Goal: Task Accomplishment & Management: Manage account settings

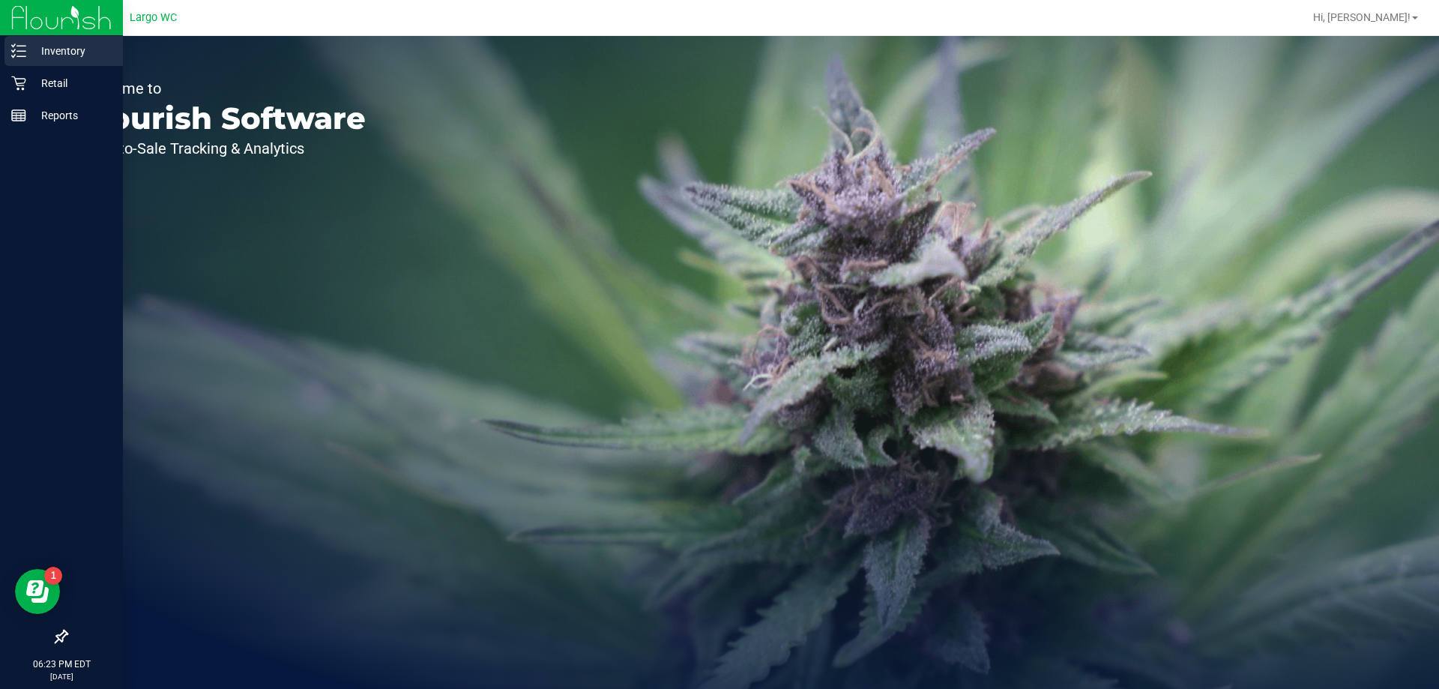
click at [24, 55] on icon at bounding box center [18, 50] width 15 height 15
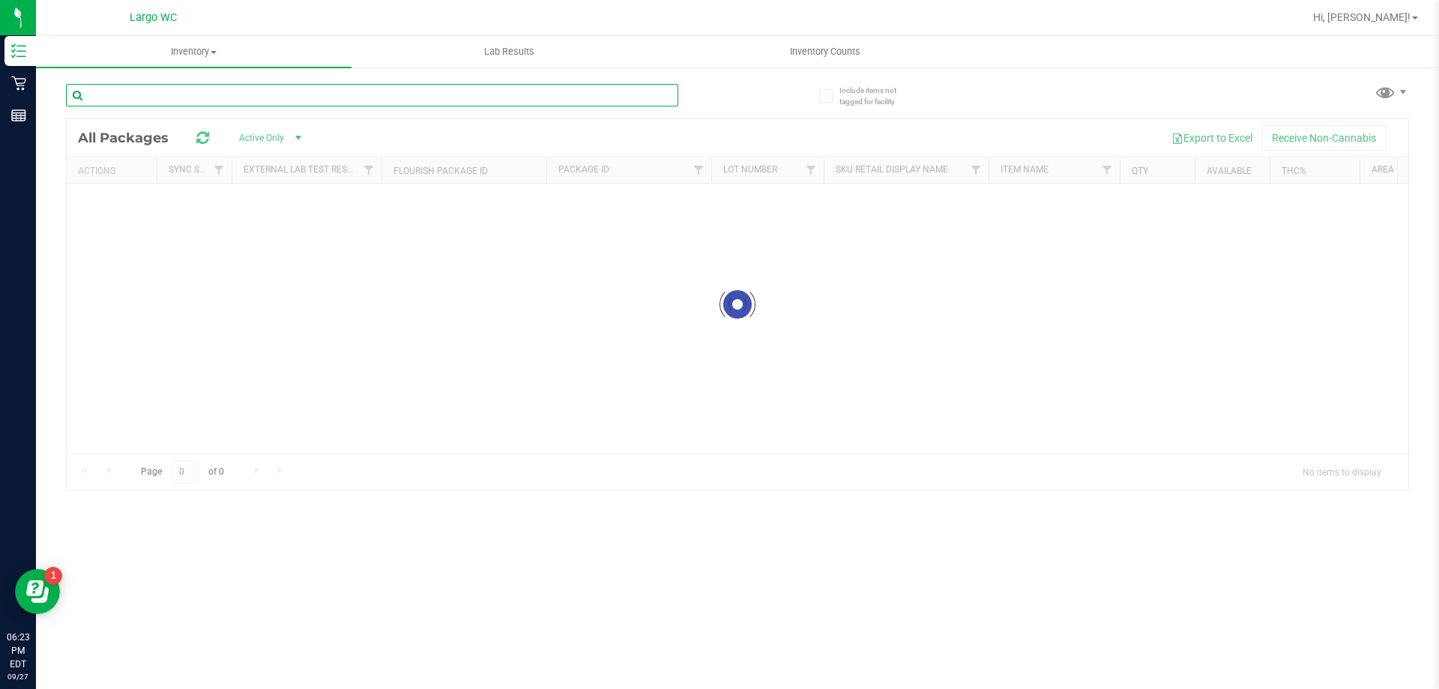
click at [289, 92] on div "Inventory All packages All inventory Waste log Lab Results Inventory Counts" at bounding box center [737, 362] width 1403 height 653
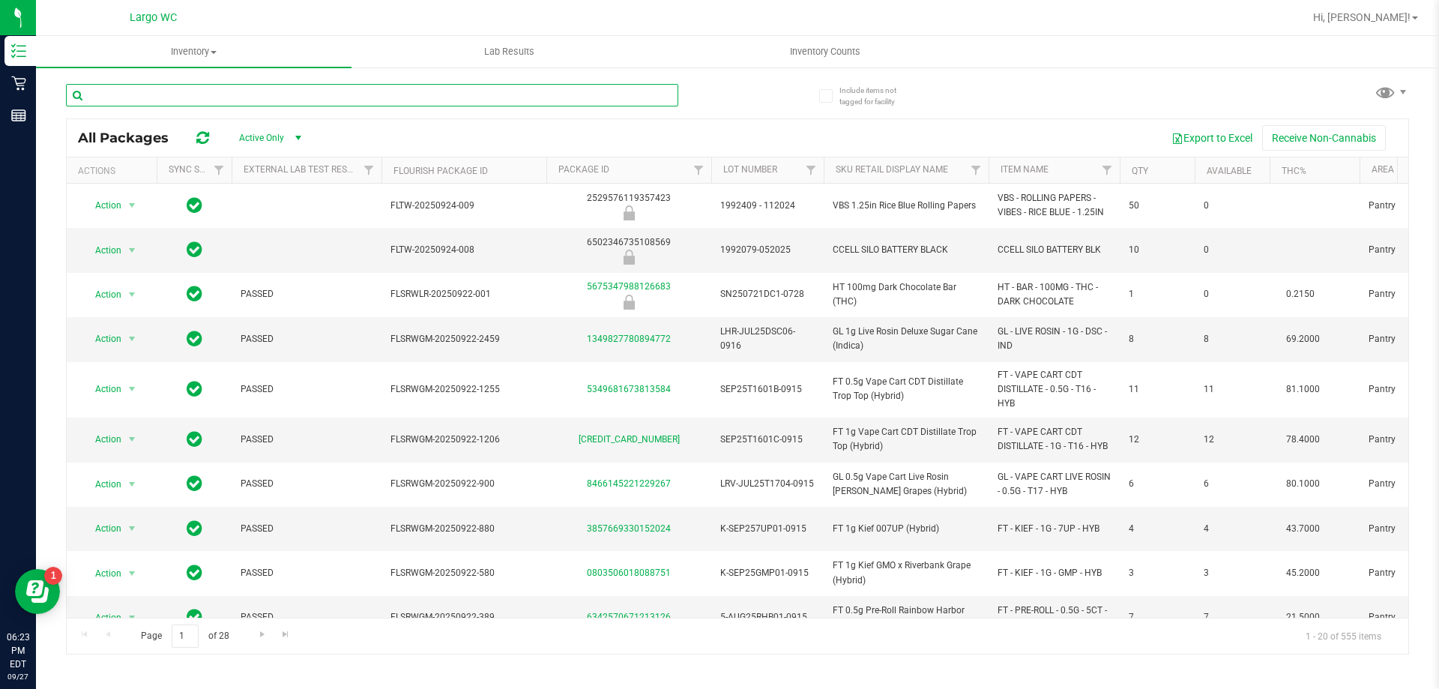
click at [283, 96] on input "text" at bounding box center [372, 95] width 612 height 22
drag, startPoint x: 283, startPoint y: 96, endPoint x: 271, endPoint y: 65, distance: 33.3
click at [277, 78] on div at bounding box center [402, 94] width 672 height 48
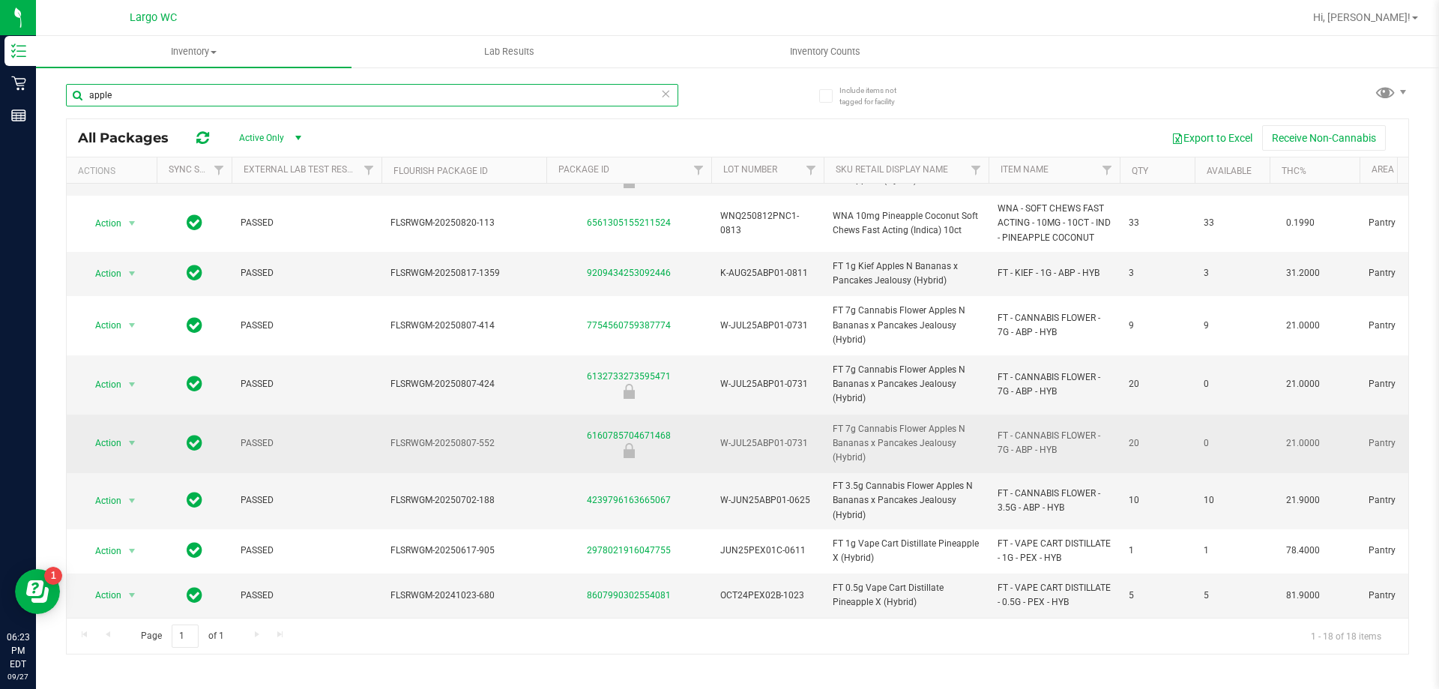
scroll to position [447, 0]
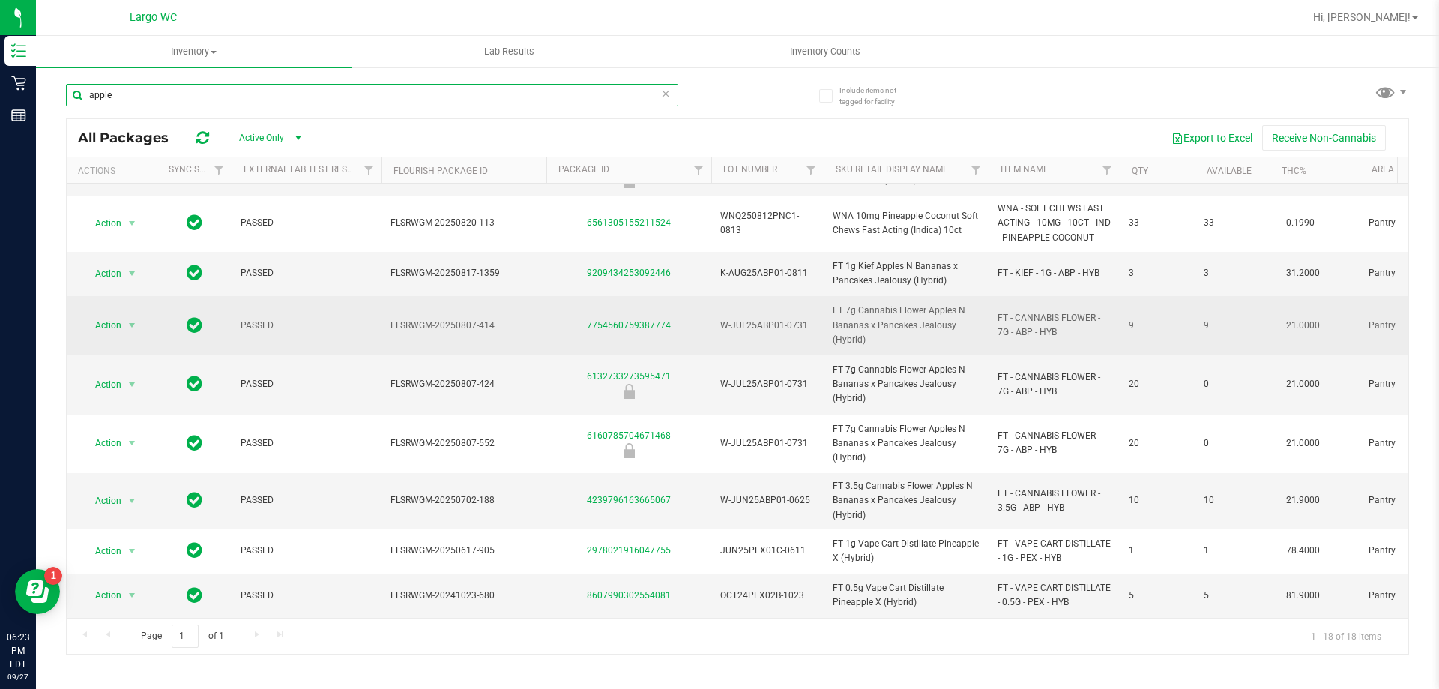
type input "apple"
click at [619, 319] on div "7754560759387774" at bounding box center [628, 326] width 169 height 14
click at [620, 320] on link "7754560759387774" at bounding box center [629, 325] width 84 height 10
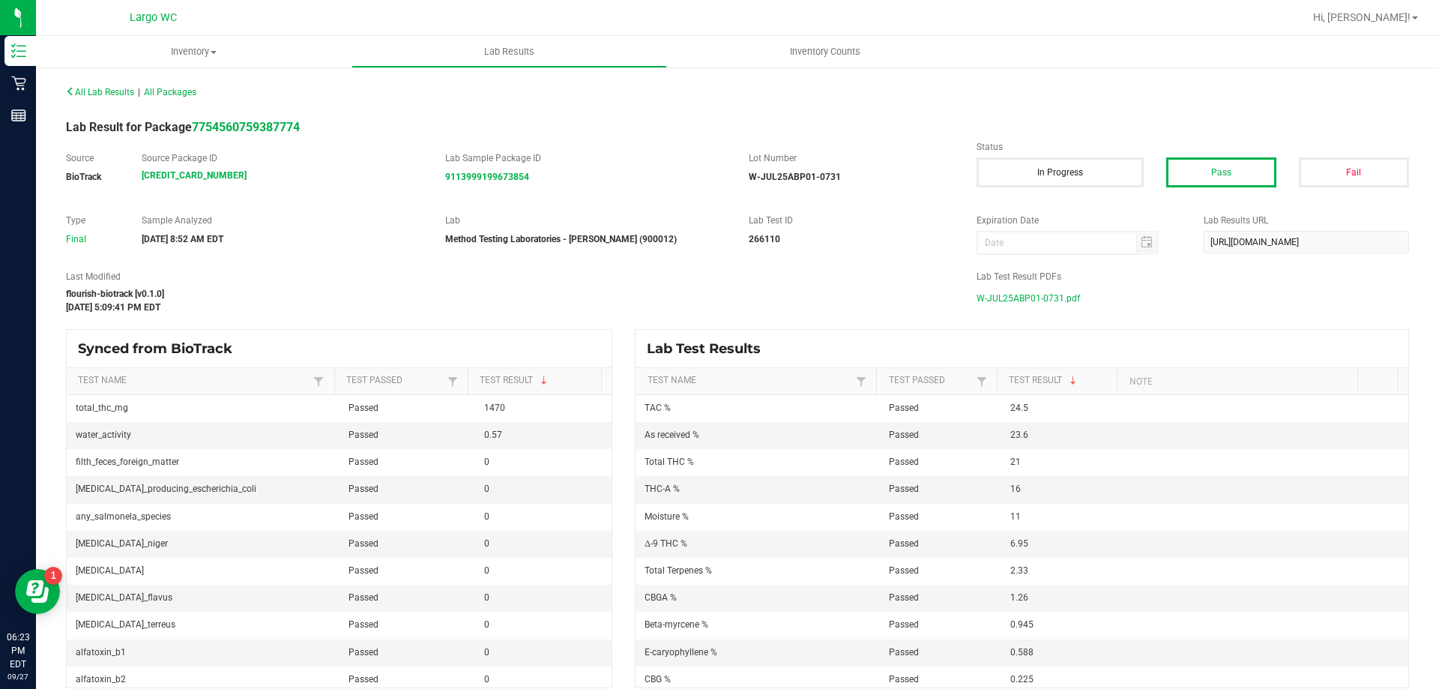
click at [1016, 292] on span "W-JUL25ABP01-0731.pdf" at bounding box center [1028, 298] width 103 height 22
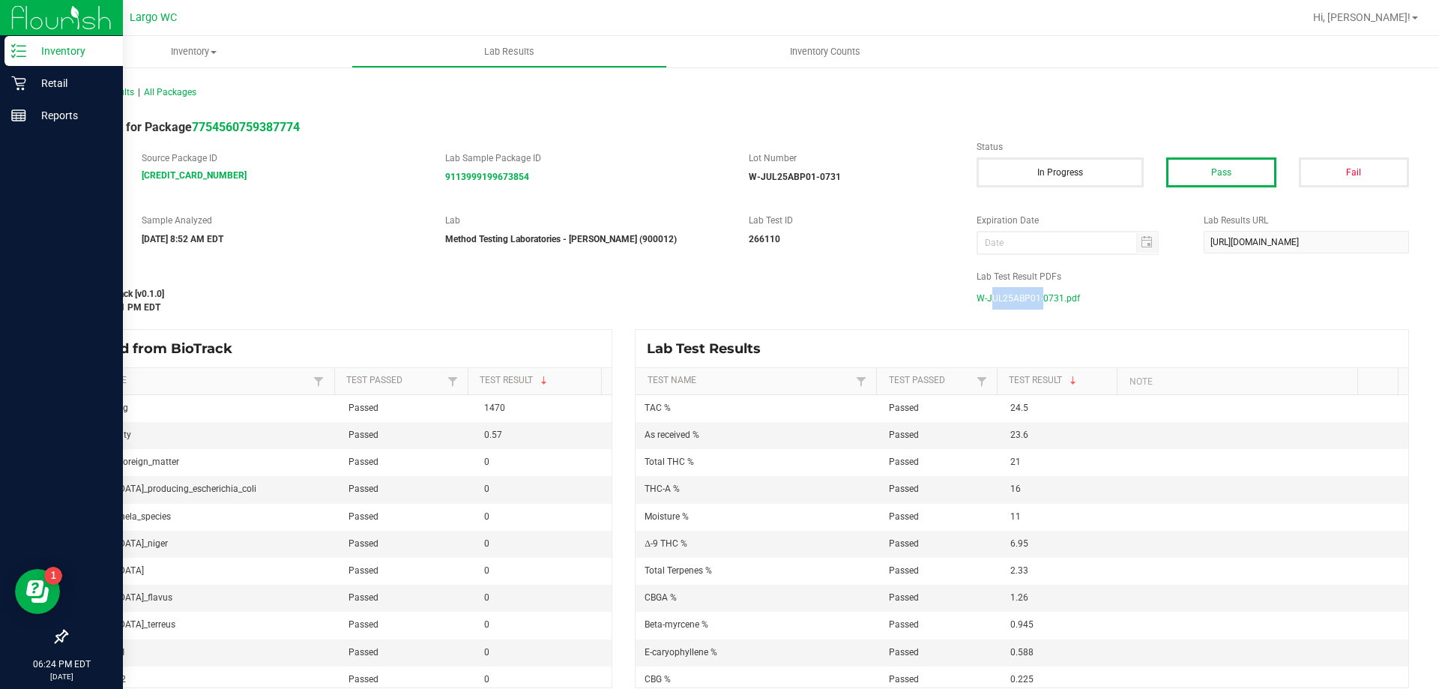
click at [45, 55] on p "Inventory" at bounding box center [71, 51] width 90 height 18
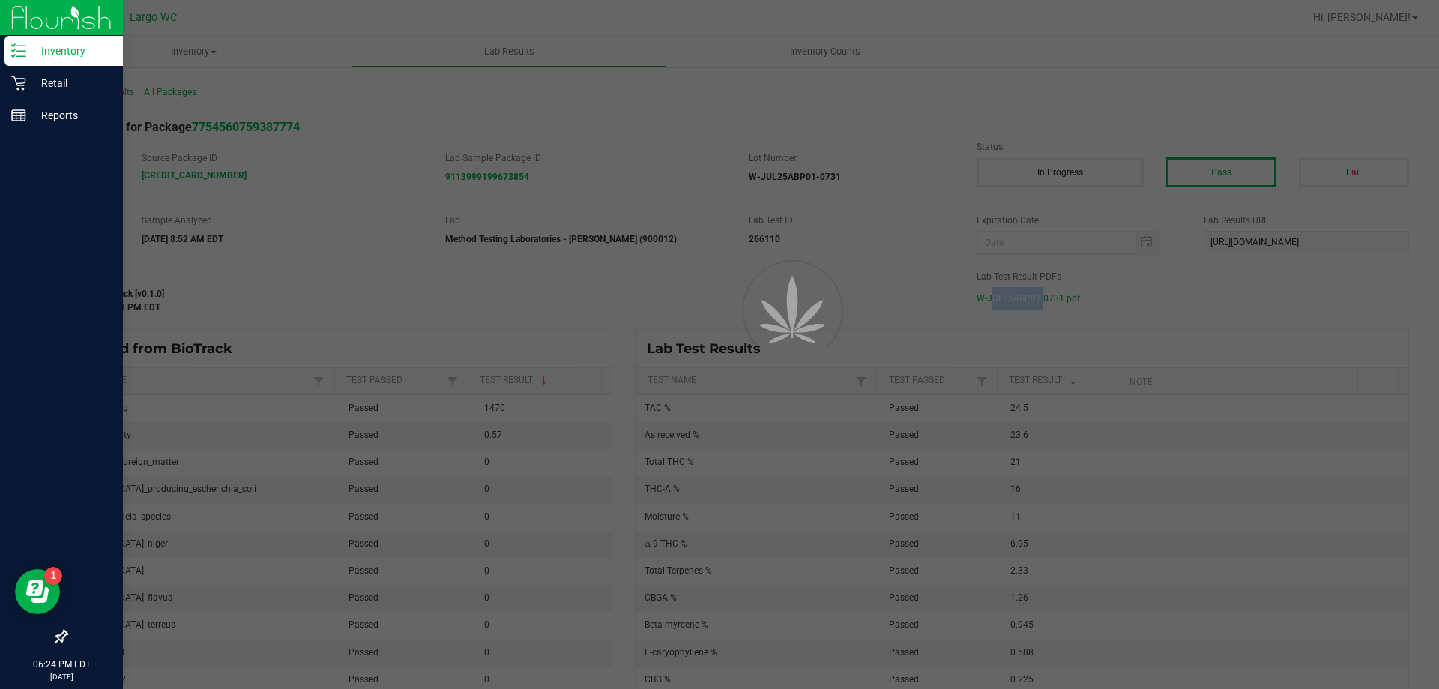
click at [45, 55] on p "Inventory" at bounding box center [71, 51] width 90 height 18
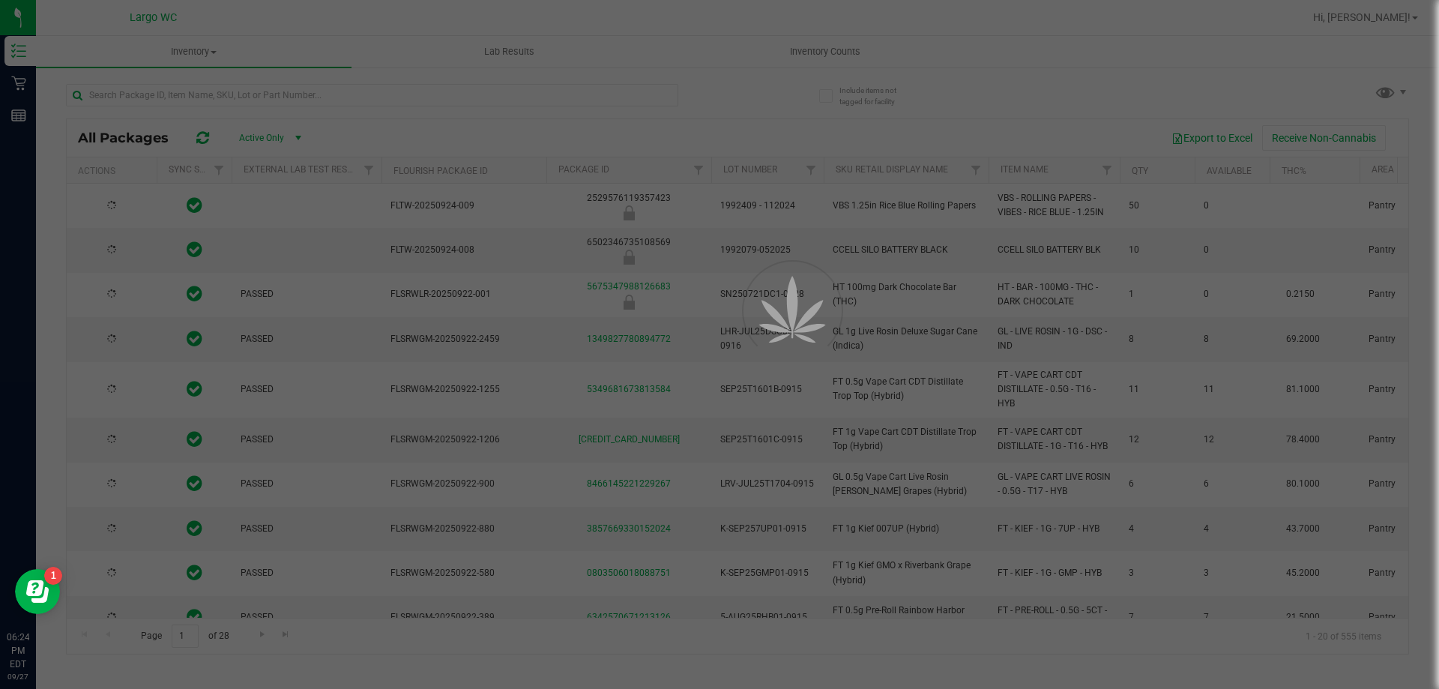
click at [277, 91] on div at bounding box center [719, 344] width 1439 height 689
type input "[DATE]"
click at [277, 91] on div at bounding box center [719, 344] width 1439 height 689
click at [277, 91] on input "text" at bounding box center [372, 95] width 612 height 22
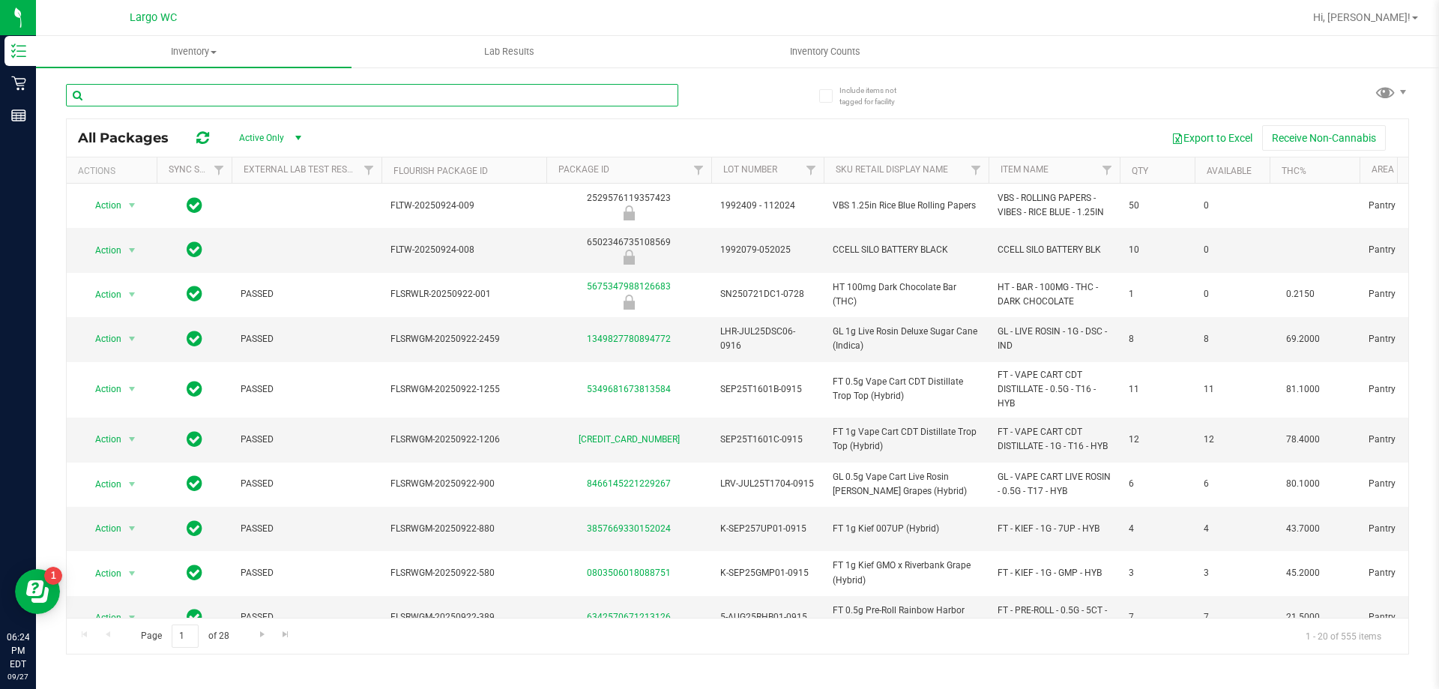
click at [277, 91] on input "text" at bounding box center [372, 95] width 612 height 22
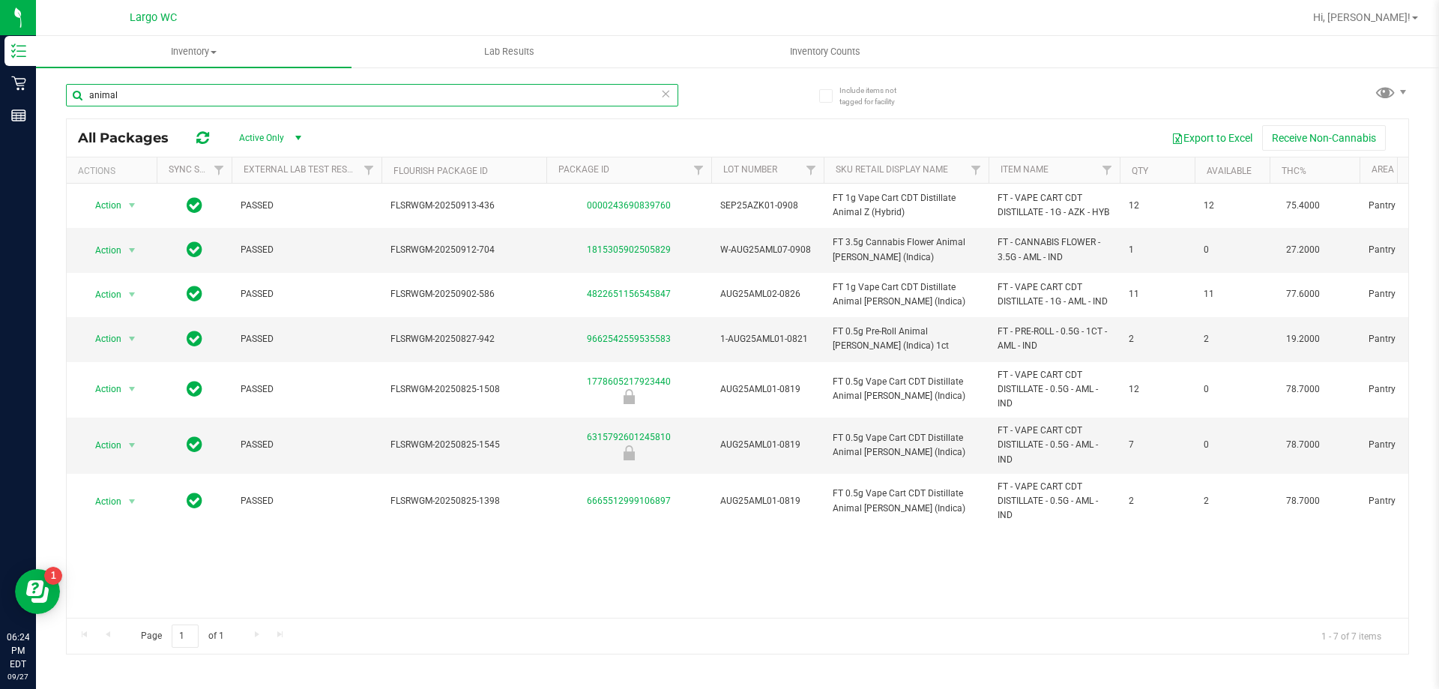
type input "animal"
click at [317, 90] on input "animal" at bounding box center [372, 95] width 612 height 22
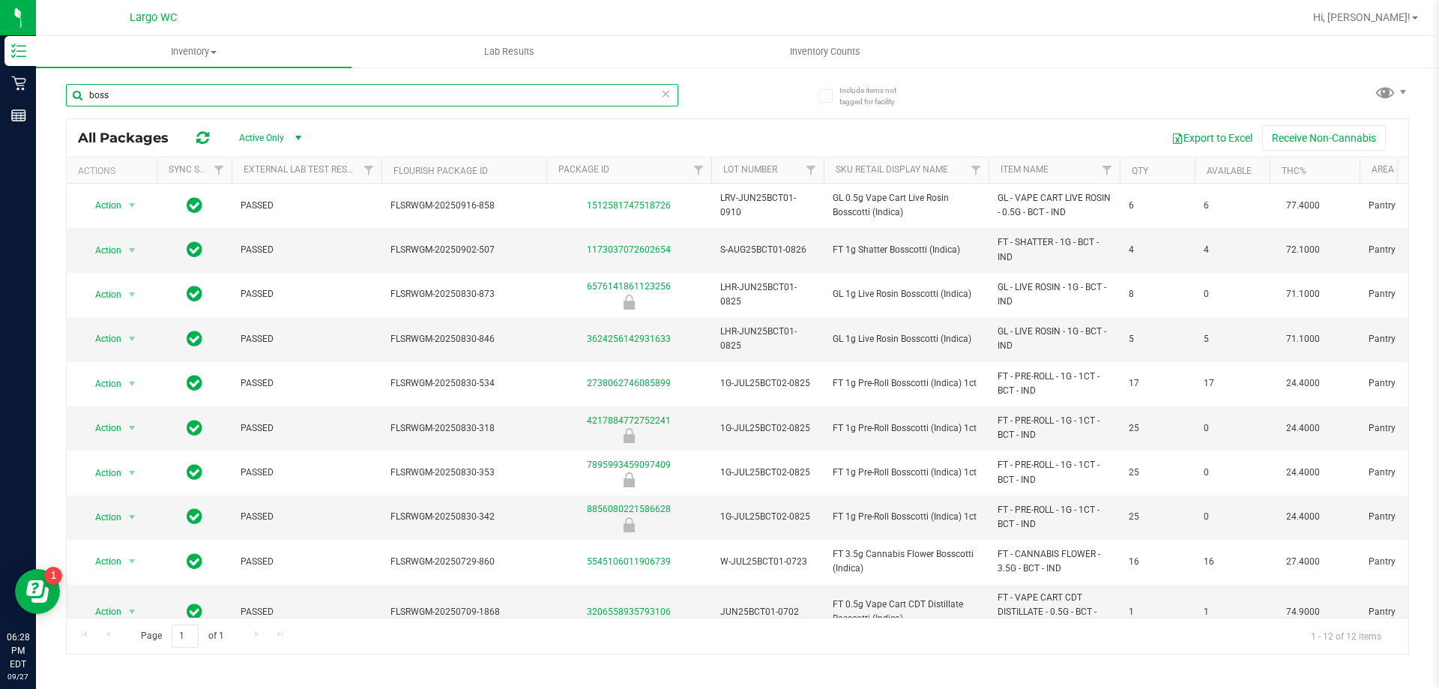
type input "boss"
click at [244, 91] on input "boss" at bounding box center [372, 95] width 612 height 22
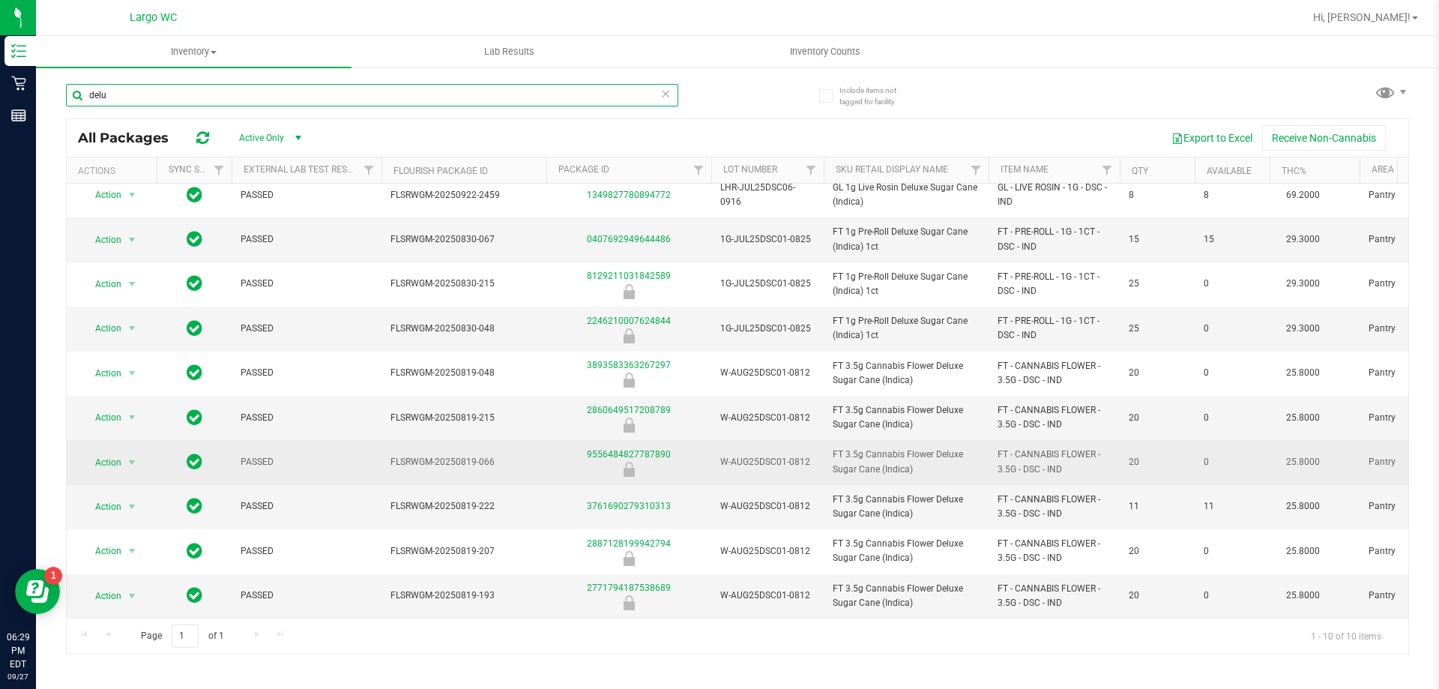
scroll to position [22, 0]
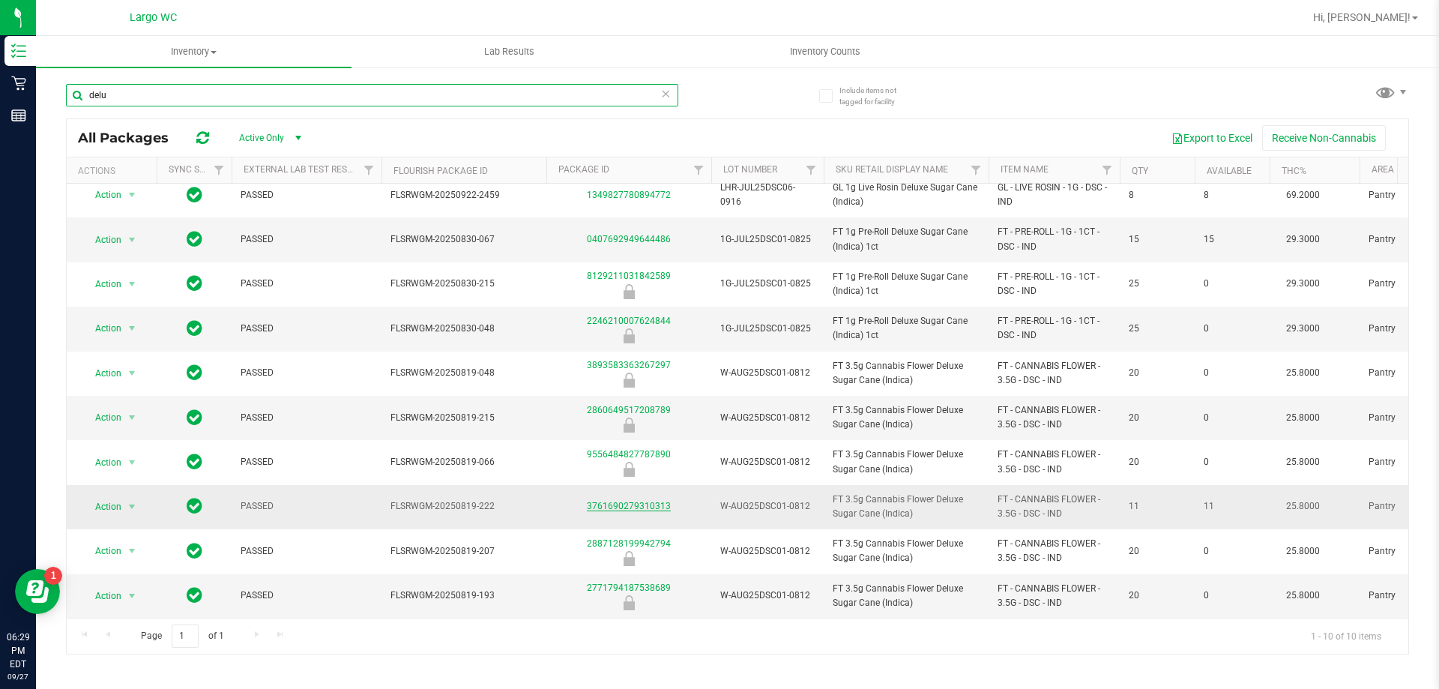
type input "delu"
click at [621, 501] on link "3761690279310313" at bounding box center [629, 506] width 84 height 10
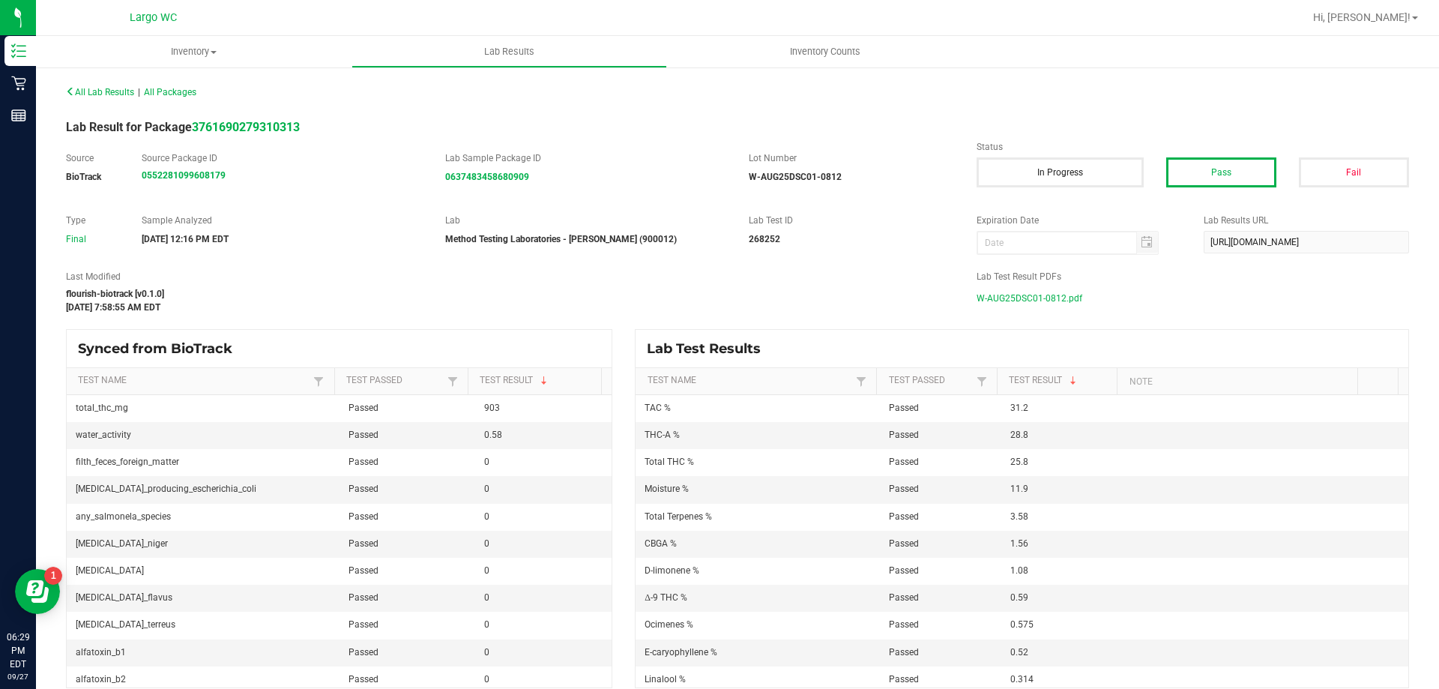
click at [1041, 302] on span "W-AUG25DSC01-0812.pdf" at bounding box center [1030, 298] width 106 height 22
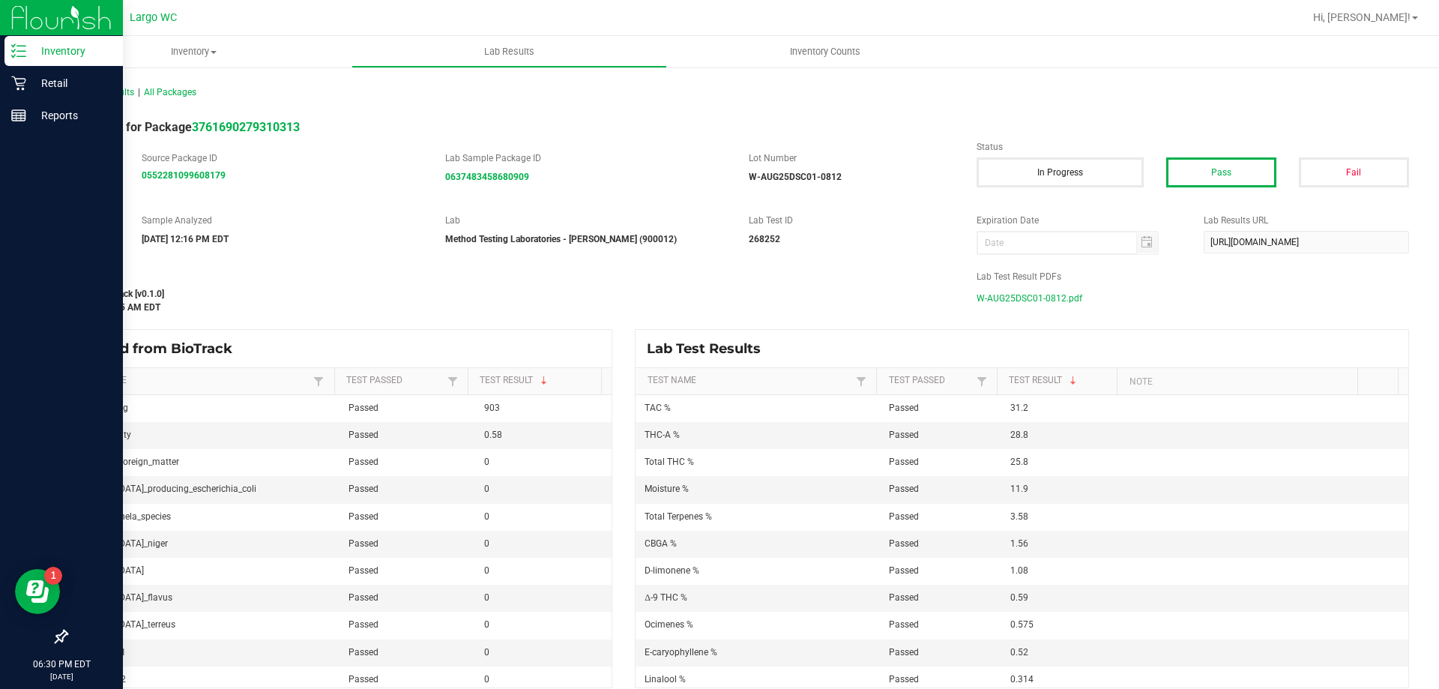
click at [25, 46] on line at bounding box center [21, 46] width 8 height 0
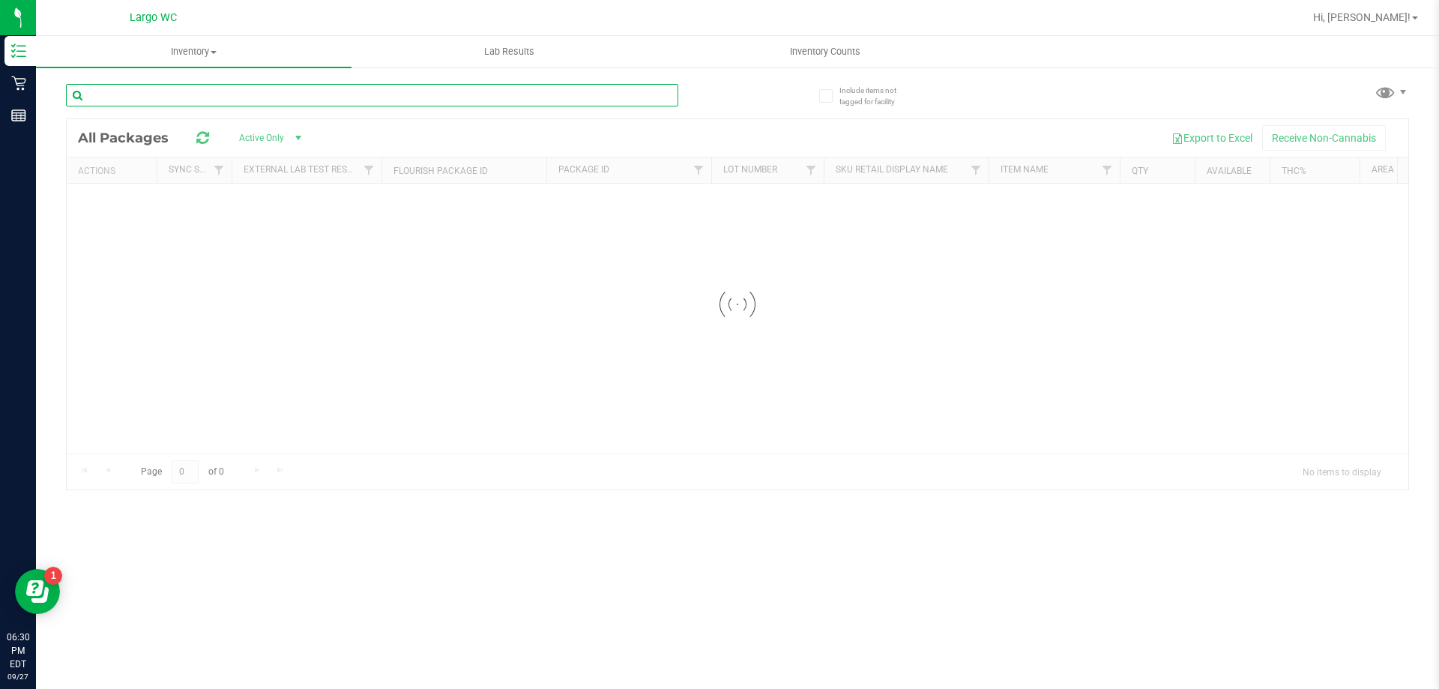
click at [361, 104] on input "text" at bounding box center [372, 95] width 612 height 22
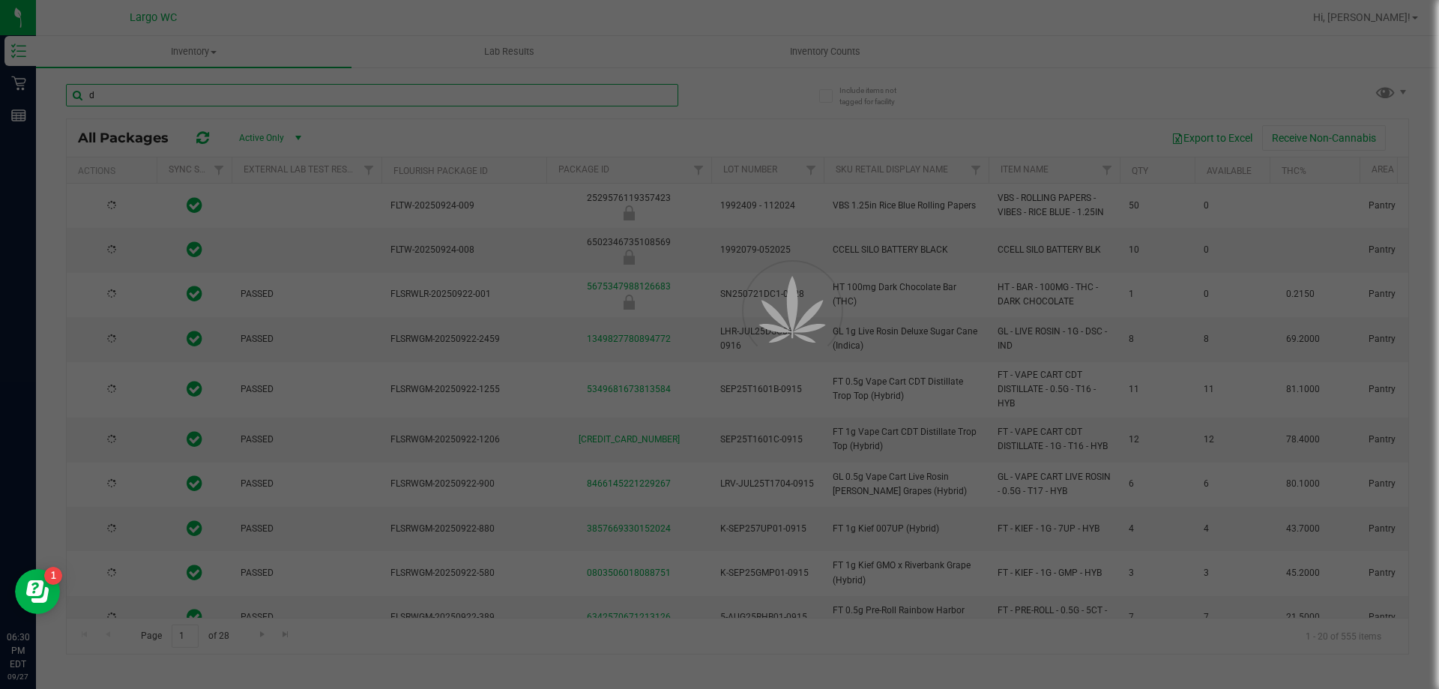
type input "de"
type input "[DATE]"
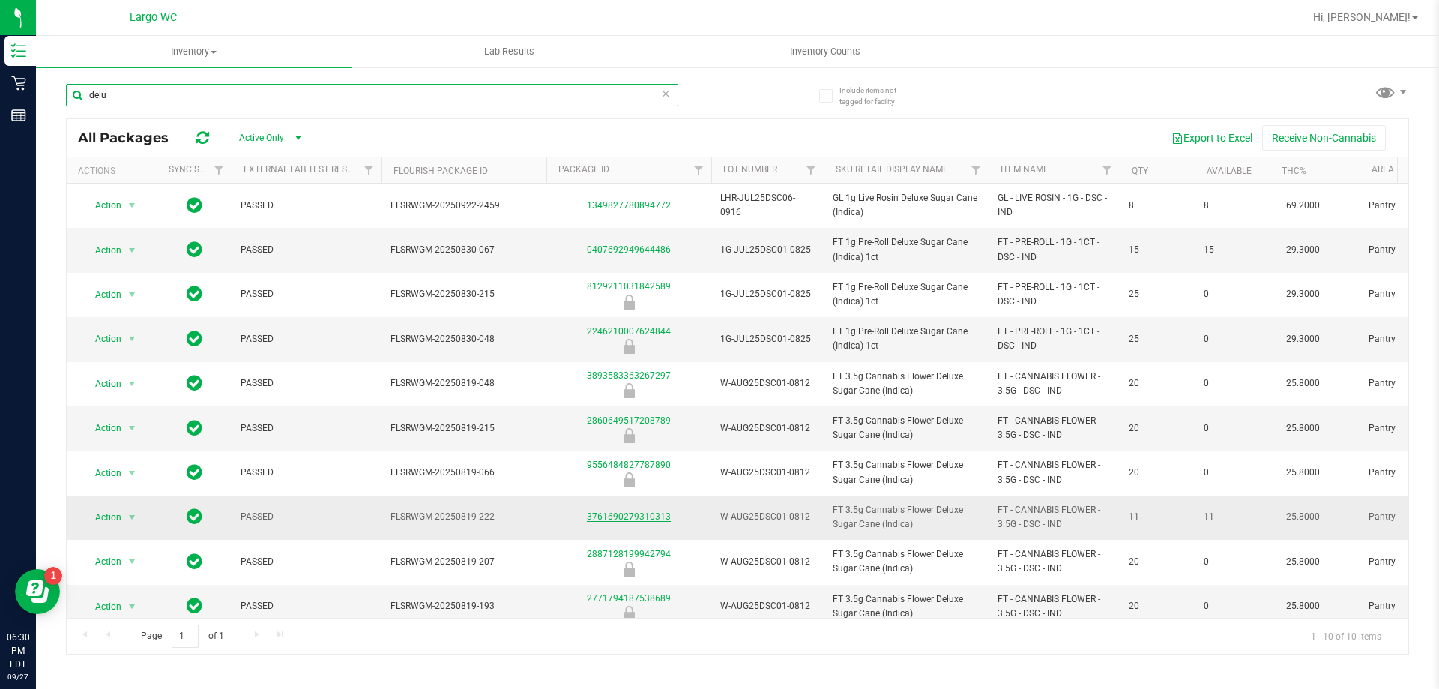
type input "delu"
click at [648, 513] on link "3761690279310313" at bounding box center [629, 516] width 84 height 10
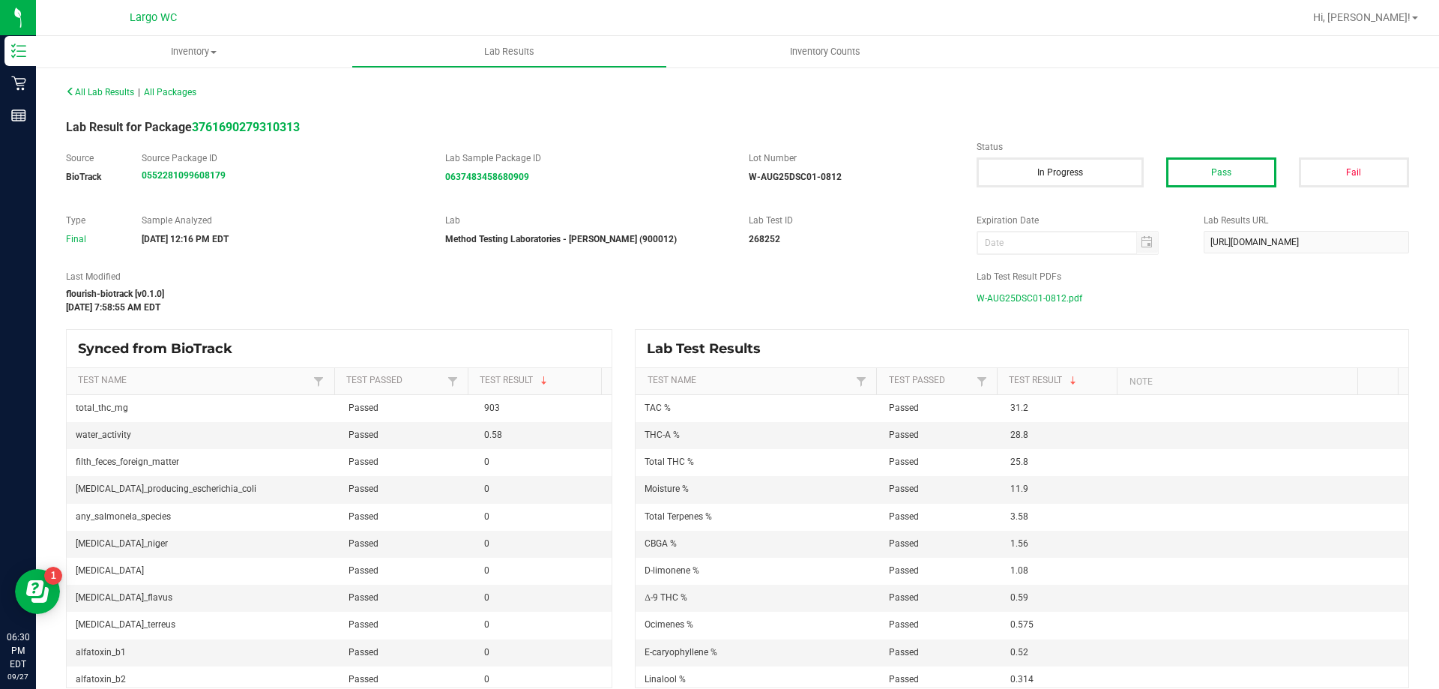
click at [1005, 308] on span "W-AUG25DSC01-0812.pdf" at bounding box center [1030, 298] width 106 height 22
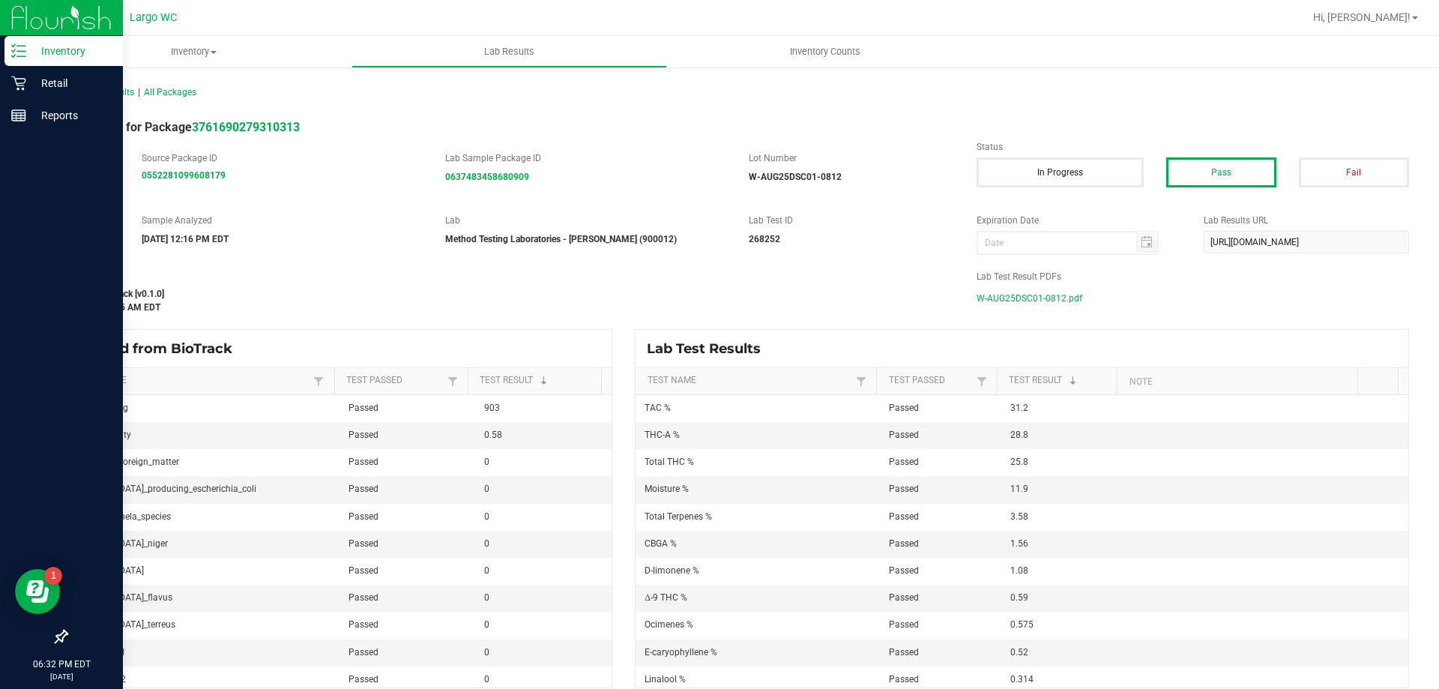
click at [19, 52] on icon at bounding box center [18, 50] width 15 height 15
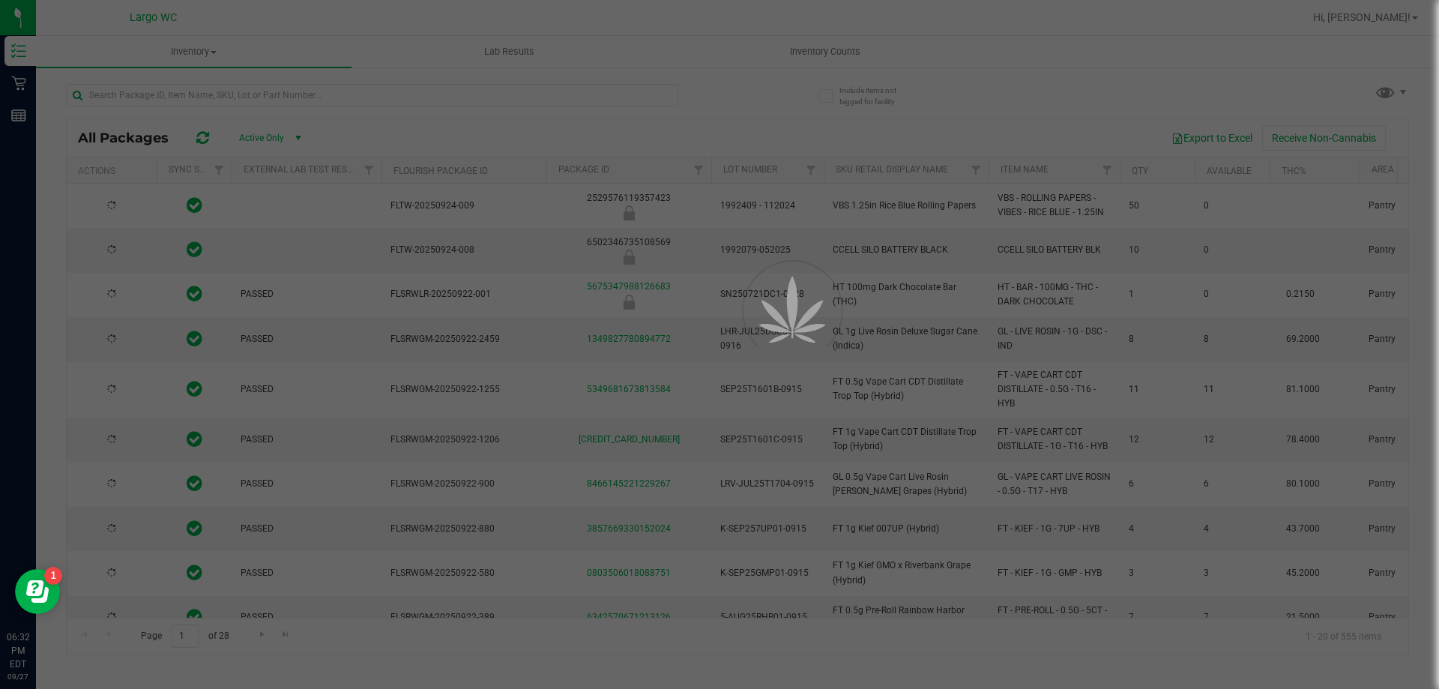
click at [275, 98] on div at bounding box center [719, 344] width 1439 height 689
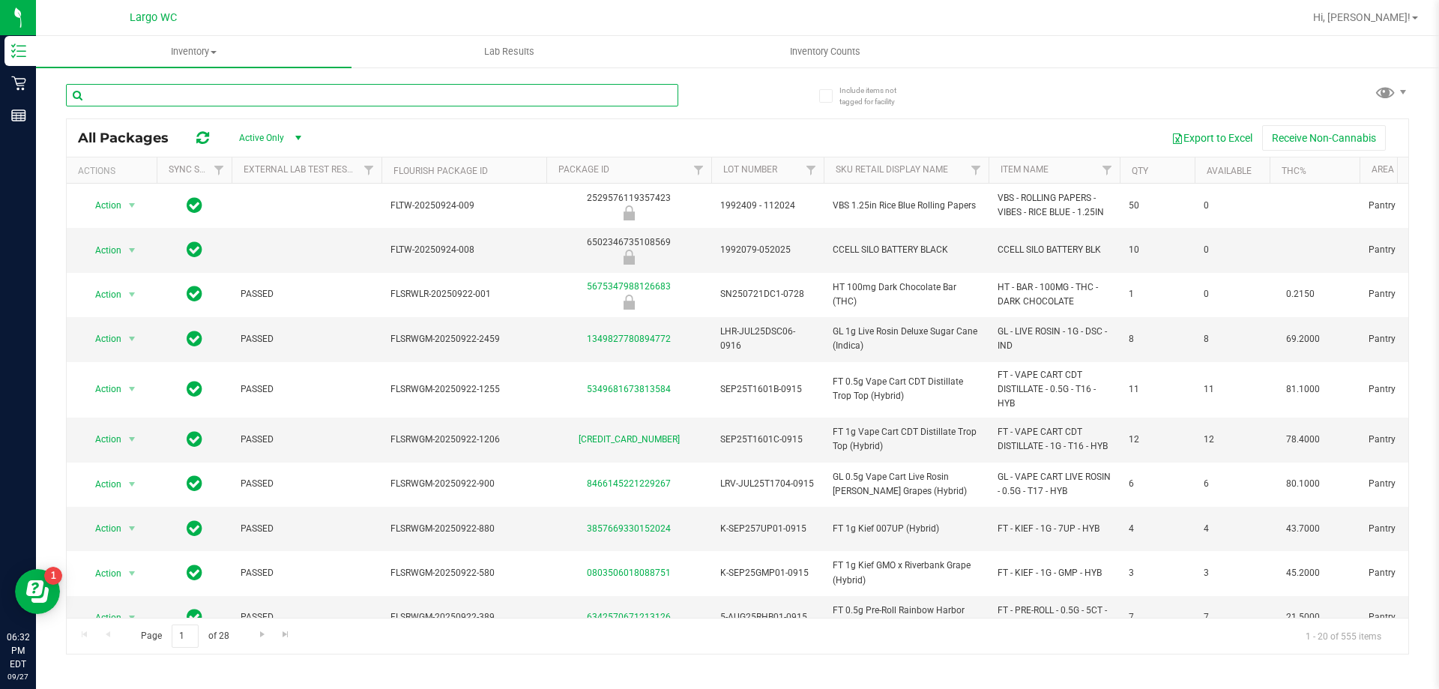
click at [279, 97] on input "text" at bounding box center [372, 95] width 612 height 22
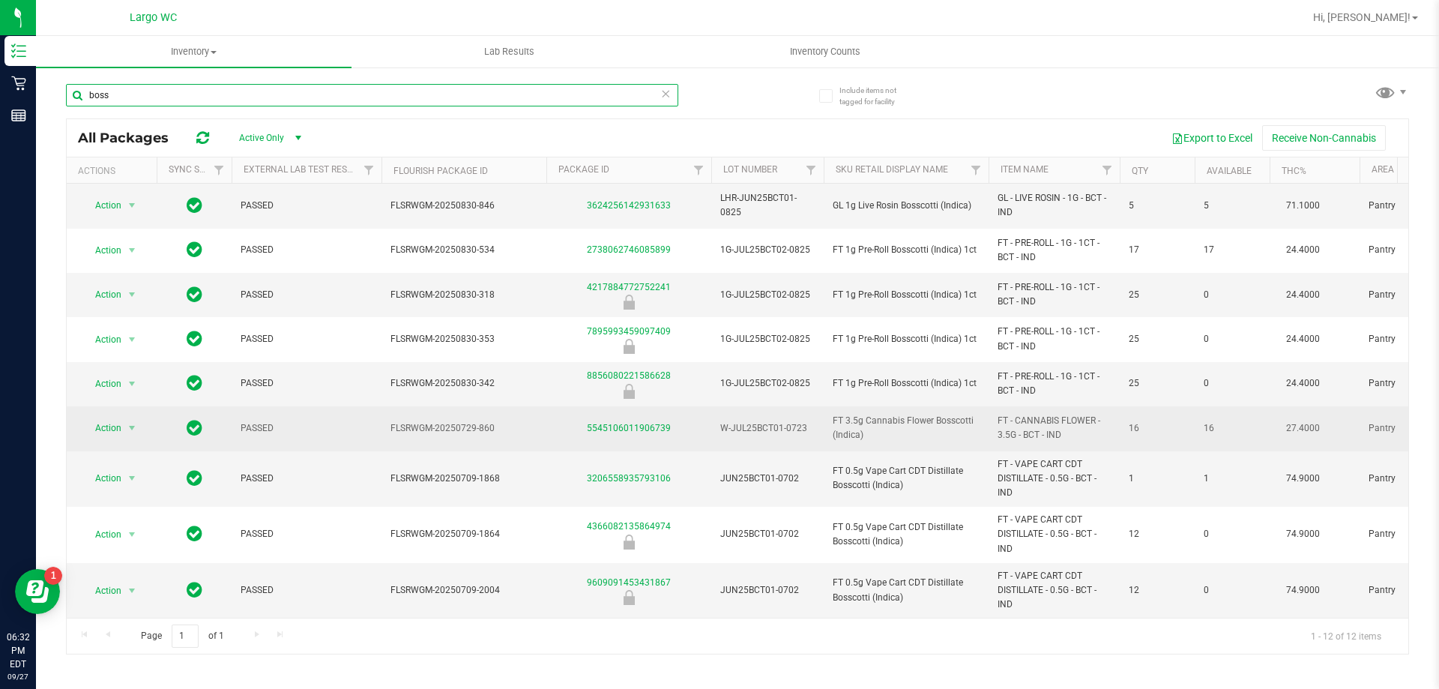
scroll to position [145, 0]
type input "boss"
click at [630, 423] on link "5545106011906739" at bounding box center [629, 428] width 84 height 10
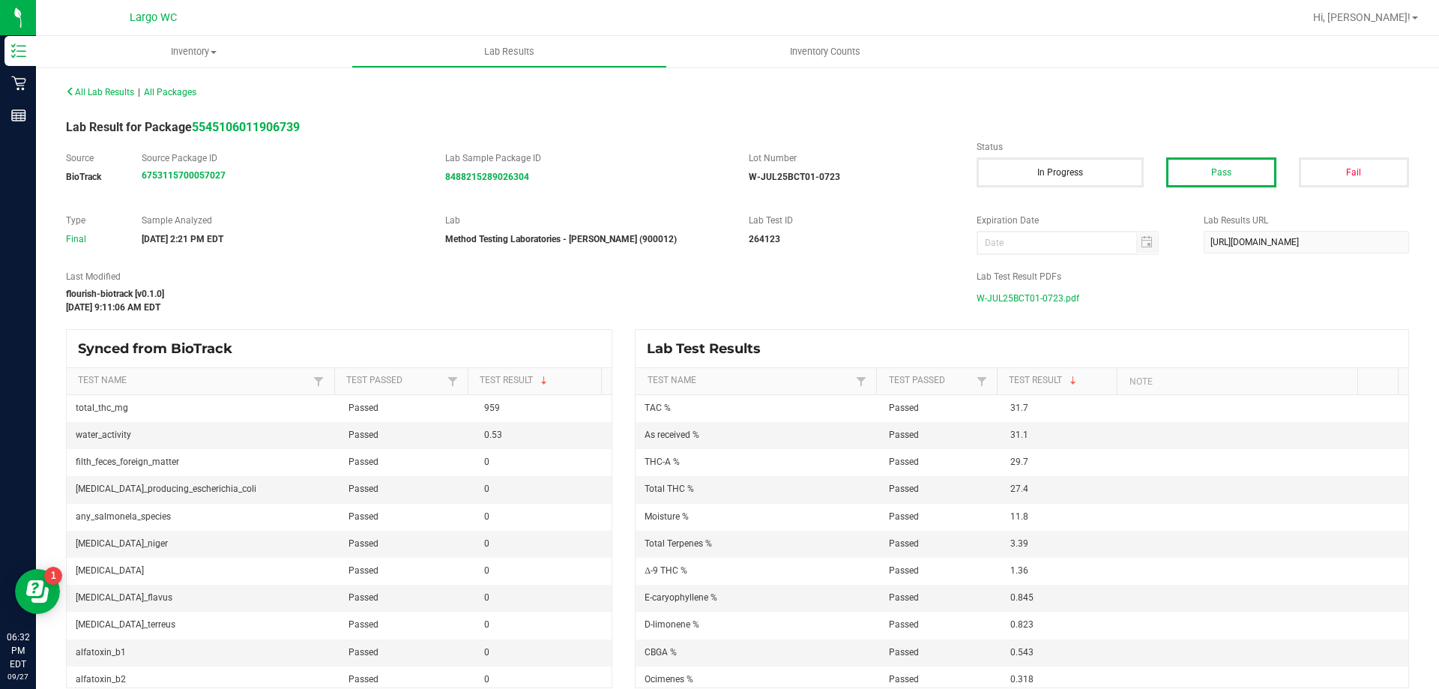
click at [1062, 298] on span "W-JUL25BCT01-0723.pdf" at bounding box center [1028, 298] width 103 height 22
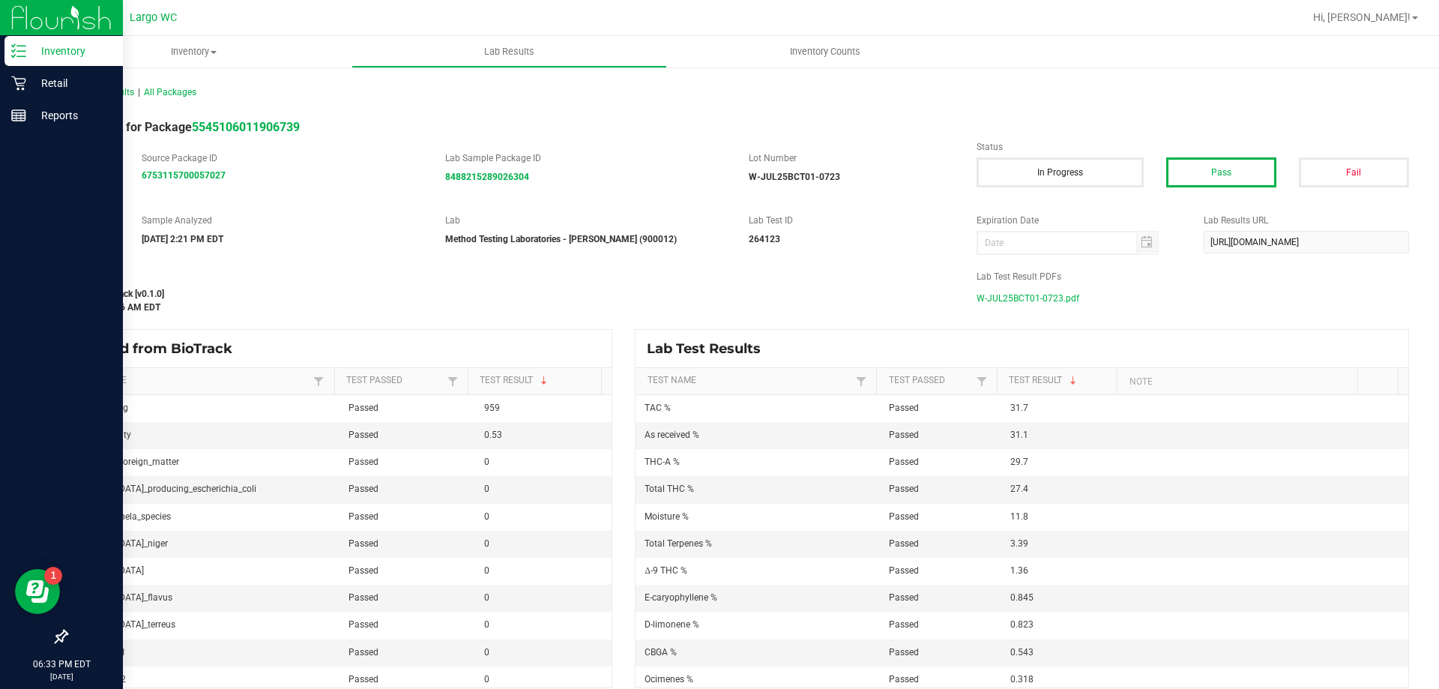
click at [17, 48] on icon at bounding box center [18, 50] width 15 height 15
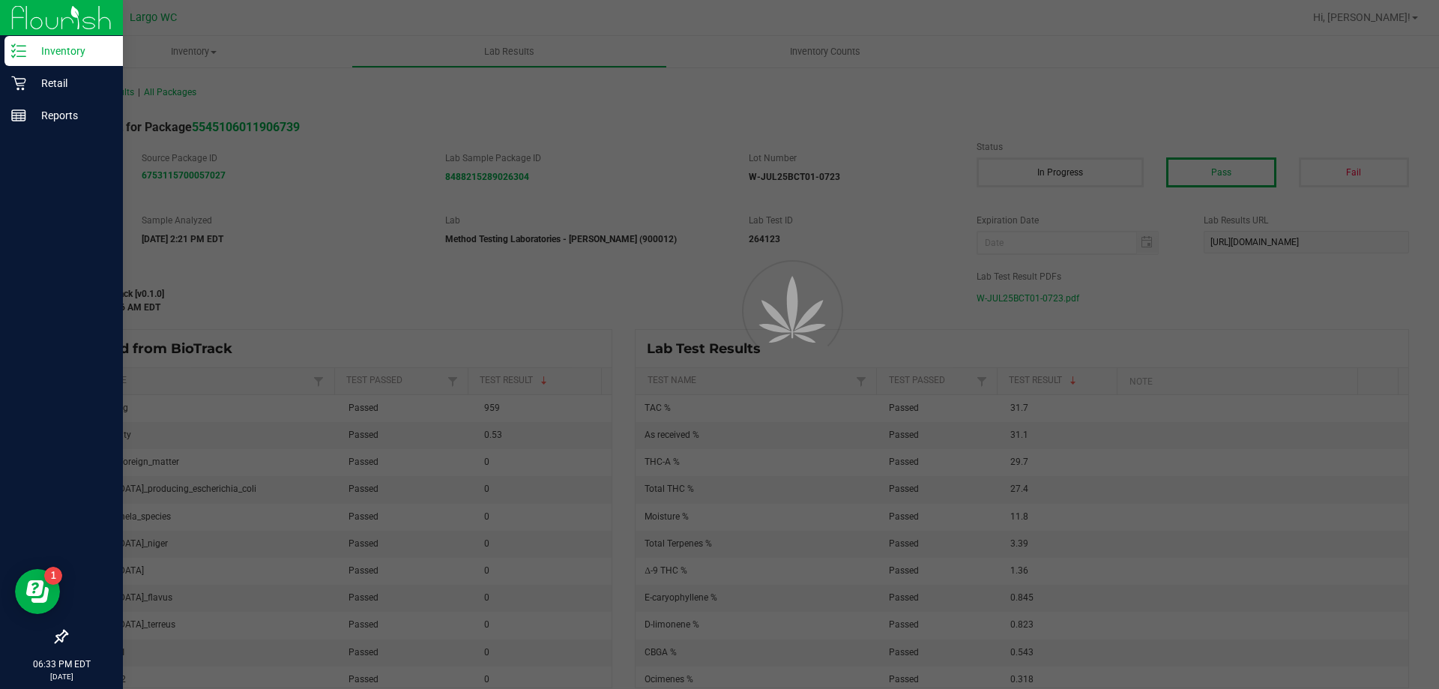
click at [17, 48] on icon at bounding box center [18, 50] width 15 height 15
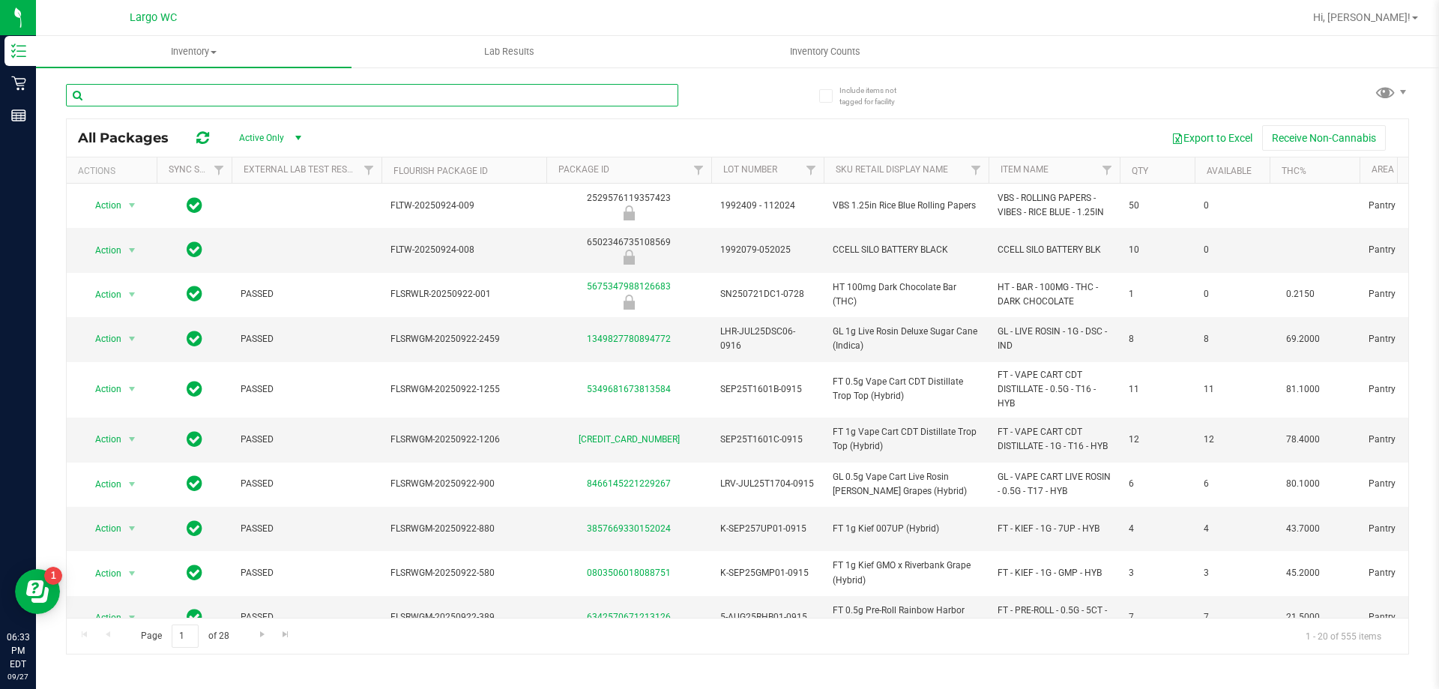
click at [436, 92] on input "text" at bounding box center [372, 95] width 612 height 22
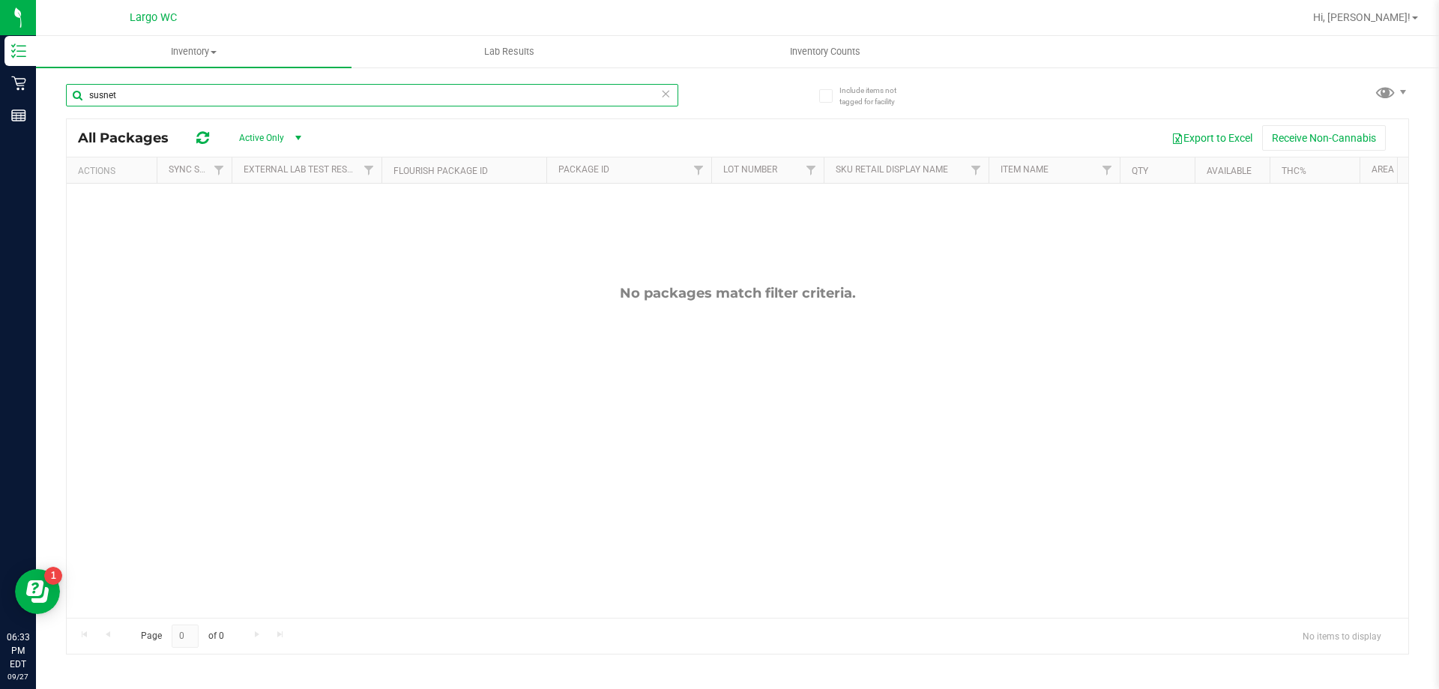
click at [220, 84] on input "susnet" at bounding box center [372, 95] width 612 height 22
click at [217, 99] on input "susnet" at bounding box center [372, 95] width 612 height 22
click at [216, 99] on input "susnet" at bounding box center [372, 95] width 612 height 22
click at [216, 94] on input "susnet" at bounding box center [372, 95] width 612 height 22
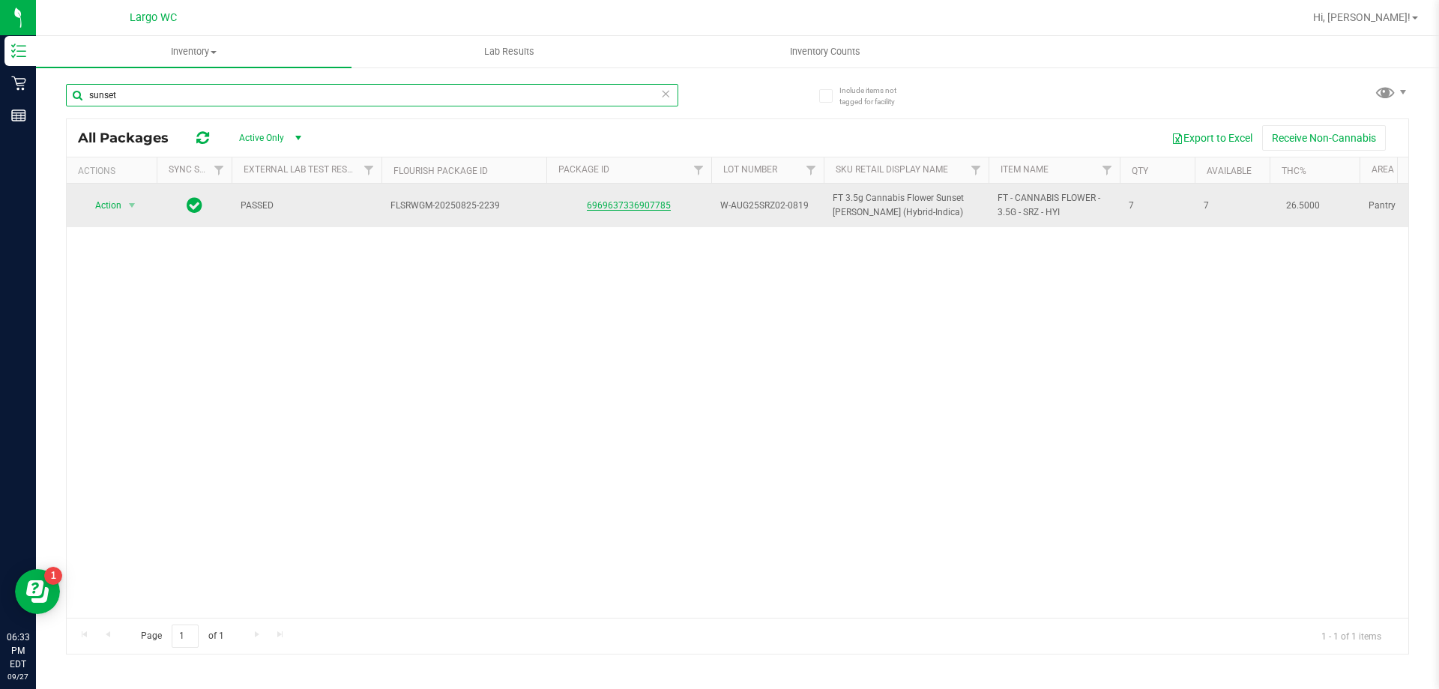
type input "sunset"
click at [621, 208] on link "6969637336907785" at bounding box center [629, 205] width 84 height 10
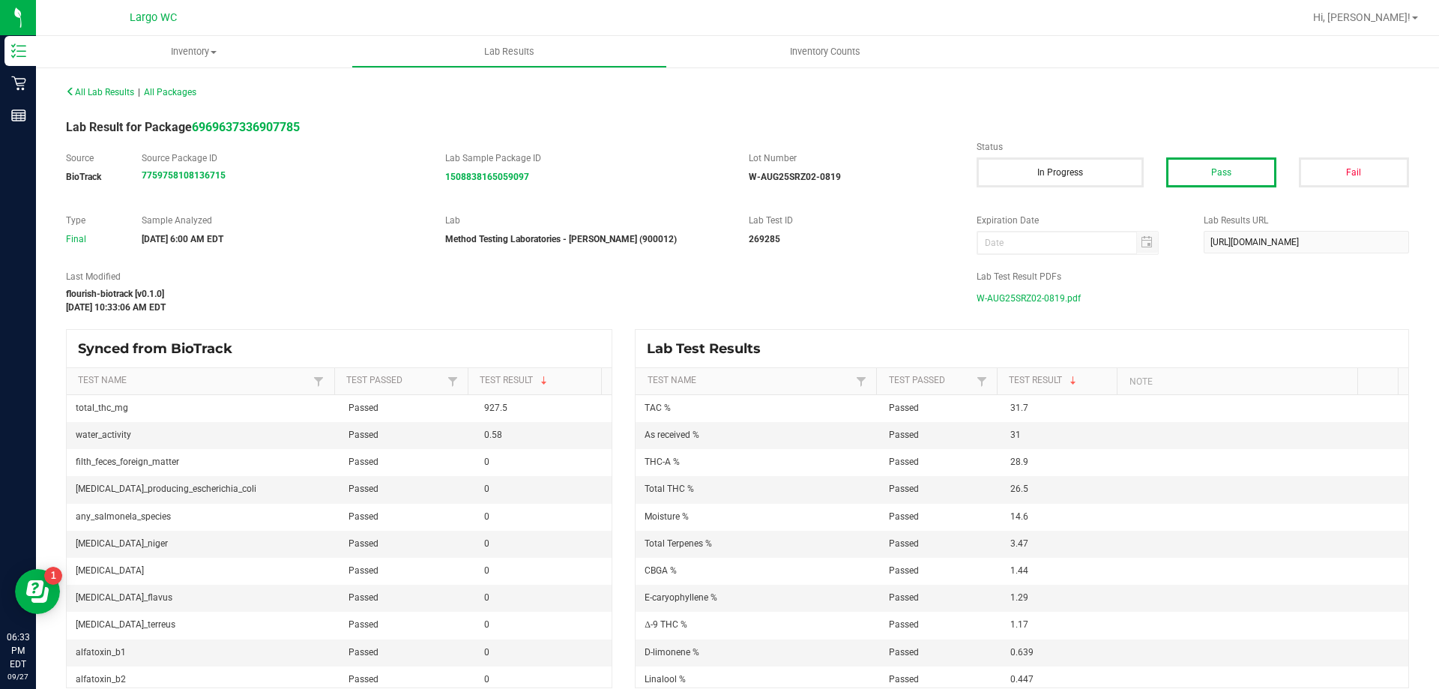
click at [1011, 296] on span "W-AUG25SRZ02-0819.pdf" at bounding box center [1029, 298] width 104 height 22
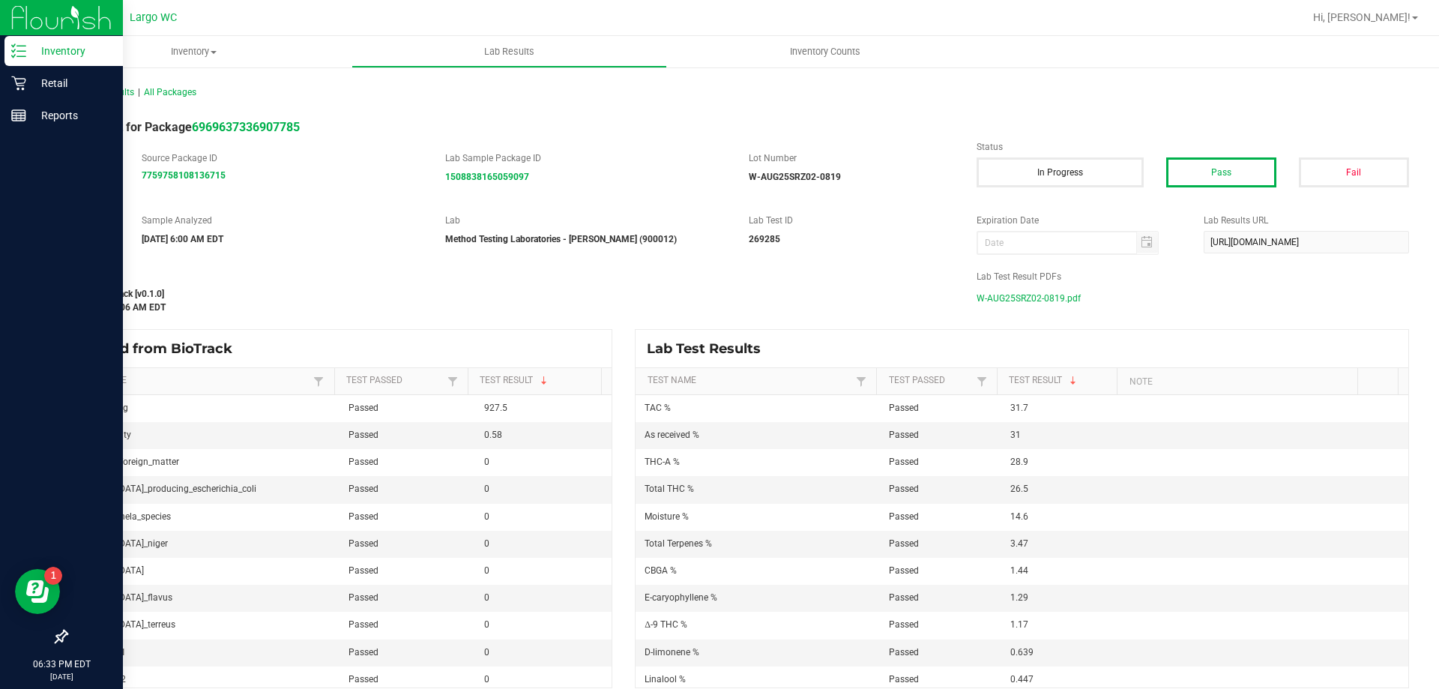
click at [14, 50] on icon at bounding box center [13, 50] width 3 height 2
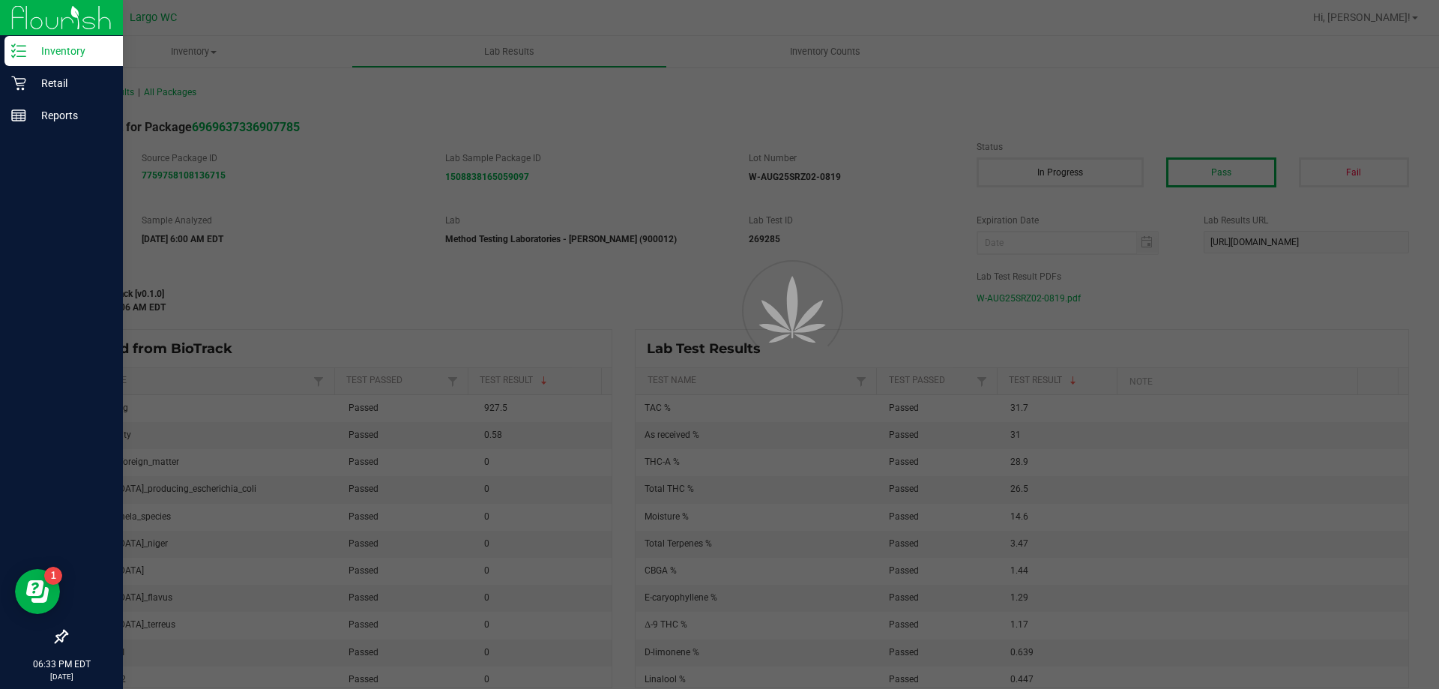
click at [14, 50] on icon at bounding box center [13, 50] width 3 height 2
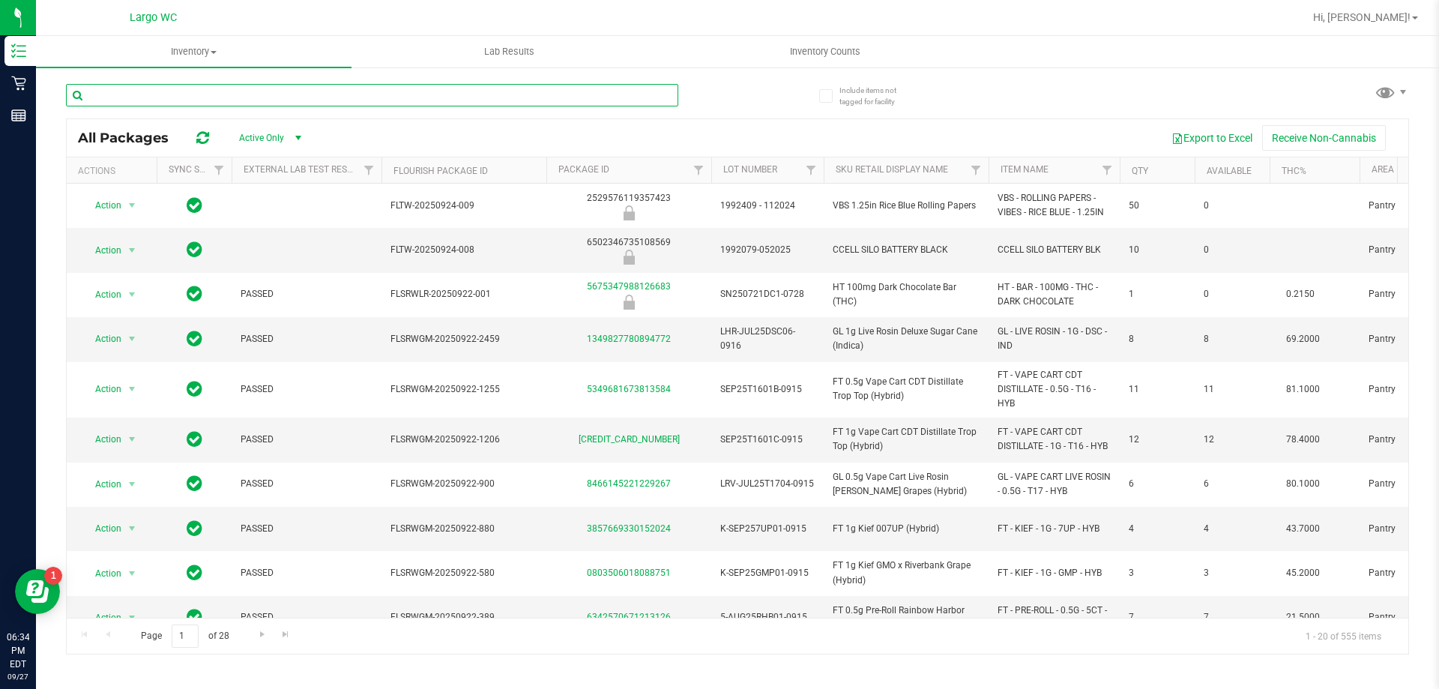
click at [214, 90] on input "text" at bounding box center [372, 95] width 612 height 22
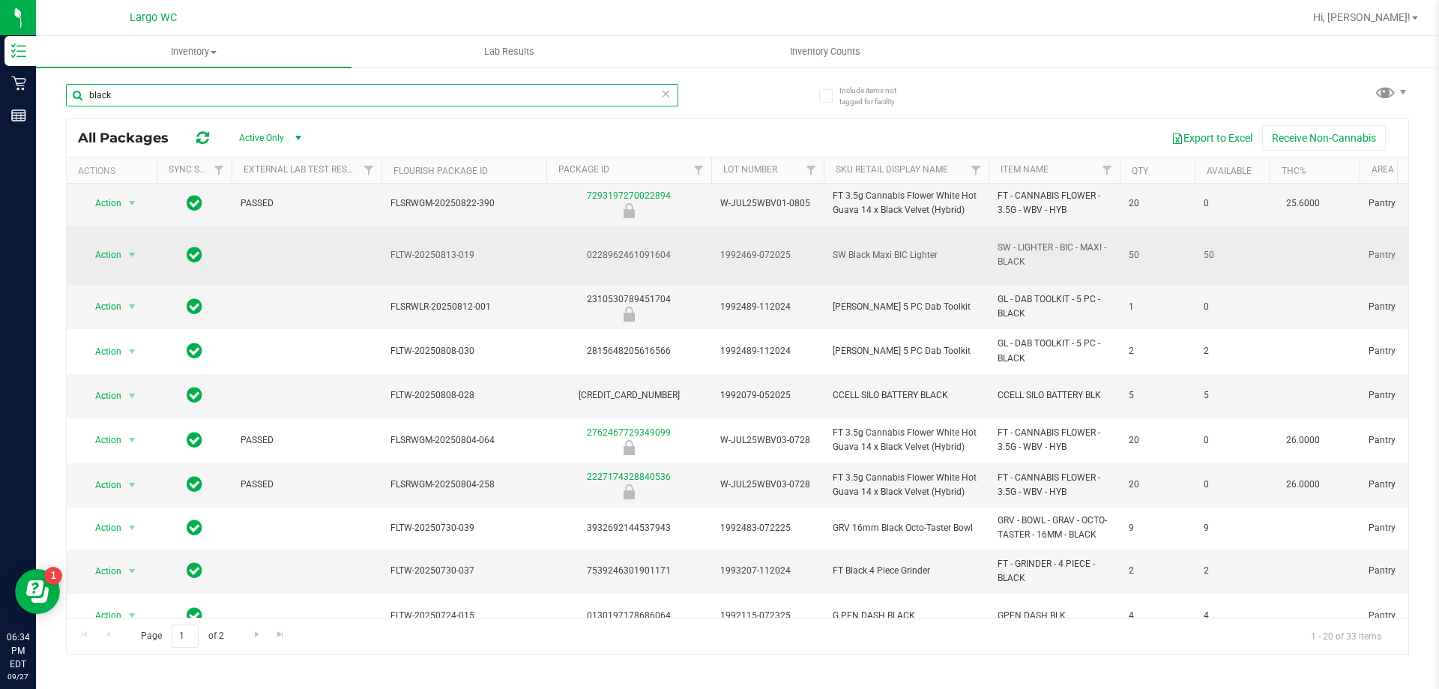
scroll to position [300, 0]
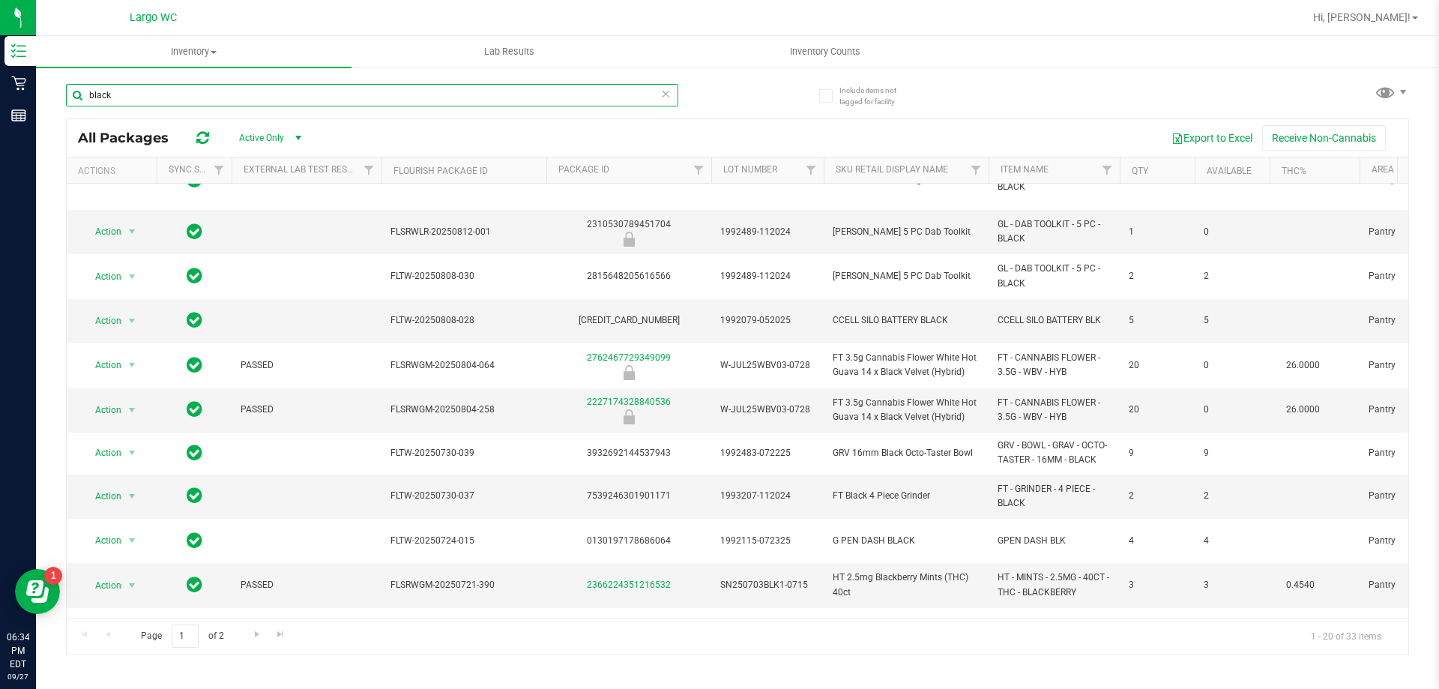
type input "black"
click at [303, 82] on div "black" at bounding box center [402, 94] width 672 height 48
click at [300, 91] on input "black" at bounding box center [372, 95] width 612 height 22
click at [299, 96] on input "black" at bounding box center [372, 95] width 612 height 22
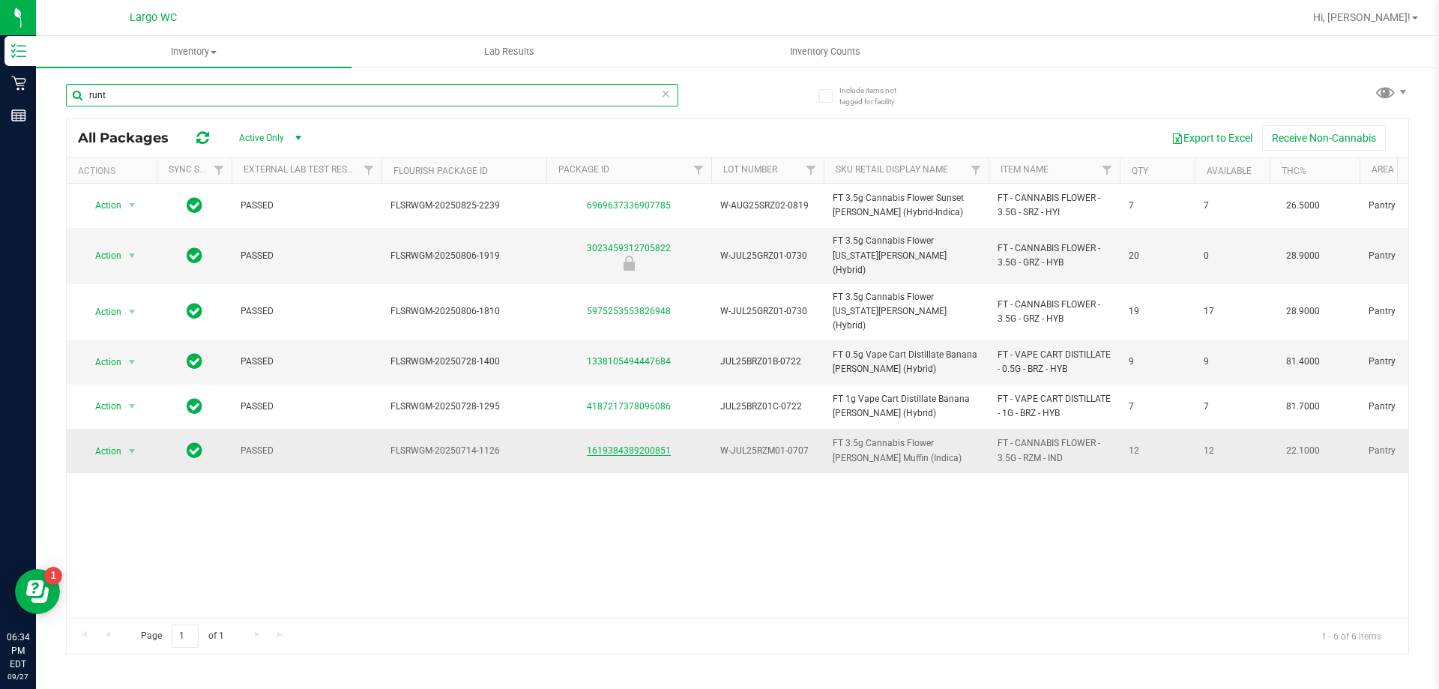
type input "runt"
click at [618, 445] on link "1619384389200851" at bounding box center [629, 450] width 84 height 10
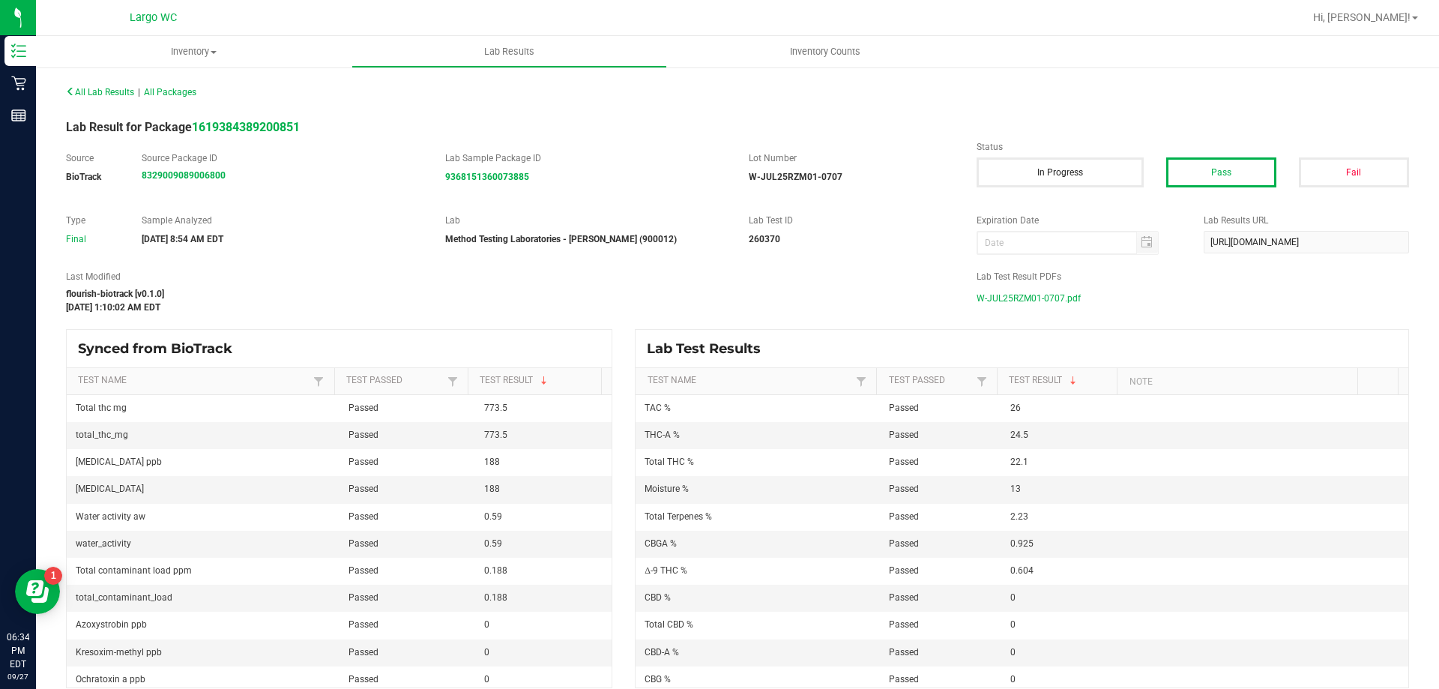
click at [1030, 299] on span "W-JUL25RZM01-0707.pdf" at bounding box center [1029, 298] width 104 height 22
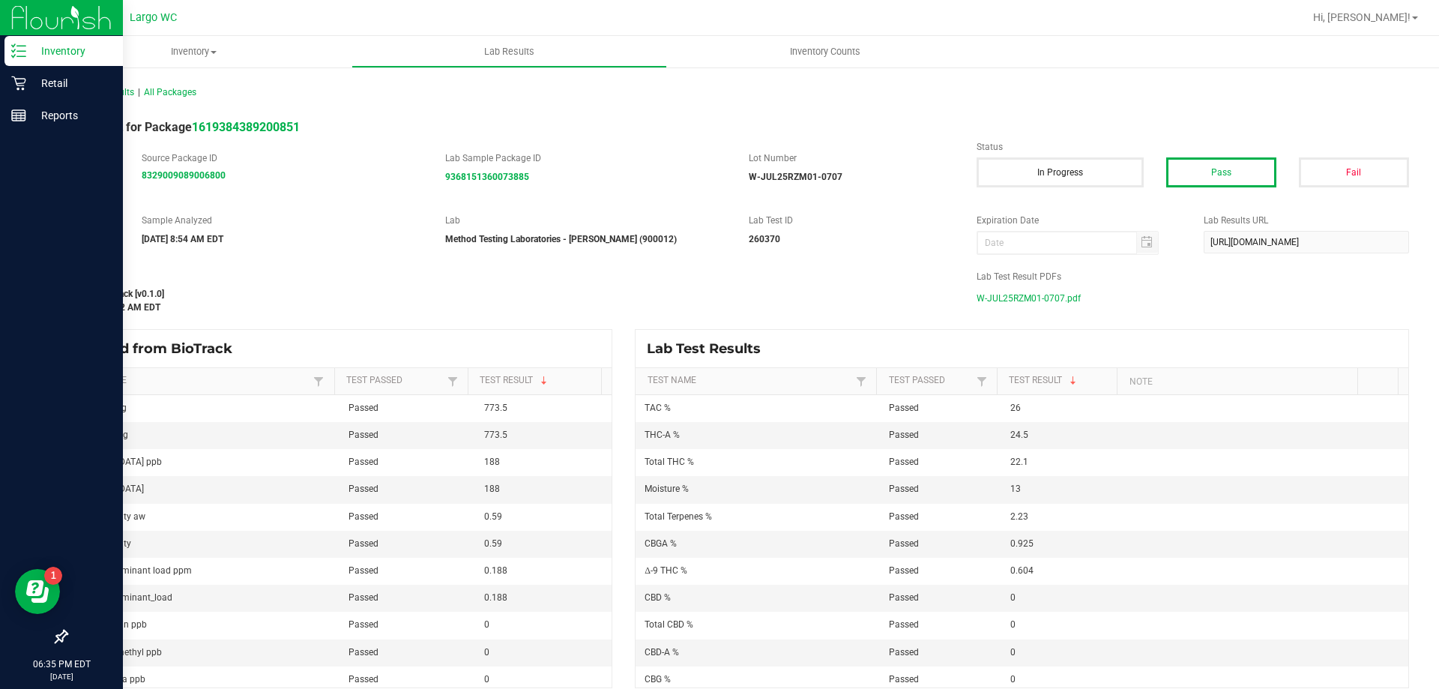
click at [25, 49] on icon at bounding box center [18, 50] width 15 height 15
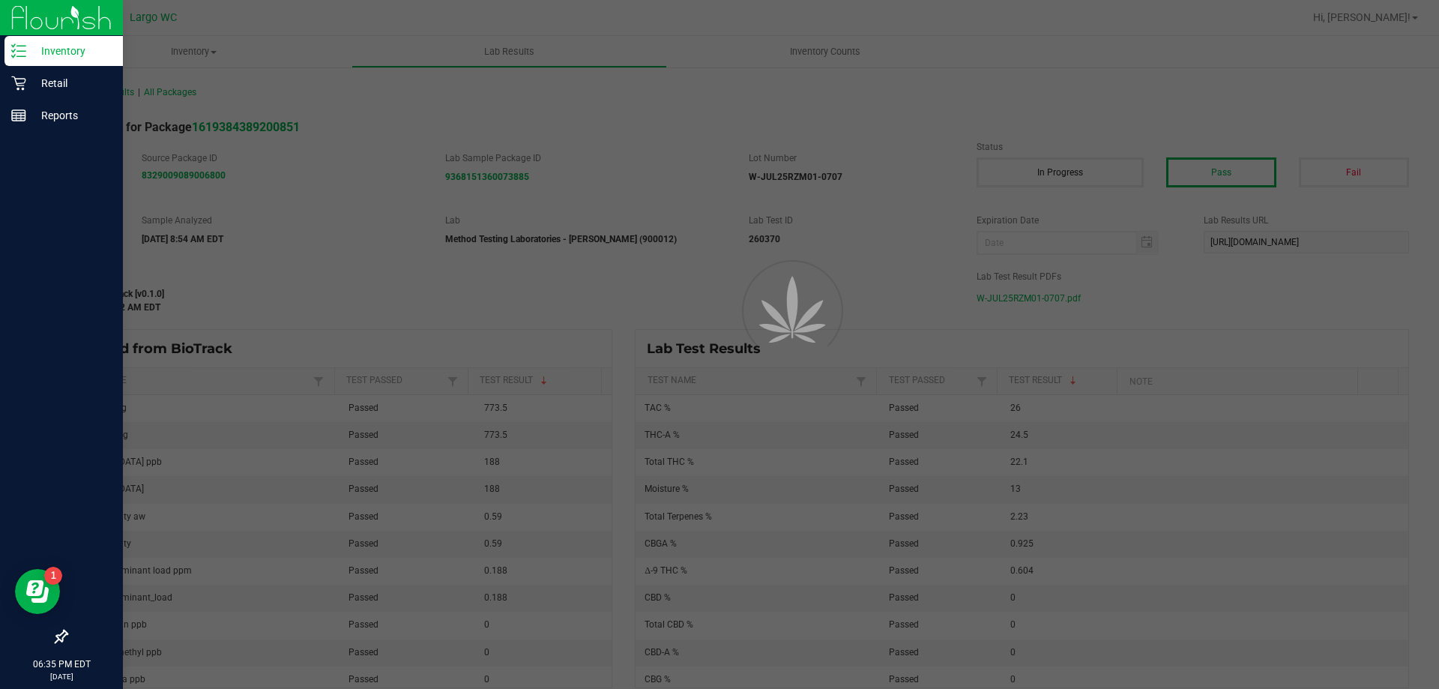
click at [25, 49] on icon at bounding box center [18, 50] width 15 height 15
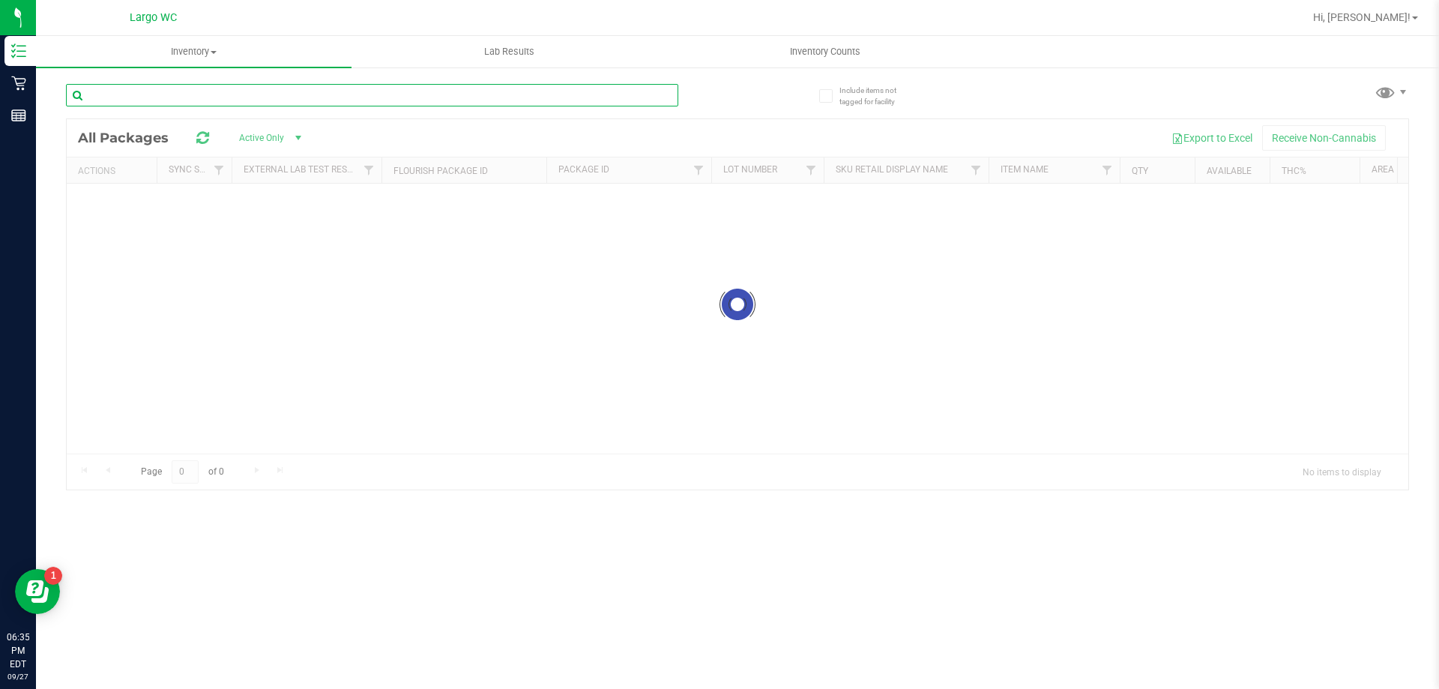
click at [292, 96] on div "Inventory All packages All inventory Waste log Lab Results Inventory Counts" at bounding box center [737, 362] width 1403 height 653
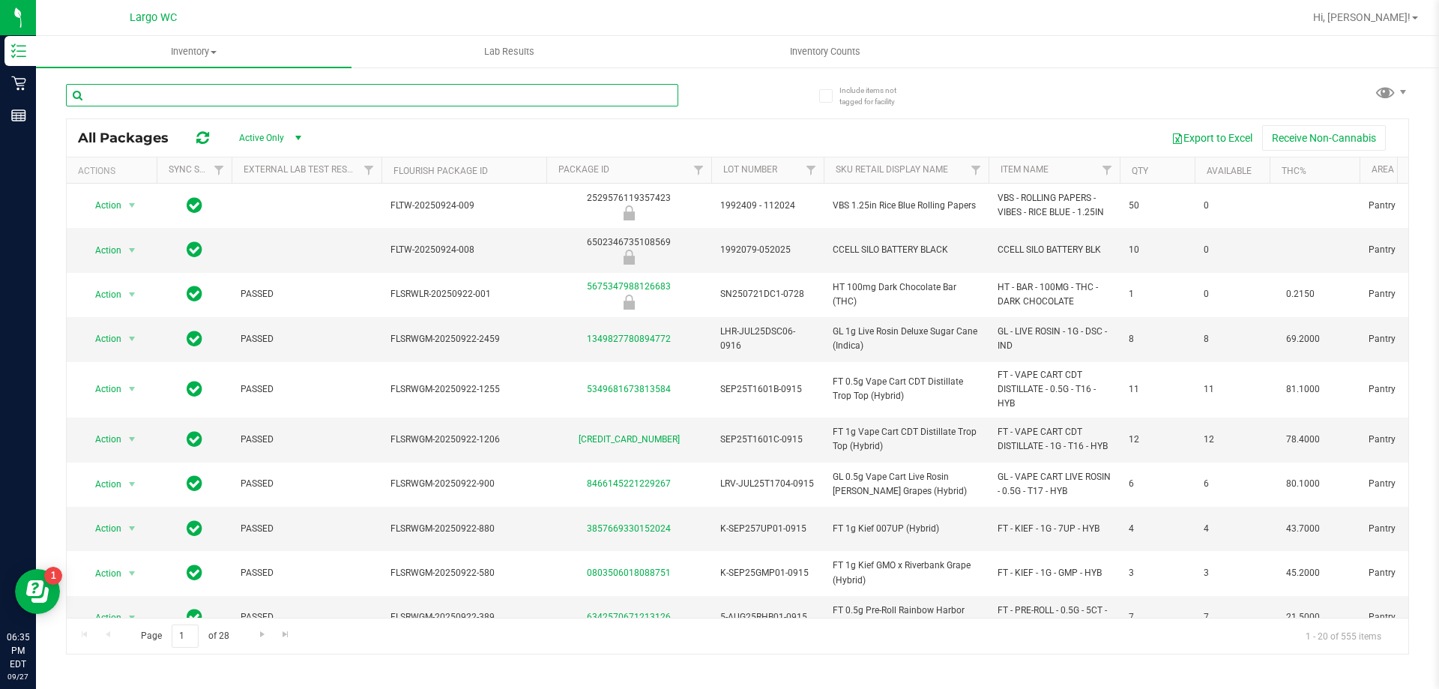
click at [259, 89] on input "text" at bounding box center [372, 95] width 612 height 22
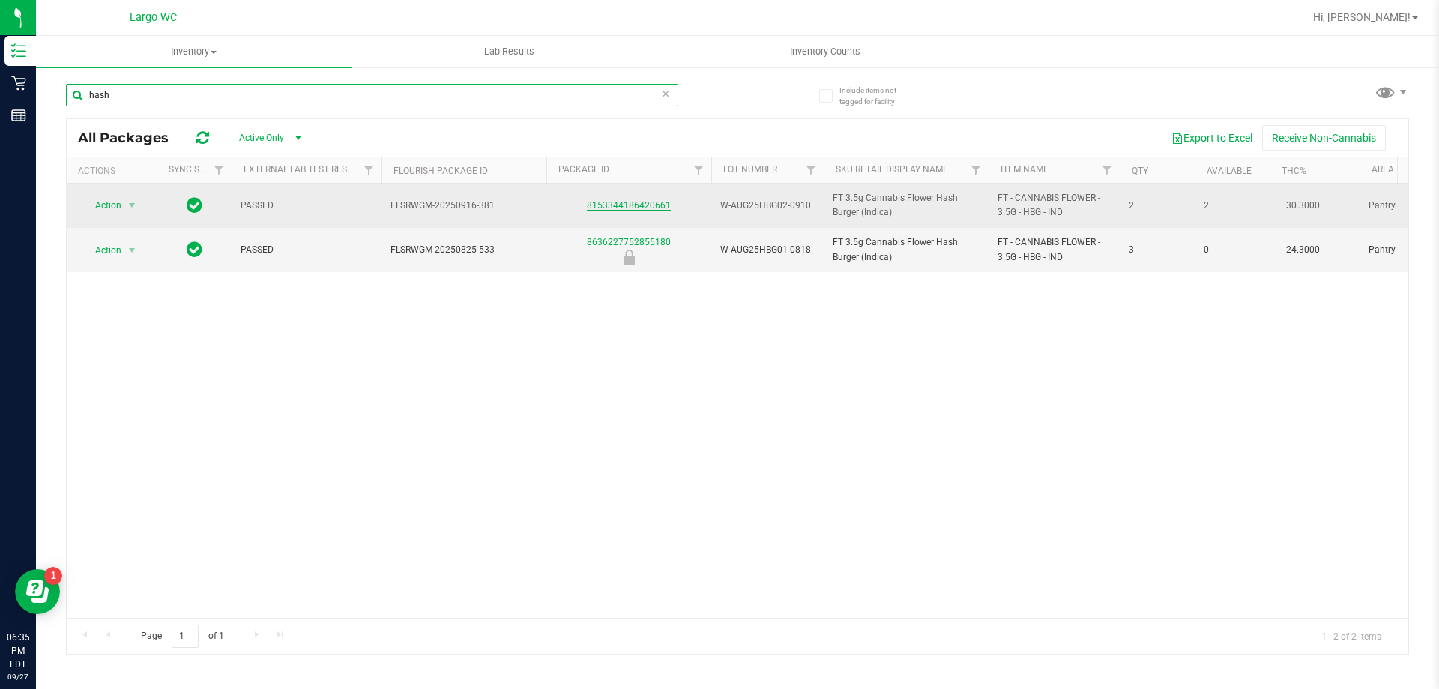
type input "hash"
click at [619, 204] on link "8153344186420661" at bounding box center [629, 205] width 84 height 10
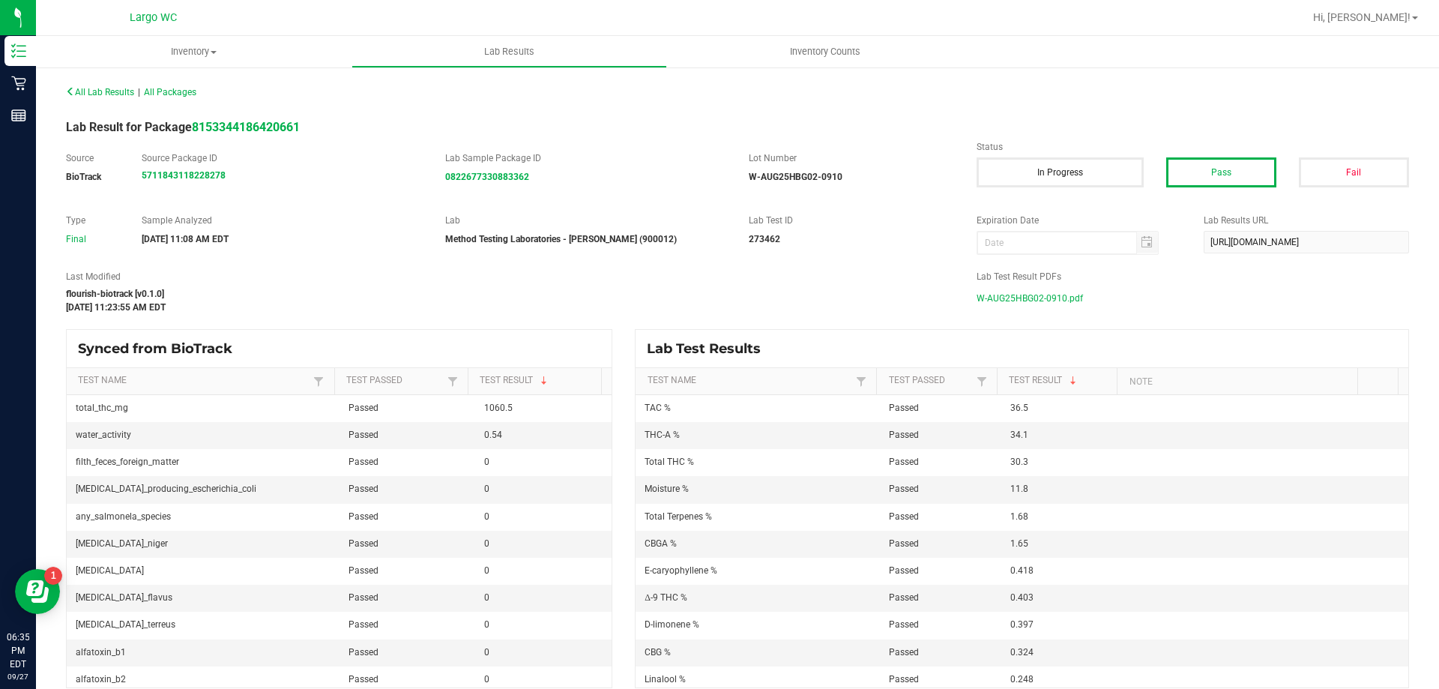
click at [1035, 294] on span "W-AUG25HBG02-0910.pdf" at bounding box center [1030, 298] width 106 height 22
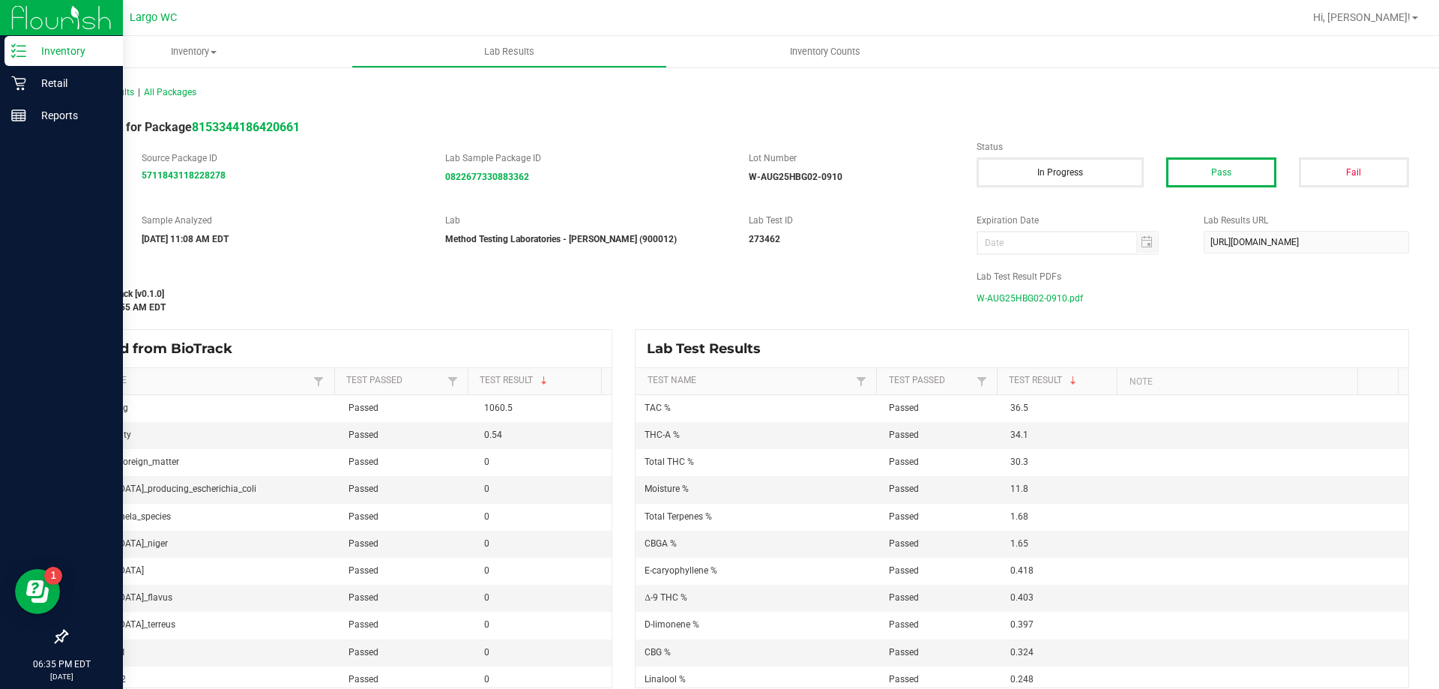
click at [32, 52] on p "Inventory" at bounding box center [71, 51] width 90 height 18
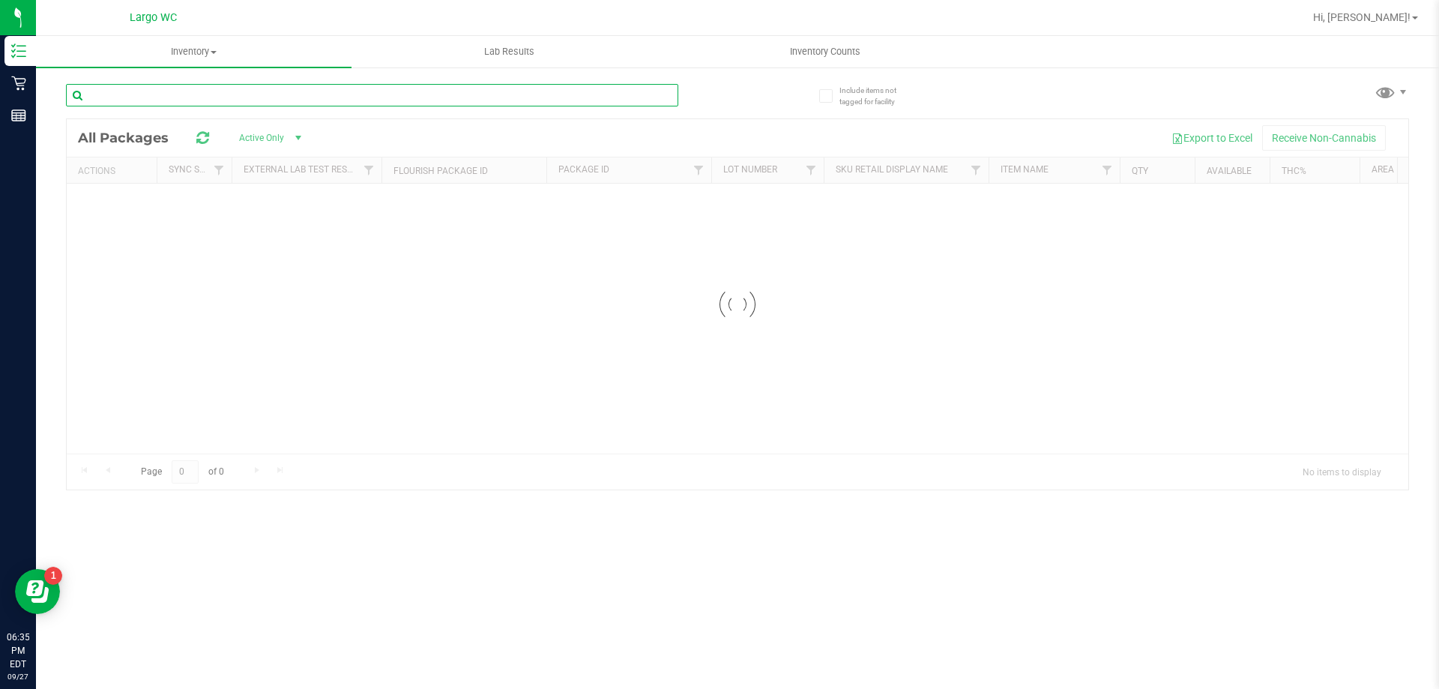
click at [361, 91] on input "text" at bounding box center [372, 95] width 612 height 22
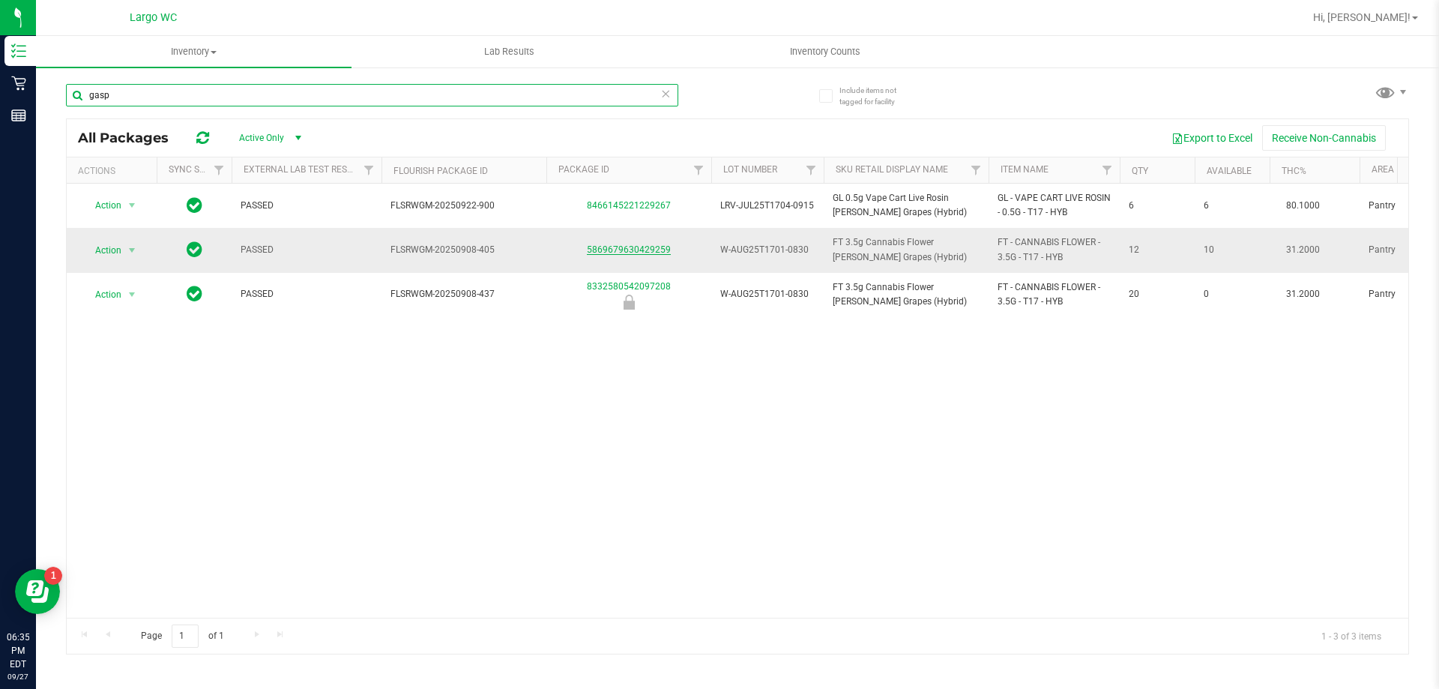
type input "gasp"
click at [637, 249] on link "5869679630429259" at bounding box center [629, 249] width 84 height 10
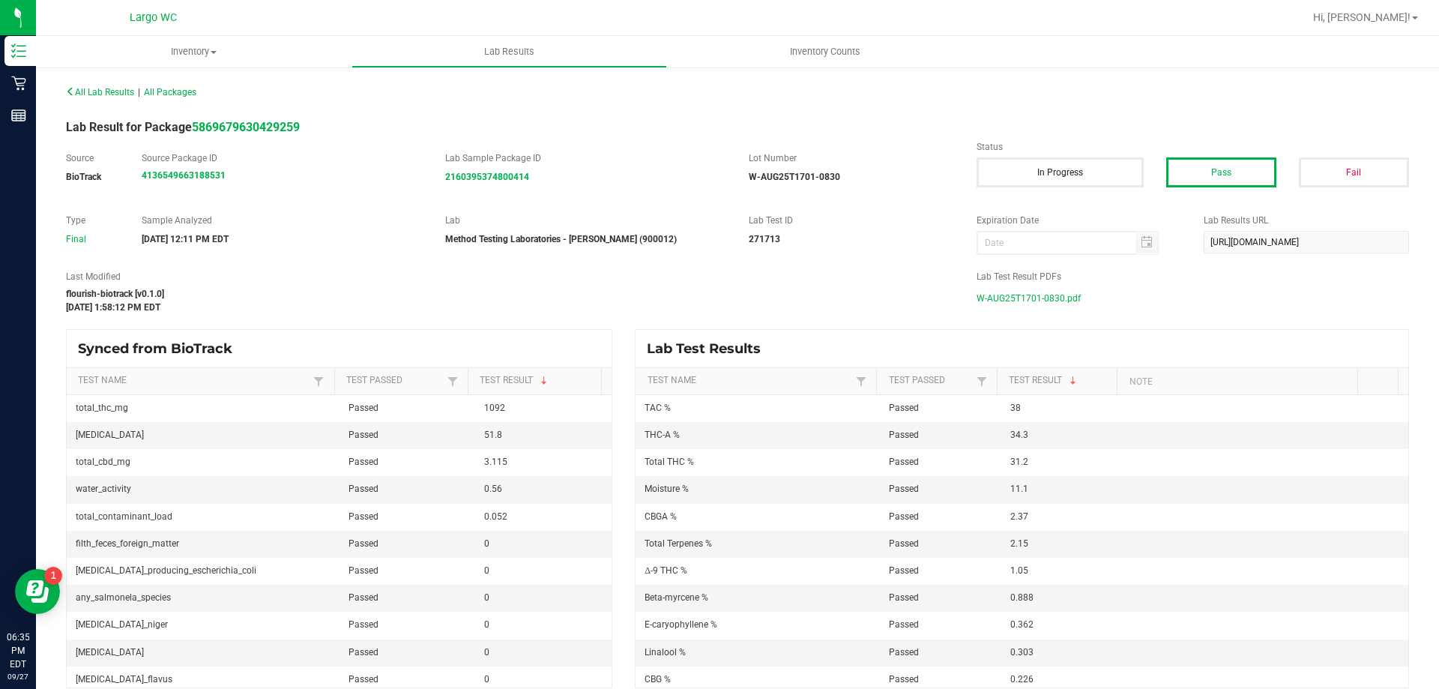
click at [1050, 298] on span "W-AUG25T1701-0830.pdf" at bounding box center [1029, 298] width 104 height 22
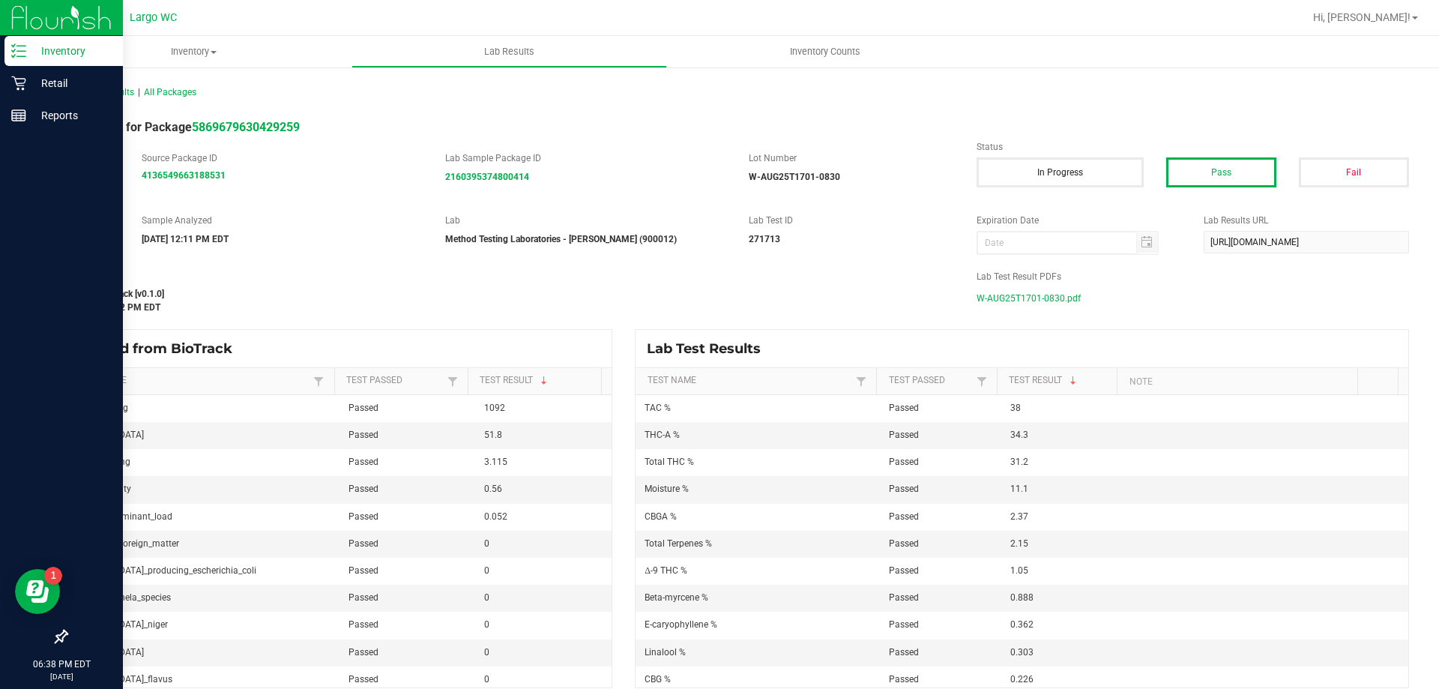
click at [33, 46] on p "Inventory" at bounding box center [71, 51] width 90 height 18
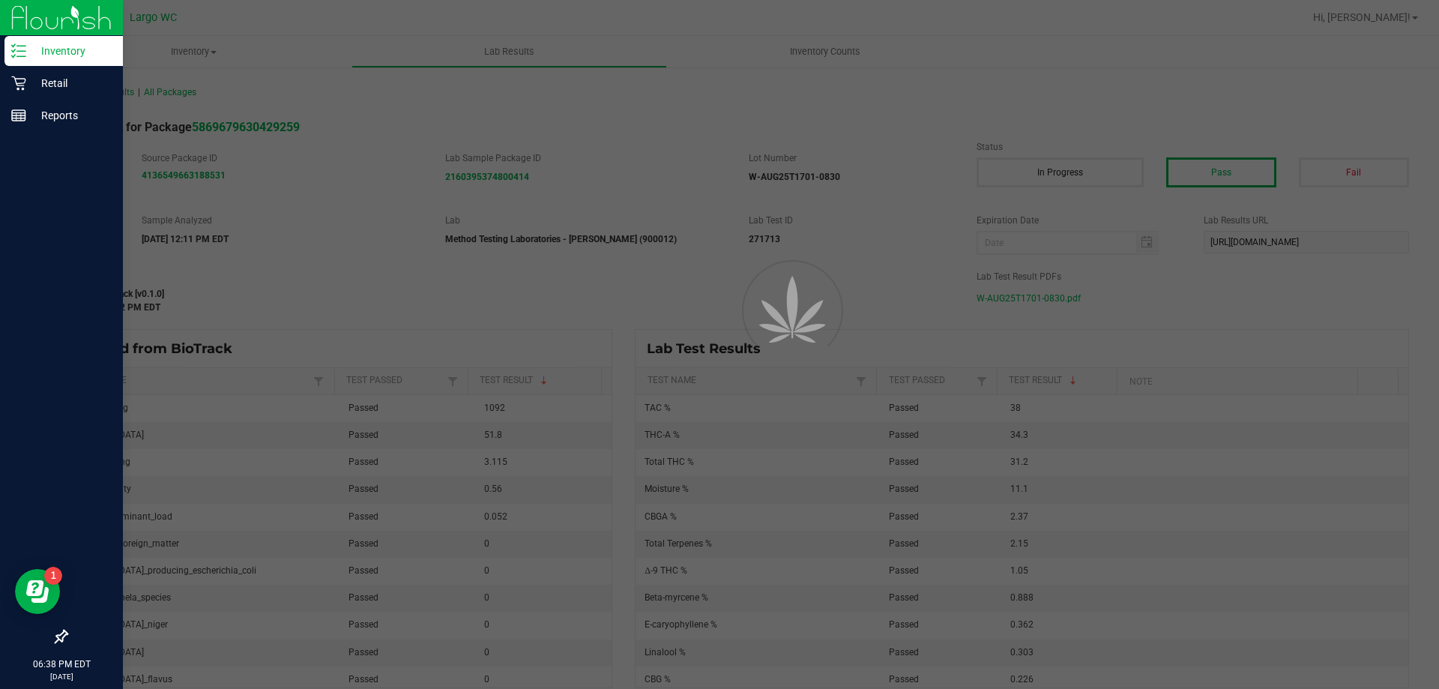
click at [33, 46] on p "Inventory" at bounding box center [71, 51] width 90 height 18
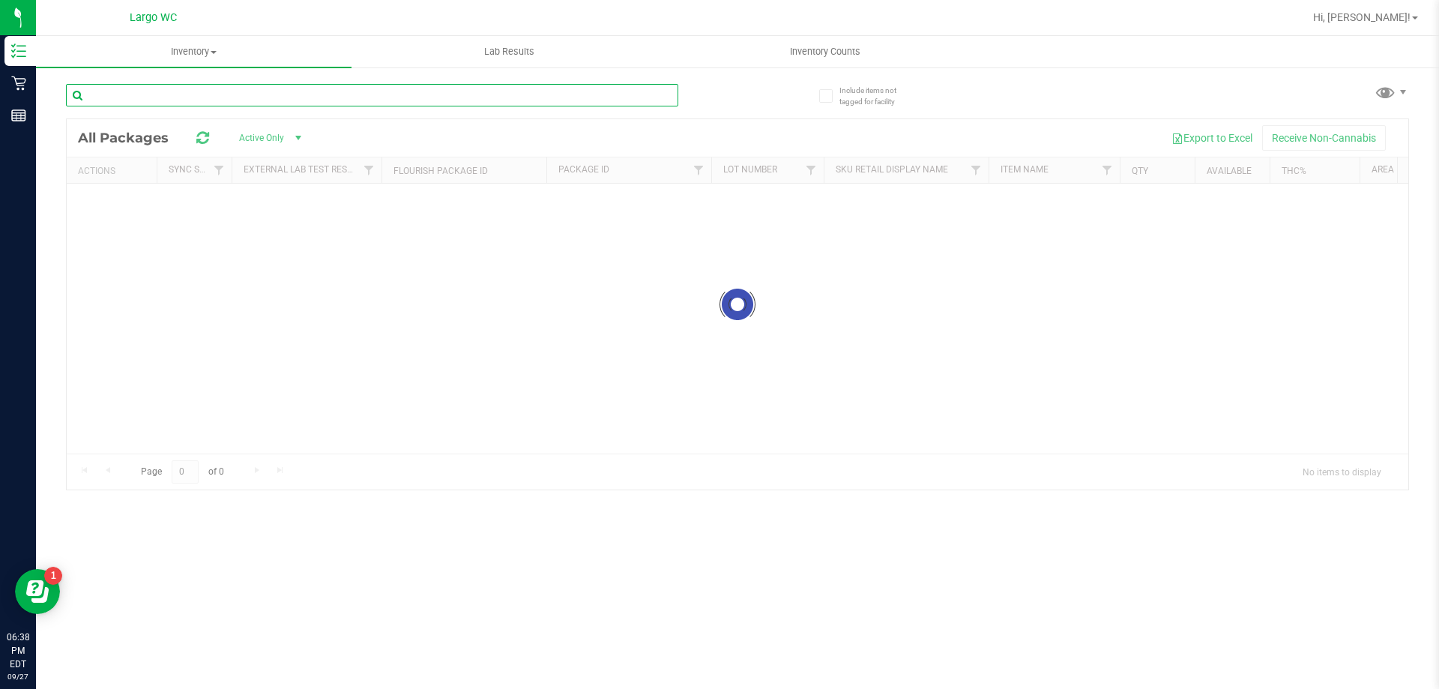
drag, startPoint x: 265, startPoint y: 105, endPoint x: 265, endPoint y: 96, distance: 9.0
click at [265, 96] on input "text" at bounding box center [372, 95] width 612 height 22
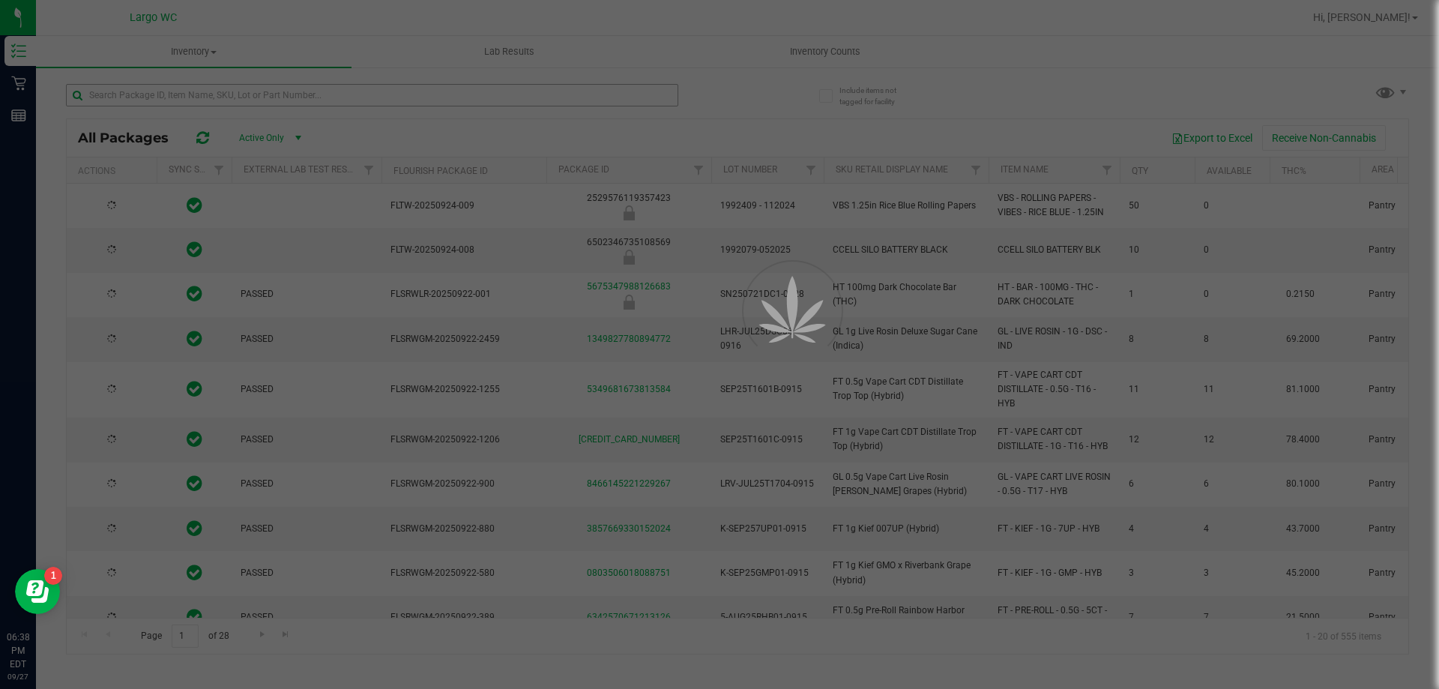
click at [265, 89] on div at bounding box center [719, 344] width 1439 height 689
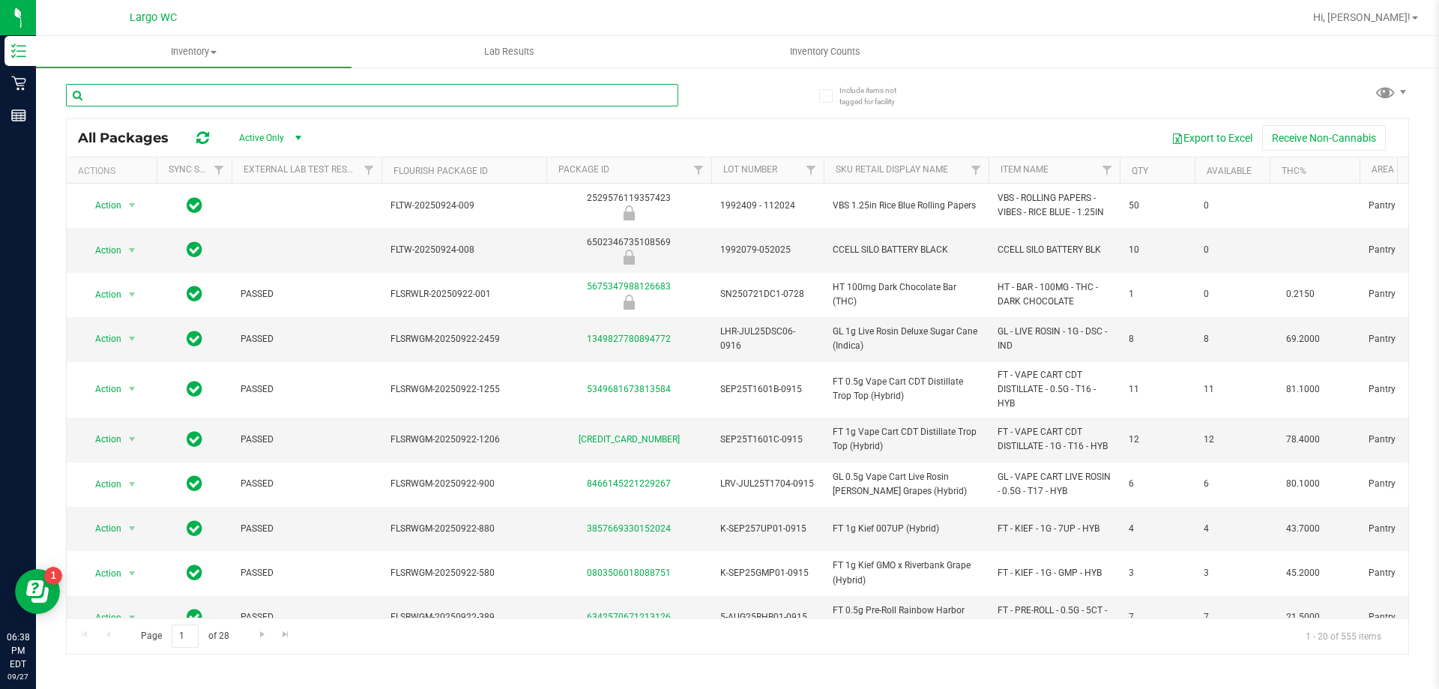
click at [265, 89] on input "text" at bounding box center [372, 95] width 612 height 22
click at [264, 92] on input "text" at bounding box center [372, 95] width 612 height 22
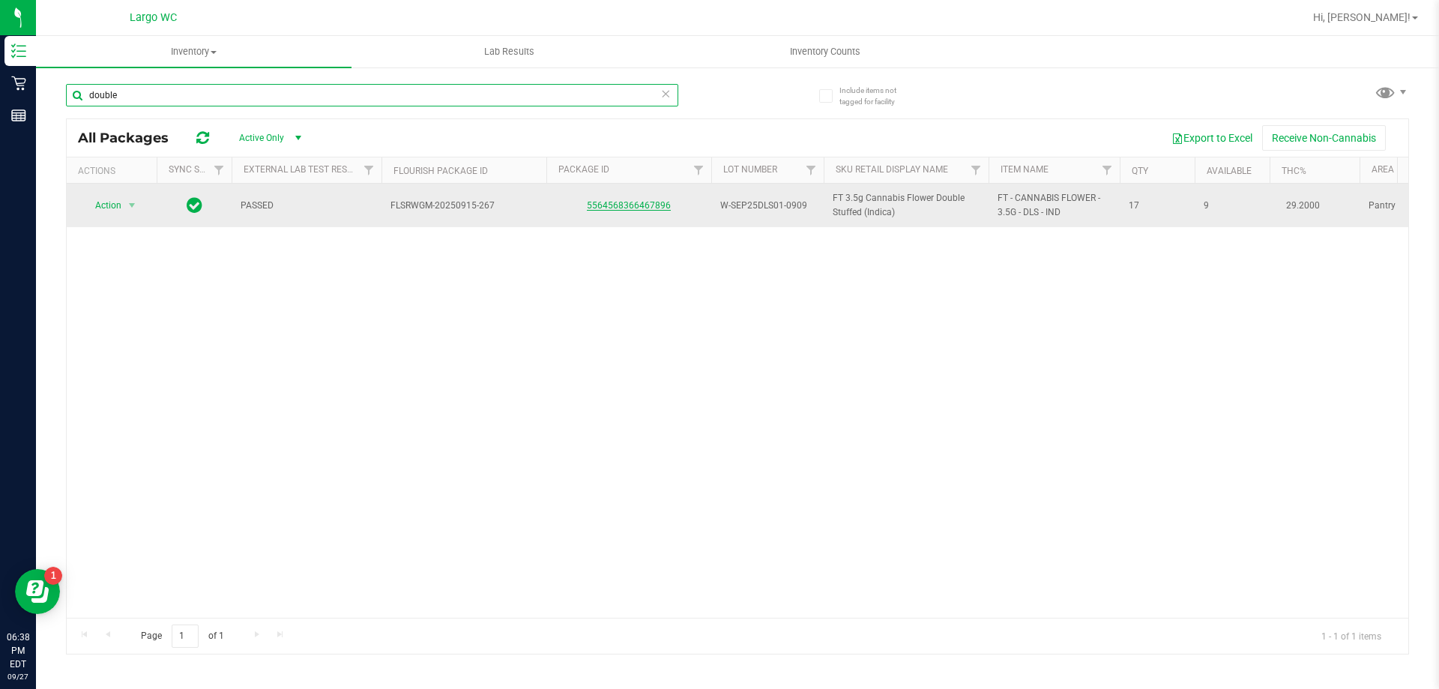
type input "double"
click at [636, 200] on link "5564568366467896" at bounding box center [629, 205] width 84 height 10
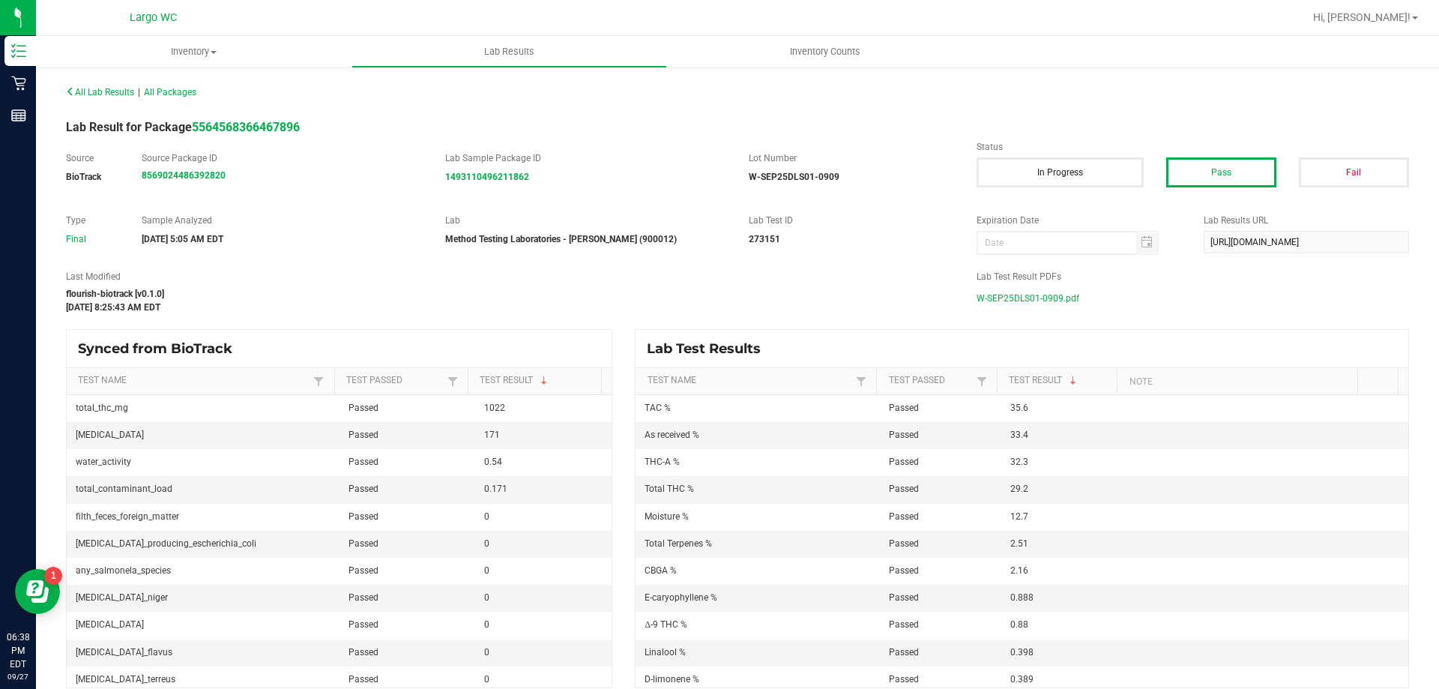
click at [1024, 302] on span "W-SEP25DLS01-0909.pdf" at bounding box center [1028, 298] width 103 height 22
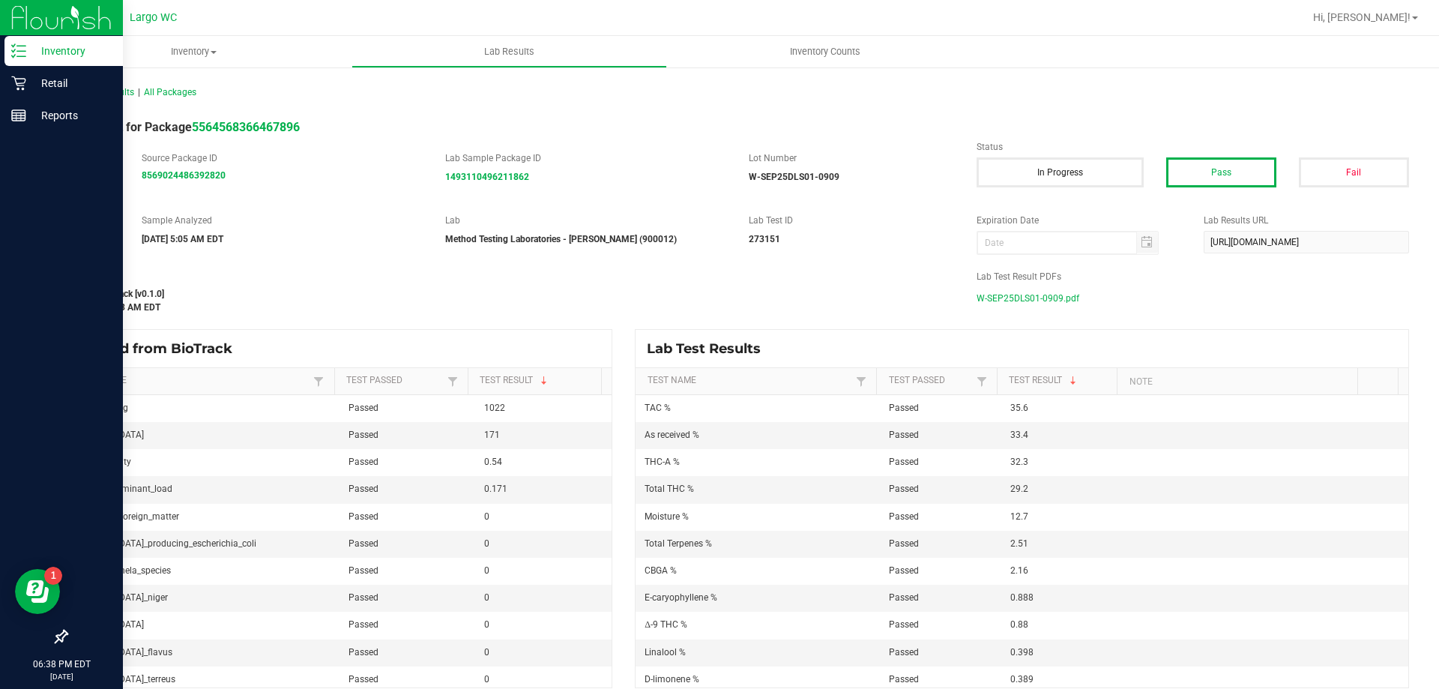
click at [32, 55] on p "Inventory" at bounding box center [71, 51] width 90 height 18
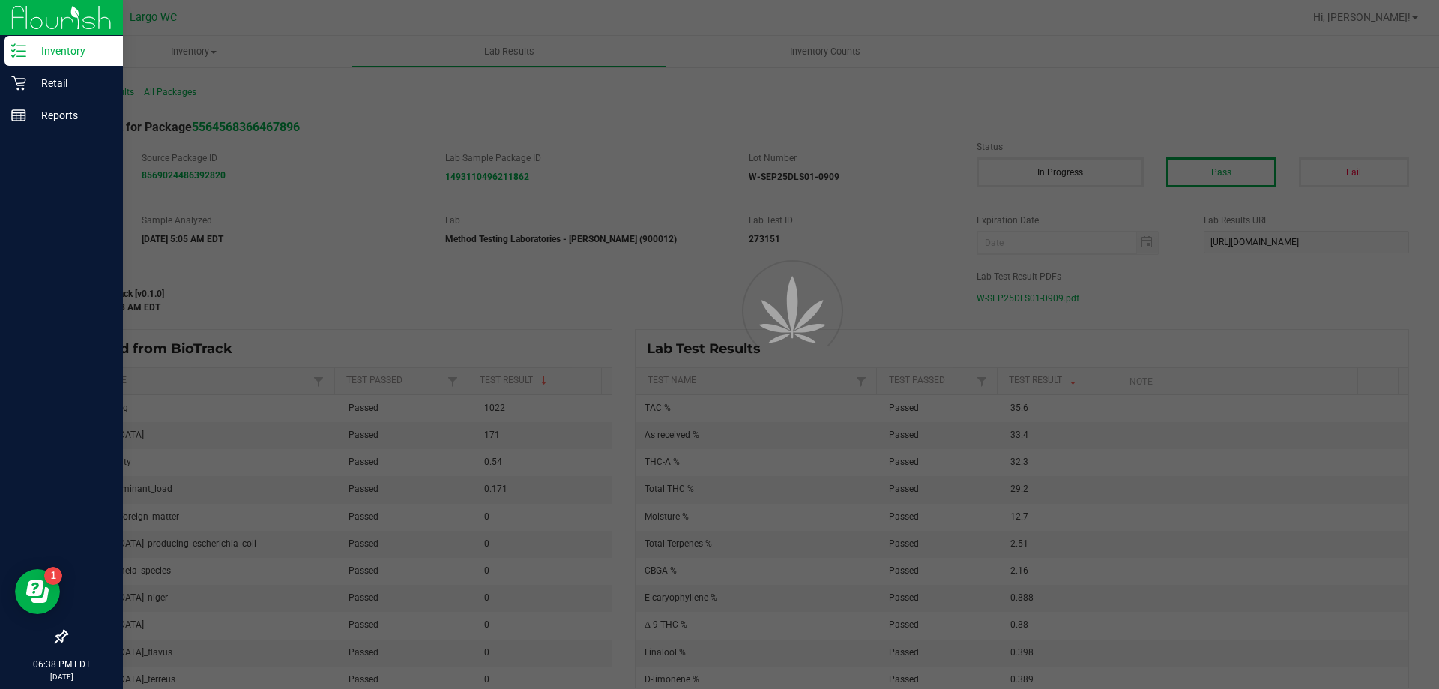
click at [32, 55] on p "Inventory" at bounding box center [71, 51] width 90 height 18
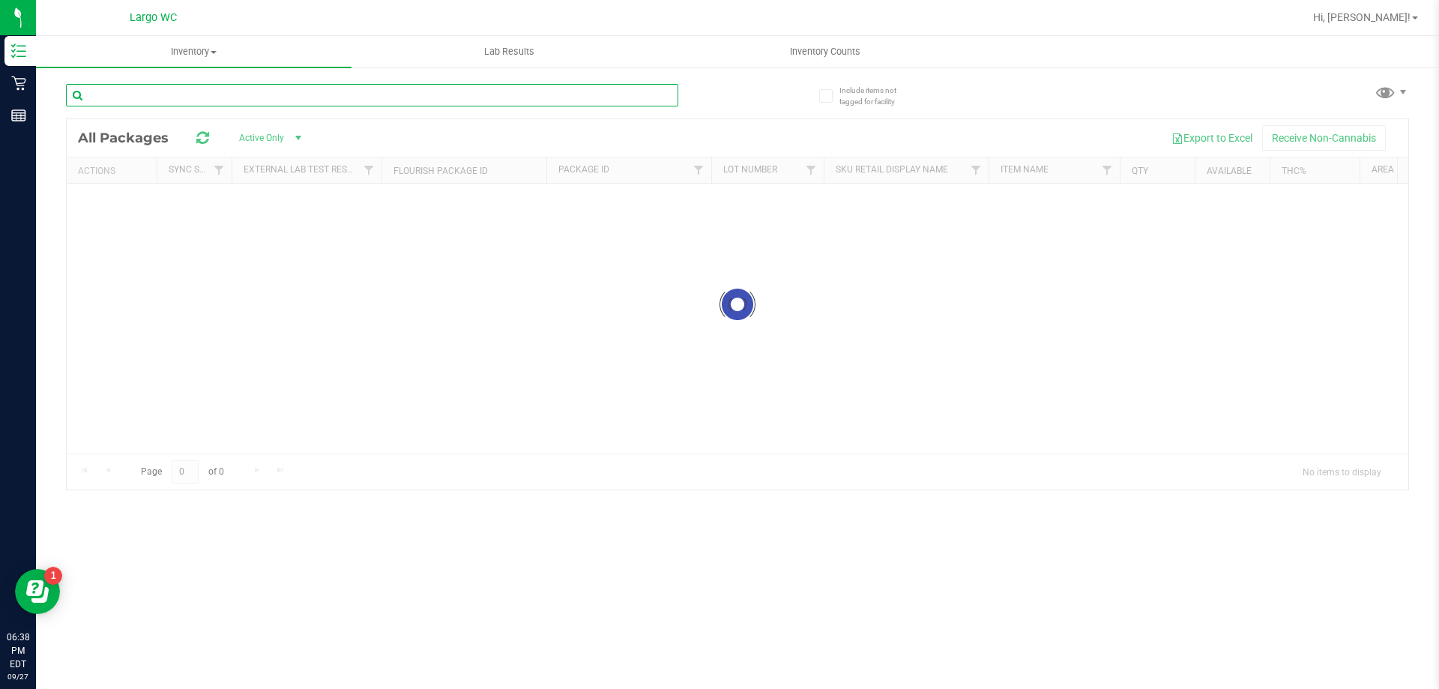
click at [400, 101] on input "text" at bounding box center [372, 95] width 612 height 22
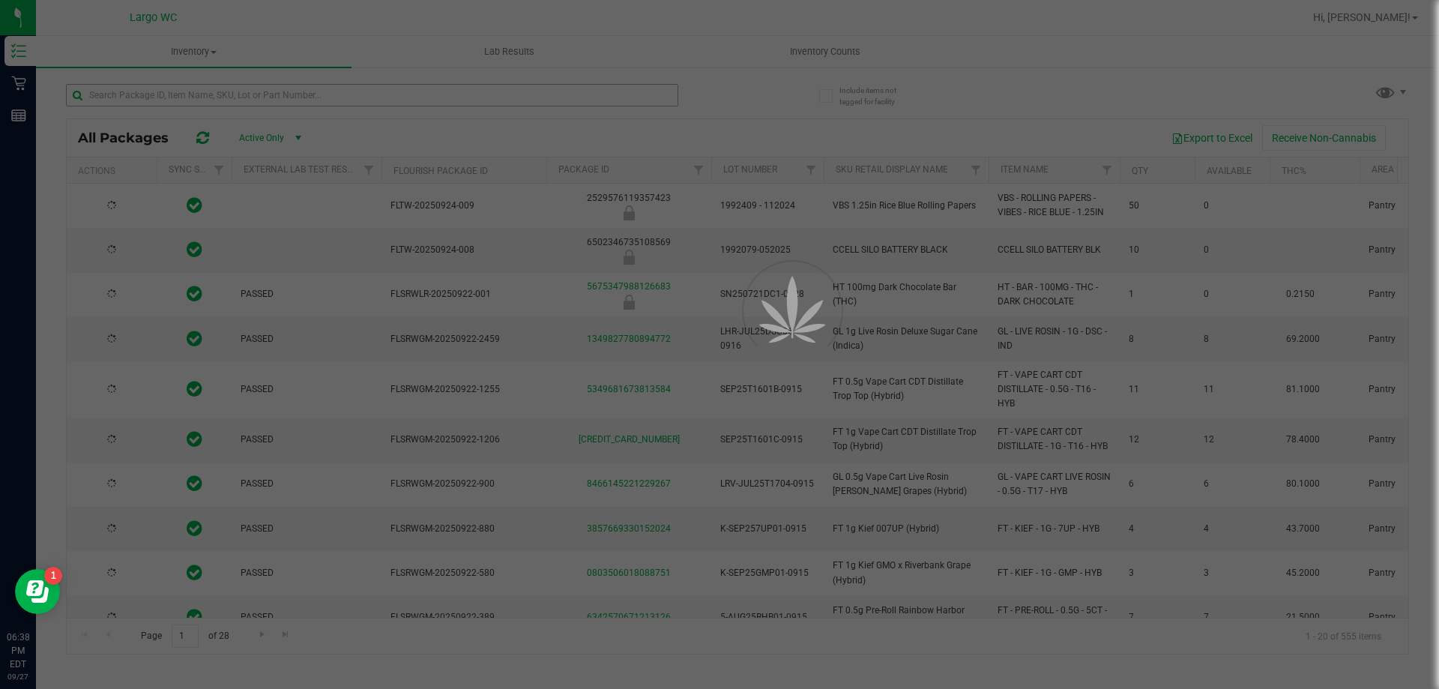
type input "[DATE]"
click at [396, 106] on div at bounding box center [719, 344] width 1439 height 689
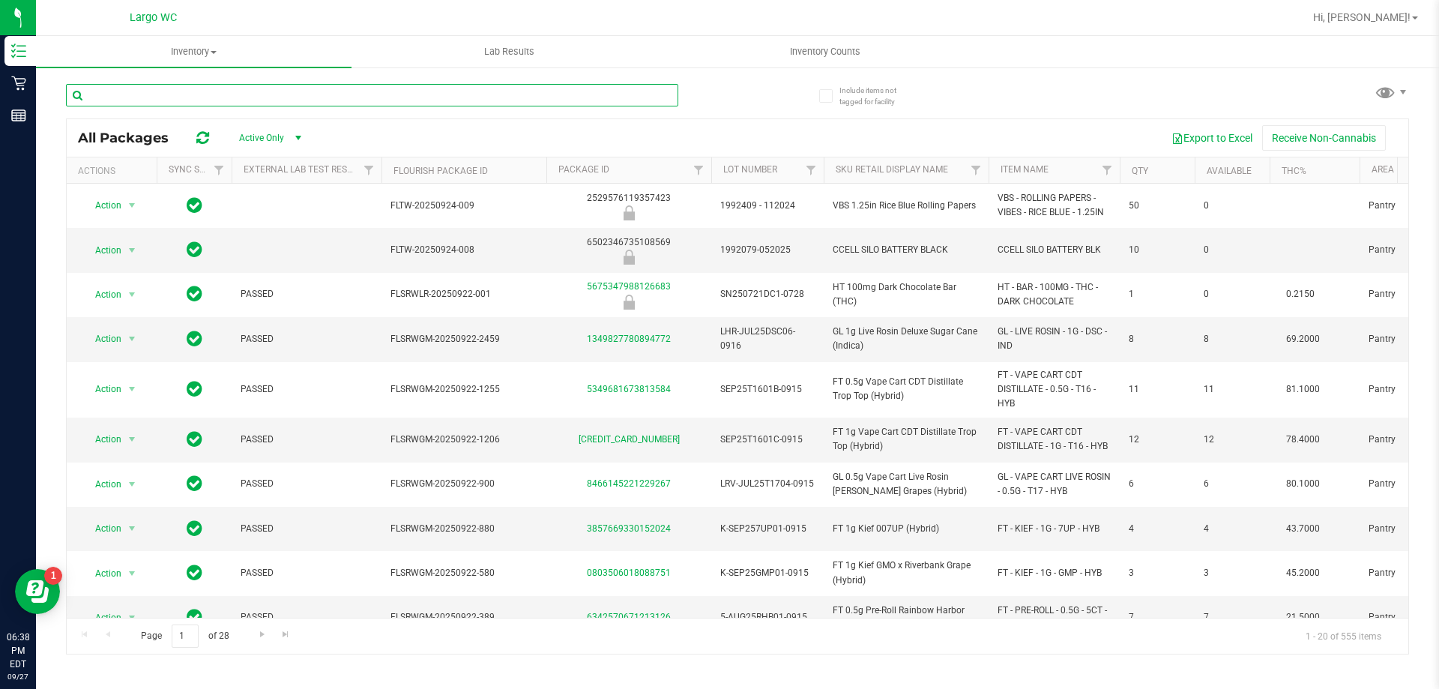
click at [396, 106] on input "text" at bounding box center [372, 95] width 612 height 22
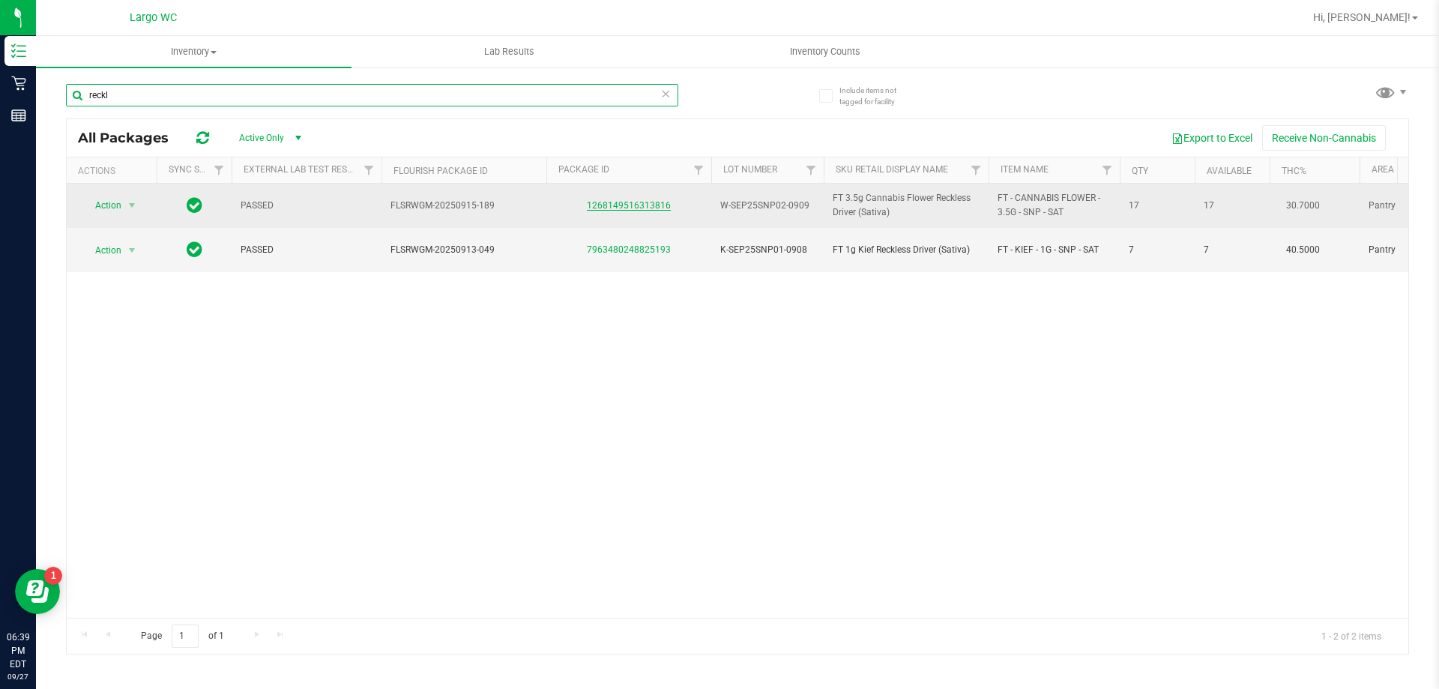
type input "reckl"
click at [611, 205] on link "1268149516313816" at bounding box center [629, 205] width 84 height 10
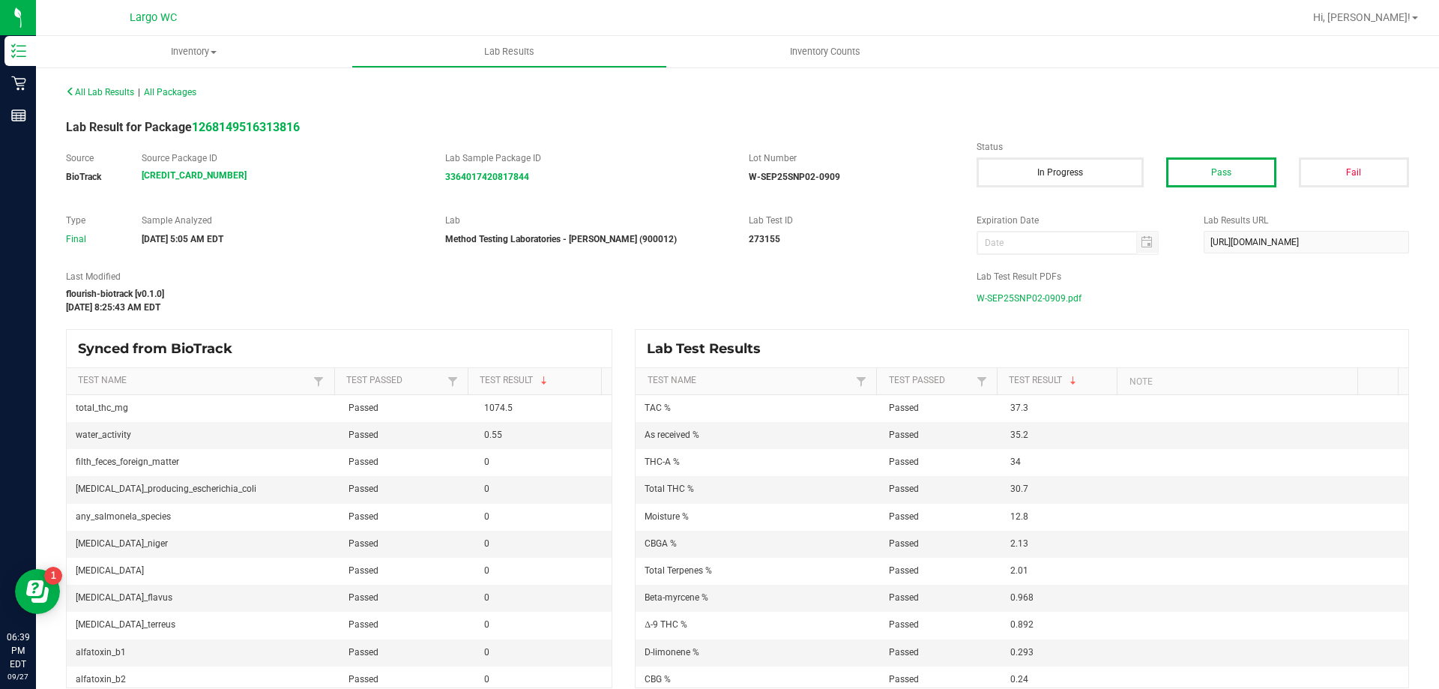
click at [991, 292] on span "W-SEP25SNP02-0909.pdf" at bounding box center [1029, 298] width 105 height 22
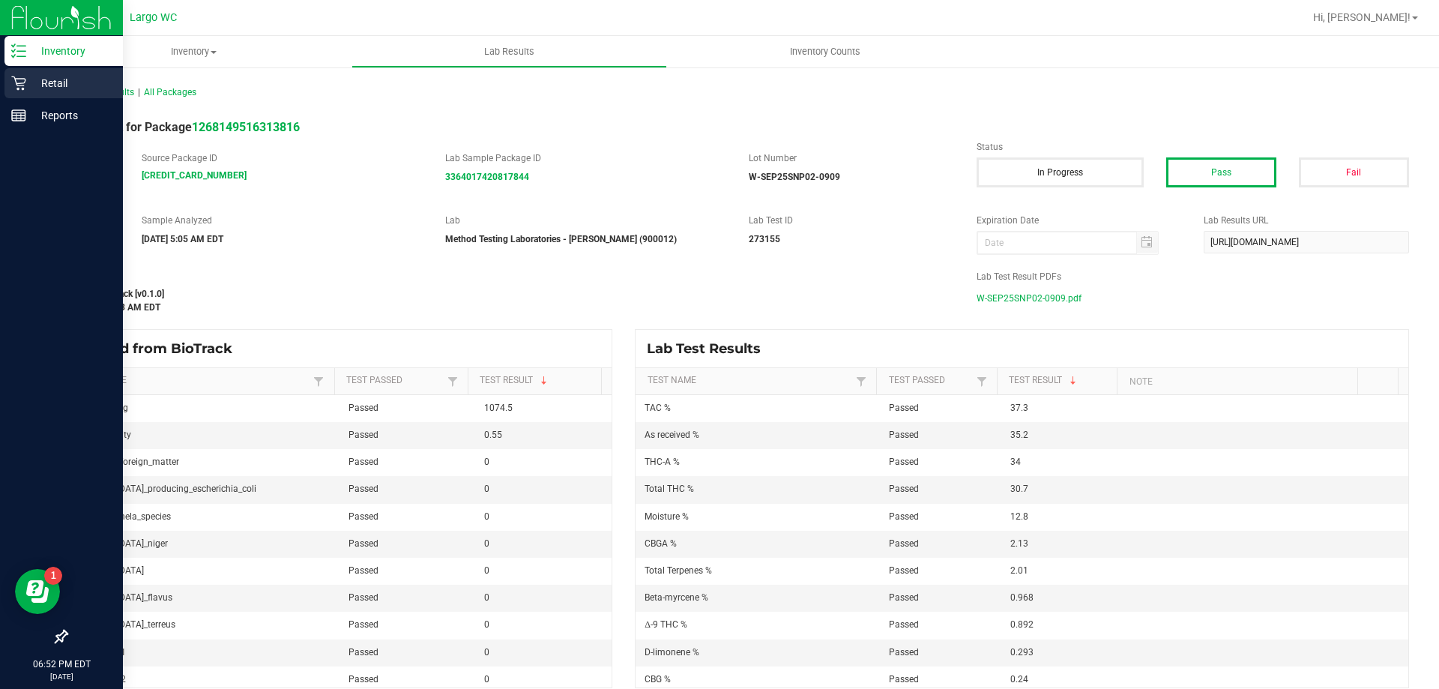
click at [6, 78] on div "Retail" at bounding box center [63, 83] width 118 height 30
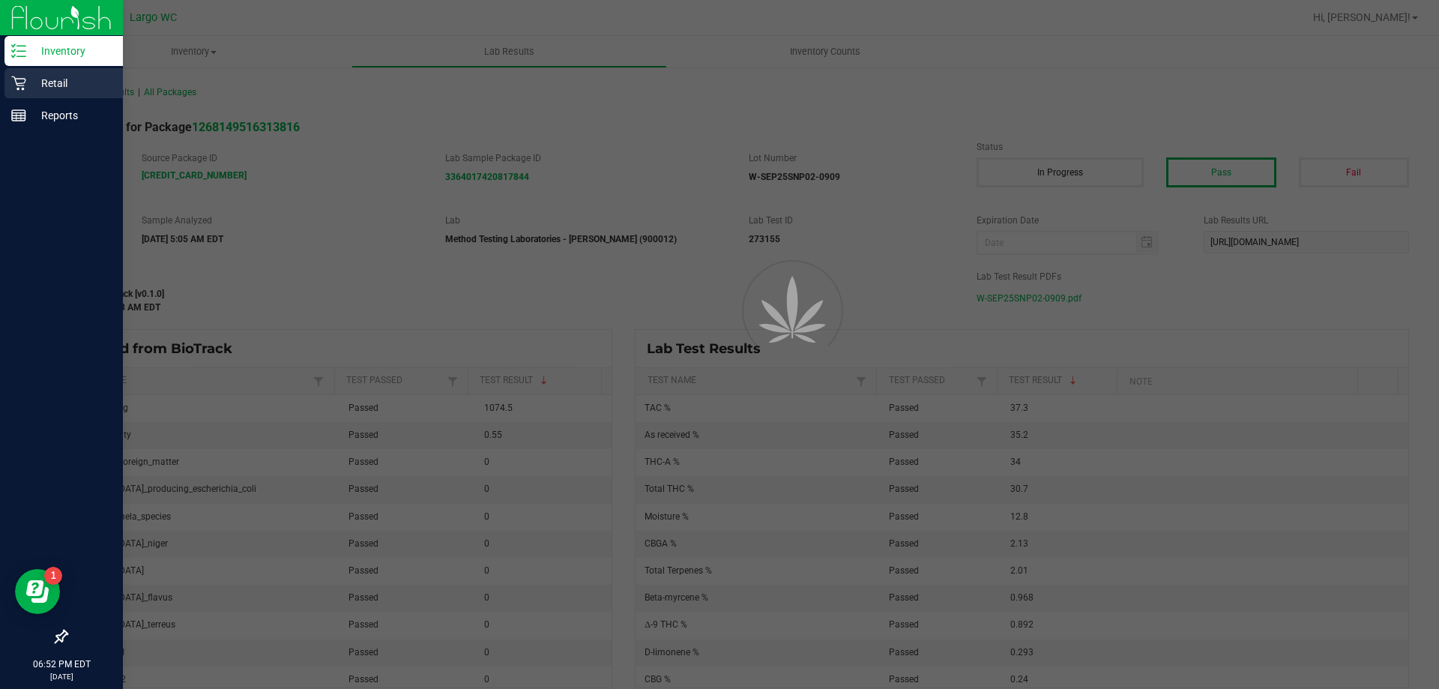
click at [6, 77] on div "Retail" at bounding box center [63, 83] width 118 height 30
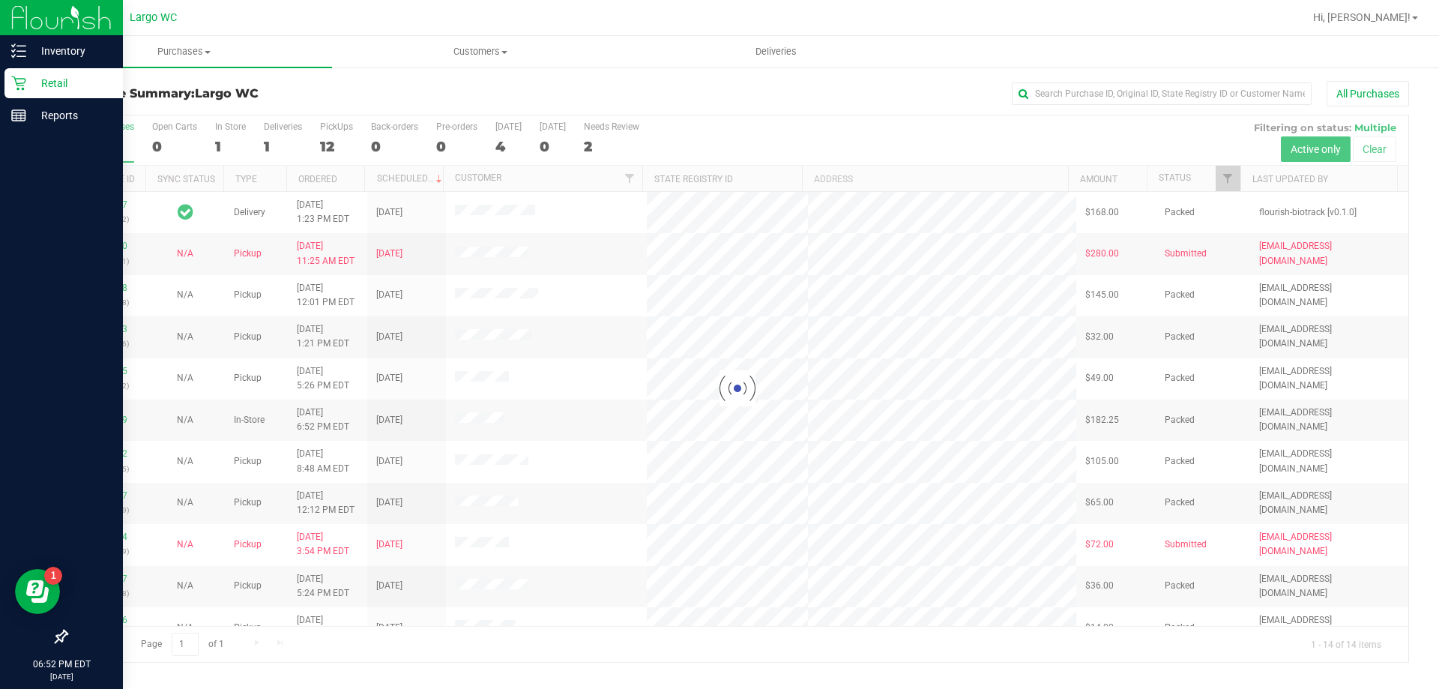
click at [226, 138] on div at bounding box center [738, 388] width 1342 height 547
click at [220, 145] on div at bounding box center [738, 388] width 1342 height 547
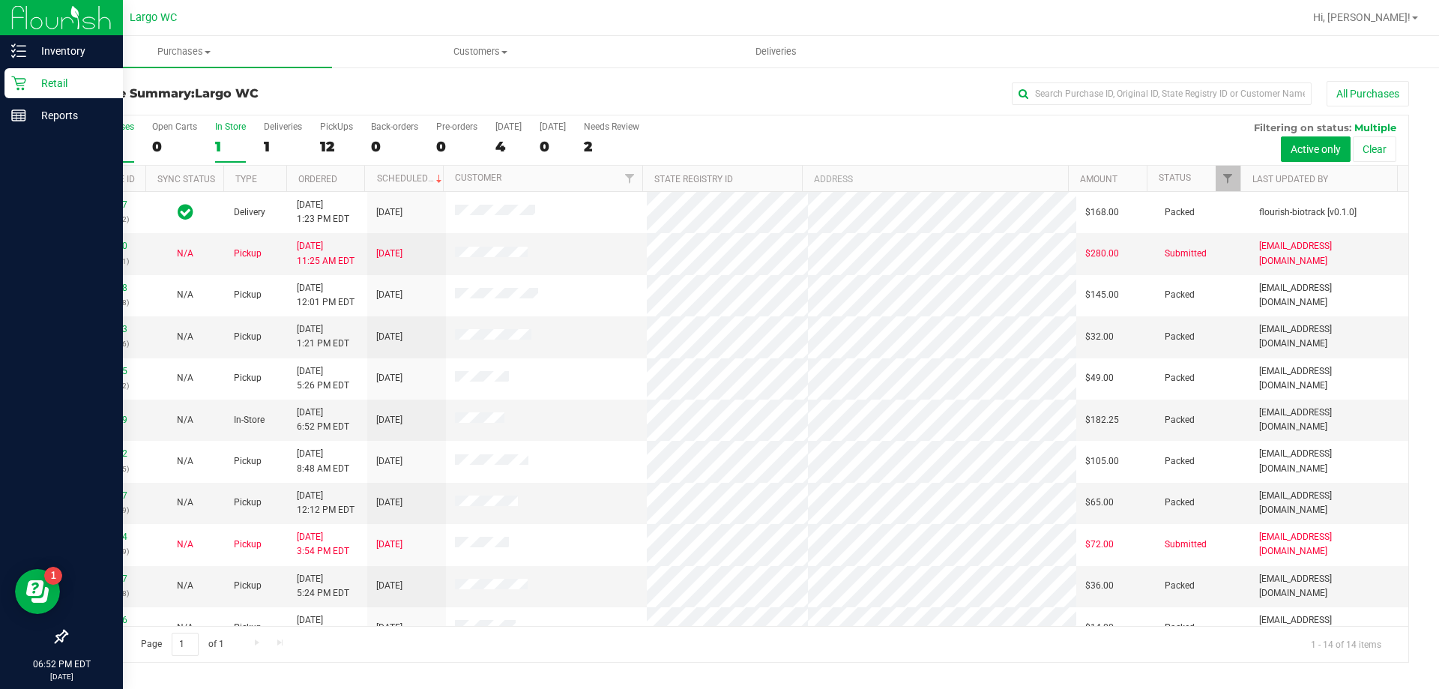
click at [226, 148] on div "1" at bounding box center [230, 146] width 31 height 17
click at [0, 0] on input "In Store 1" at bounding box center [0, 0] width 0 height 0
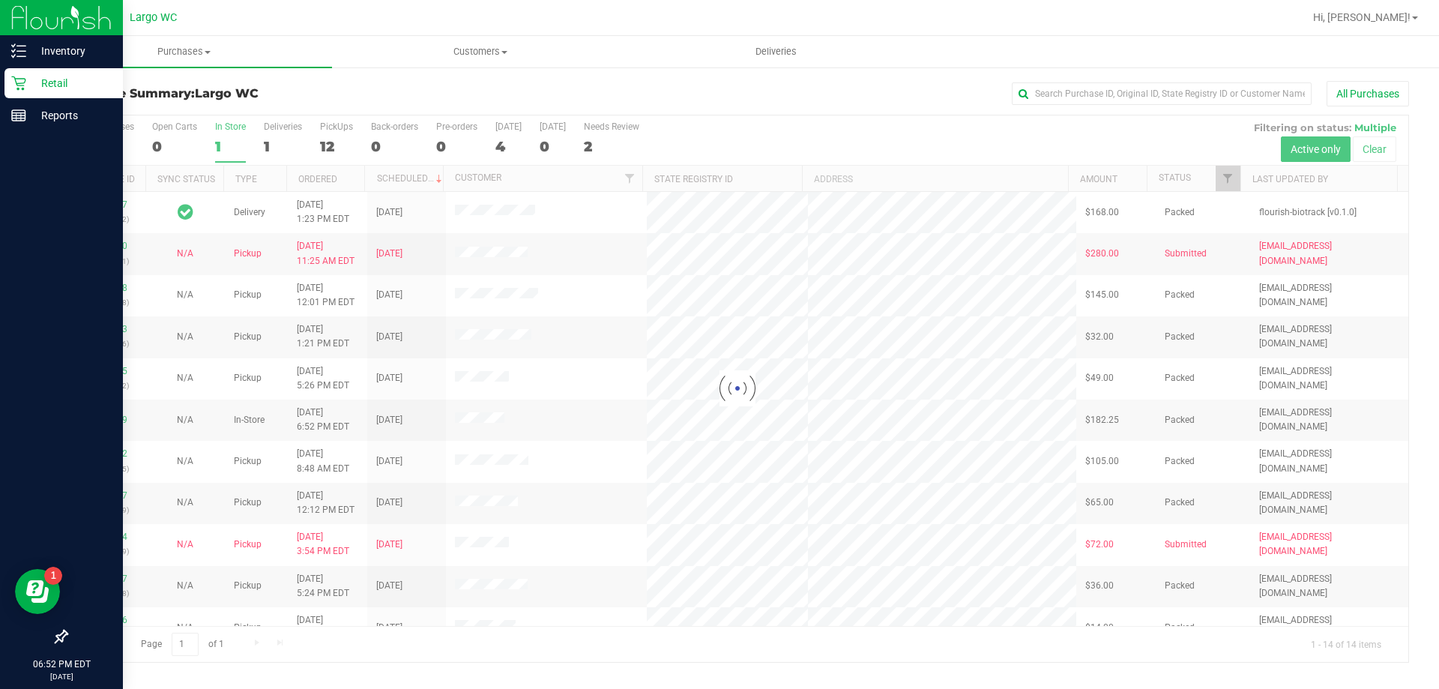
click at [226, 148] on div at bounding box center [738, 388] width 1342 height 547
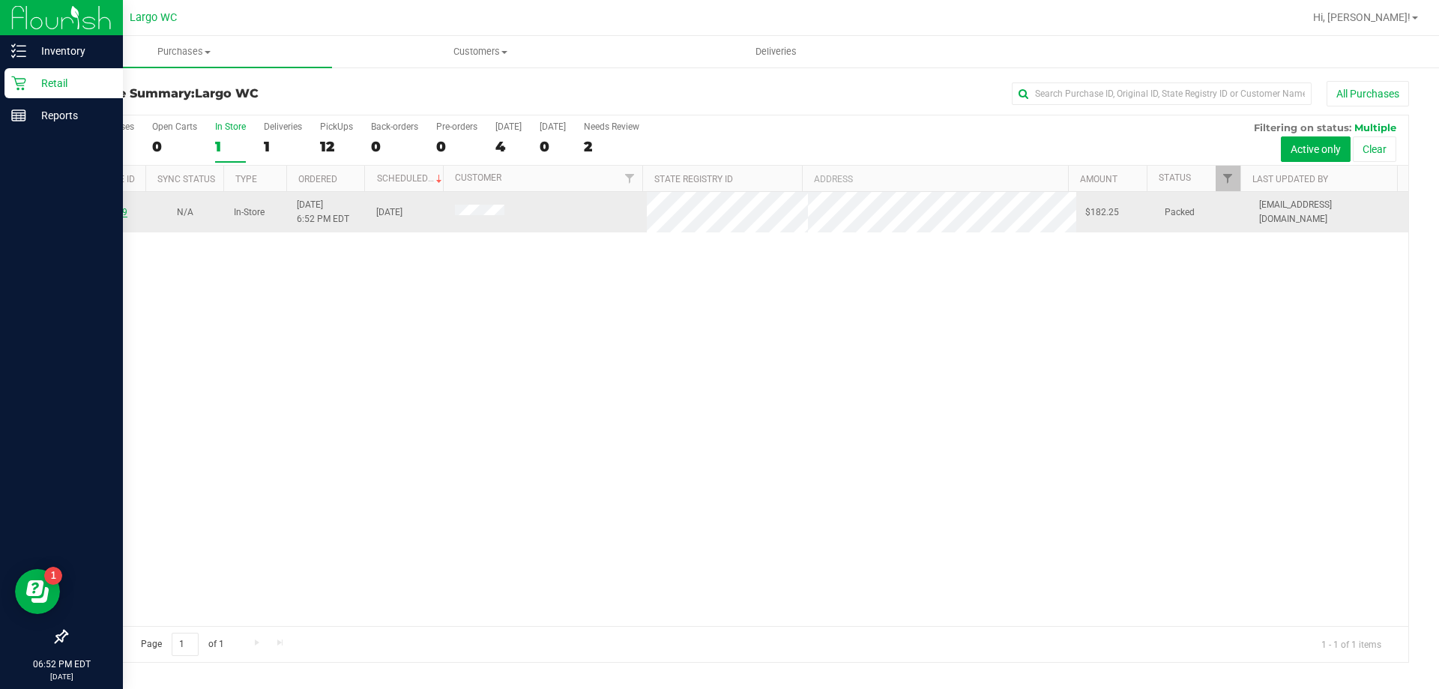
click at [102, 208] on div "12017779" at bounding box center [106, 212] width 61 height 14
click at [102, 208] on link "12017779" at bounding box center [106, 212] width 42 height 10
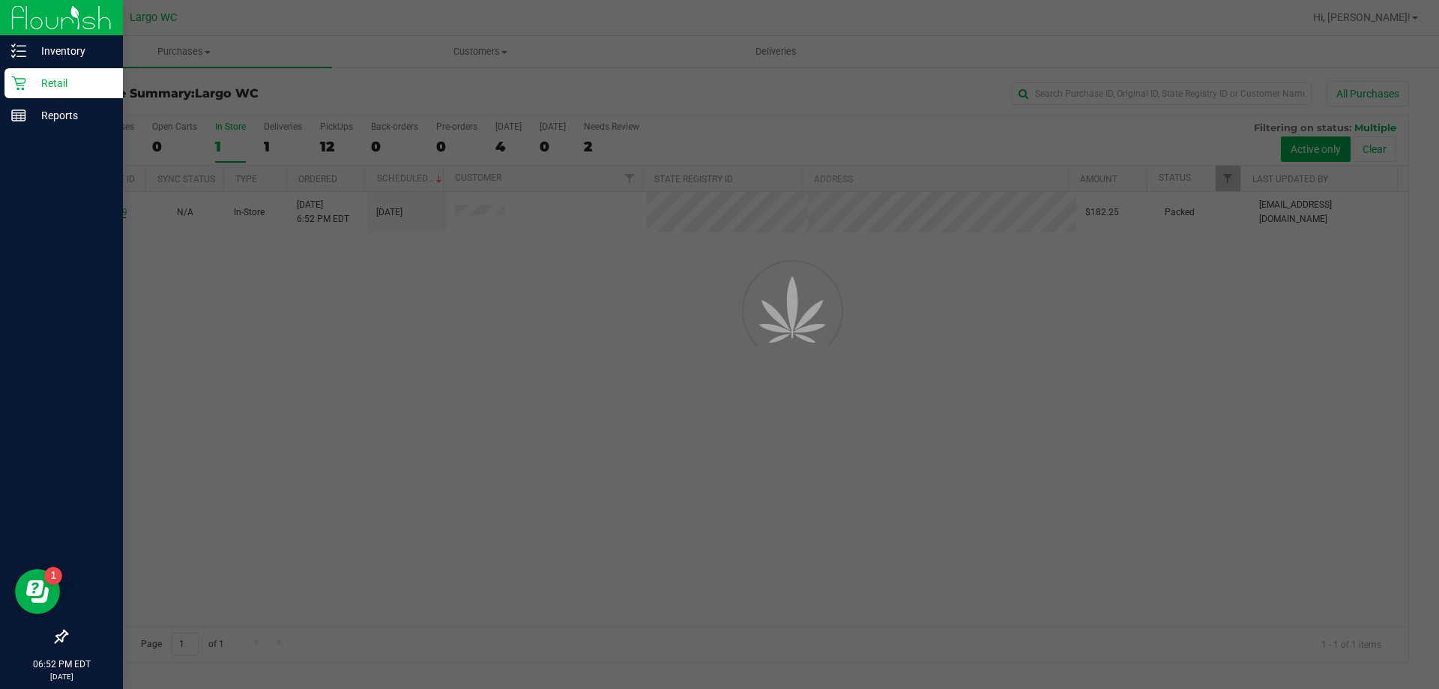
click at [102, 215] on div at bounding box center [719, 344] width 1439 height 689
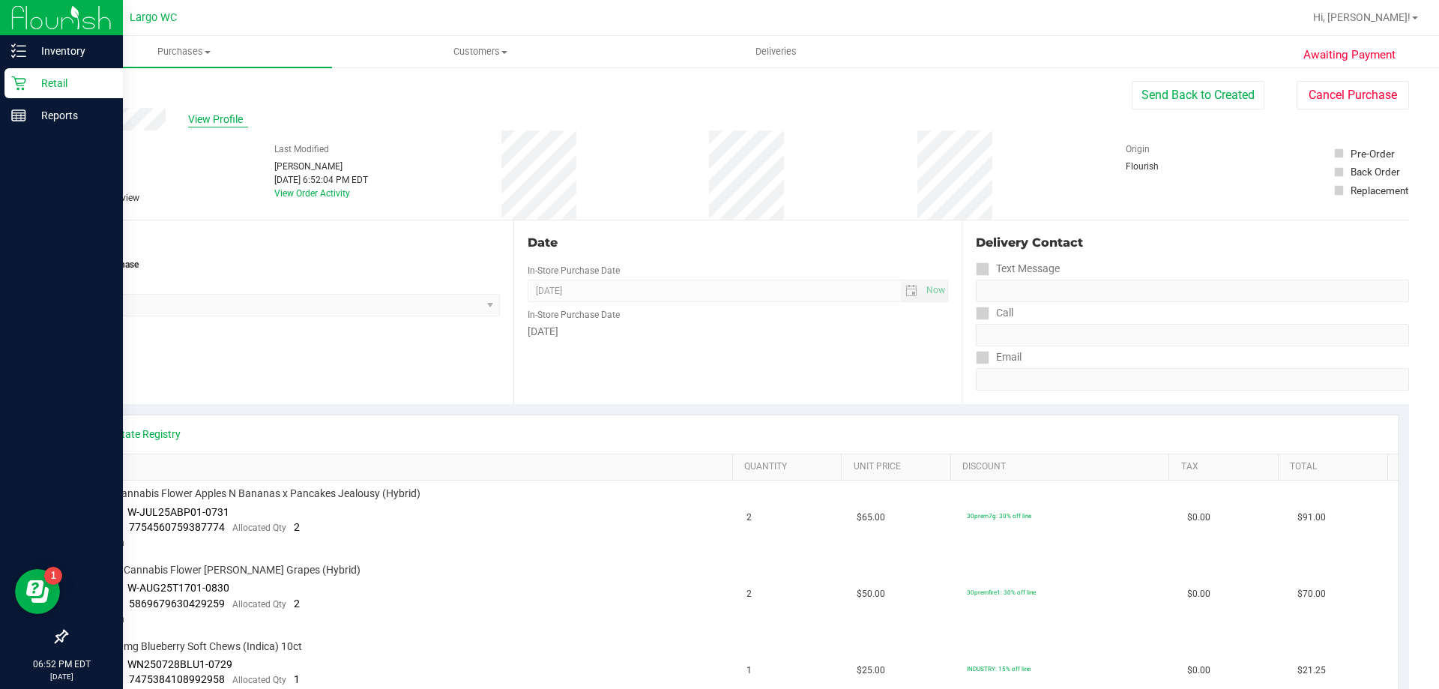
click at [206, 117] on span "View Profile" at bounding box center [218, 120] width 60 height 16
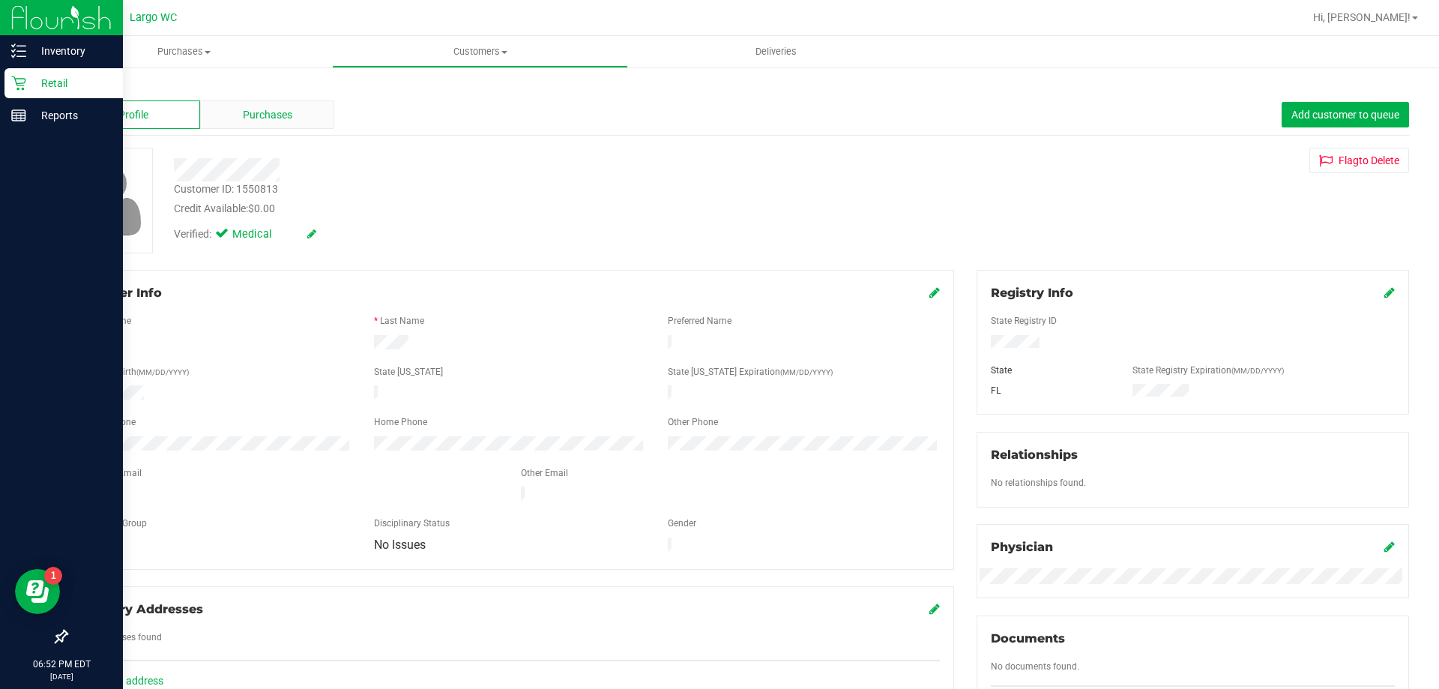
click at [269, 115] on span "Purchases" at bounding box center [267, 115] width 49 height 16
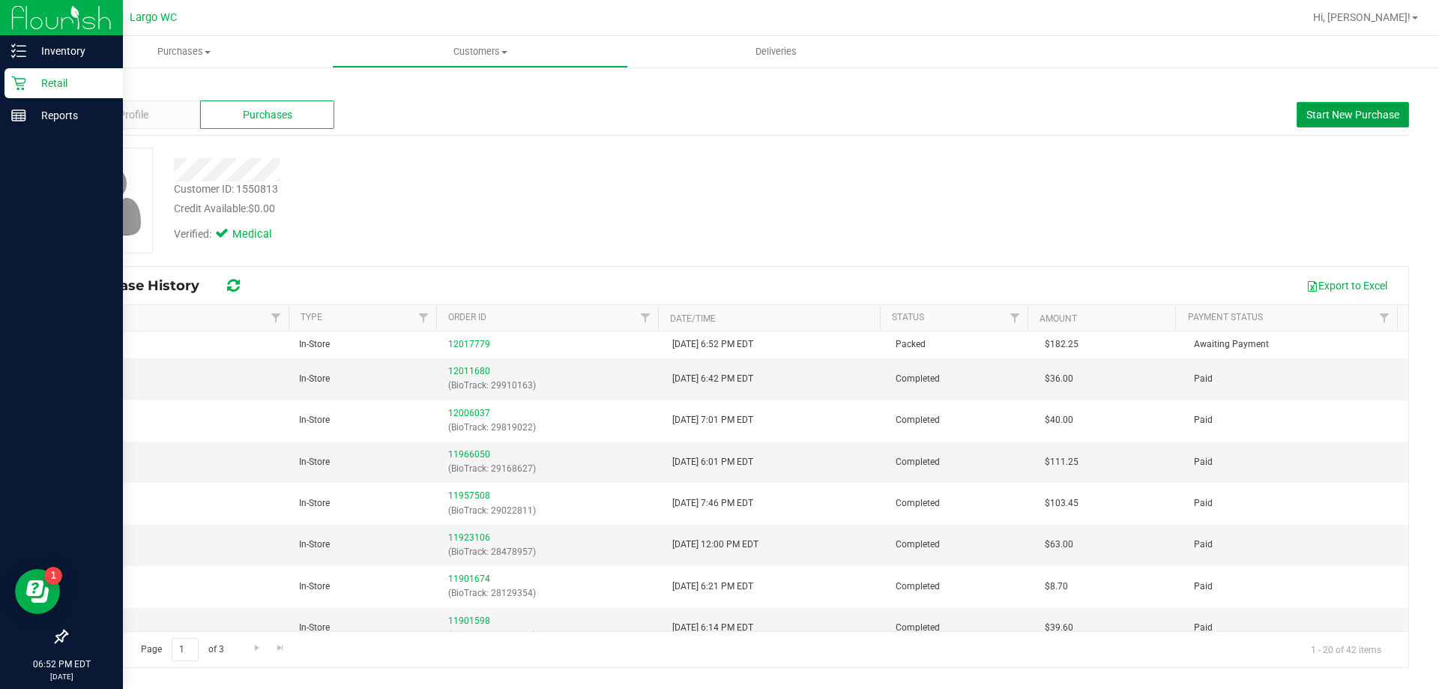
click at [1329, 120] on span "Start New Purchase" at bounding box center [1353, 115] width 93 height 12
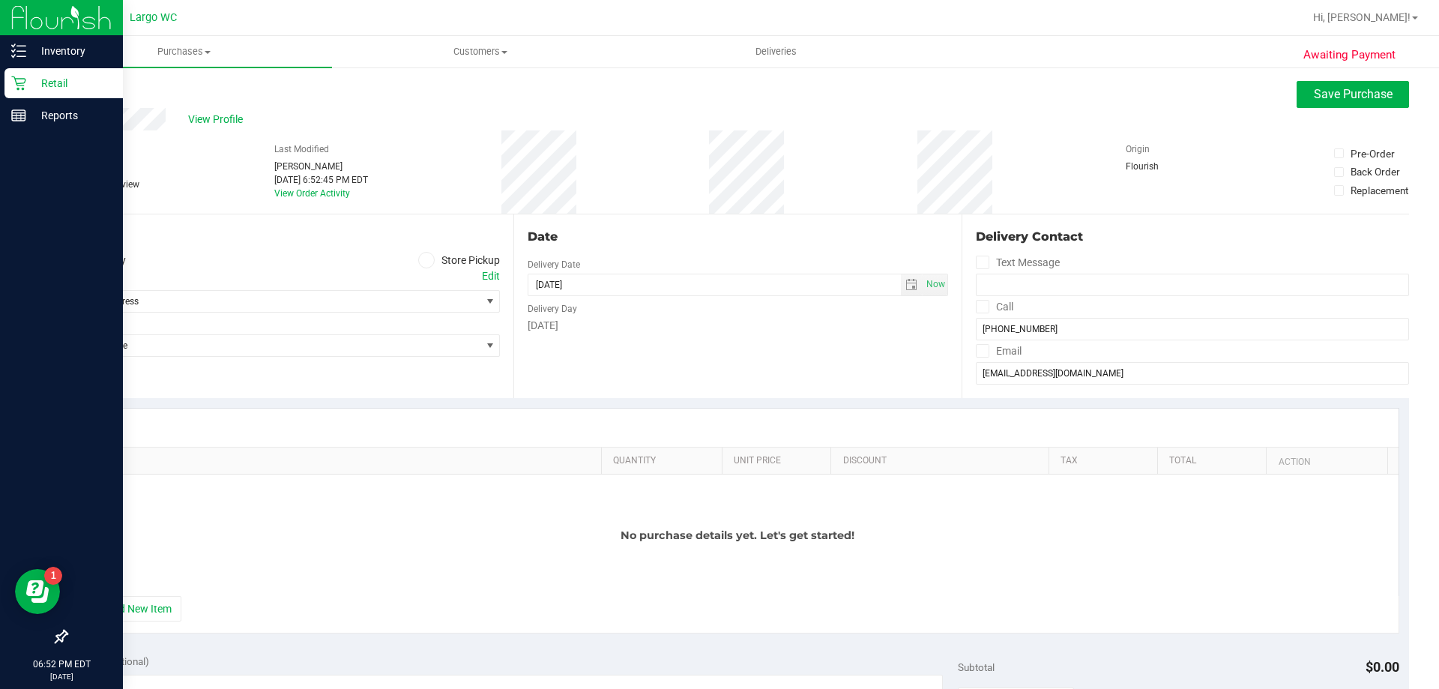
click at [418, 255] on span at bounding box center [426, 260] width 17 height 17
click at [0, 0] on input "Store Pickup" at bounding box center [0, 0] width 0 height 0
click at [372, 307] on span "Select Store" at bounding box center [274, 301] width 414 height 21
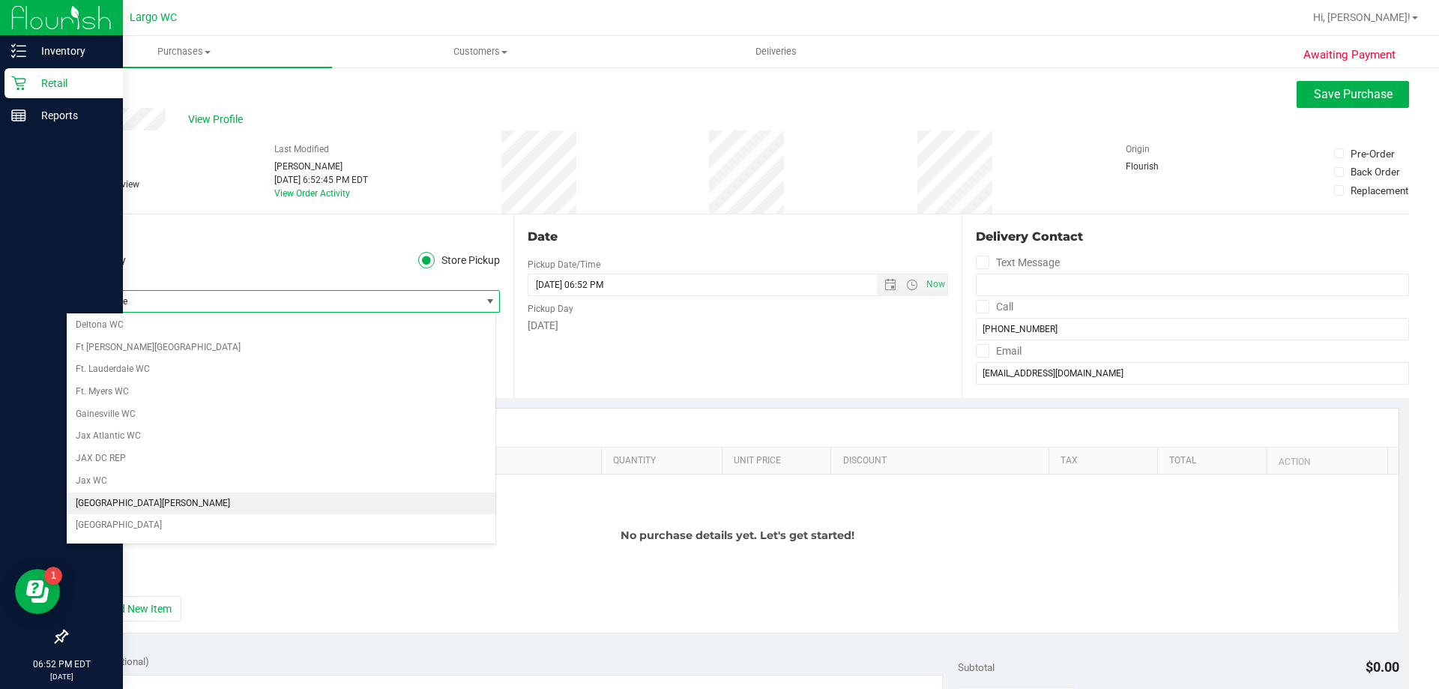
scroll to position [300, 0]
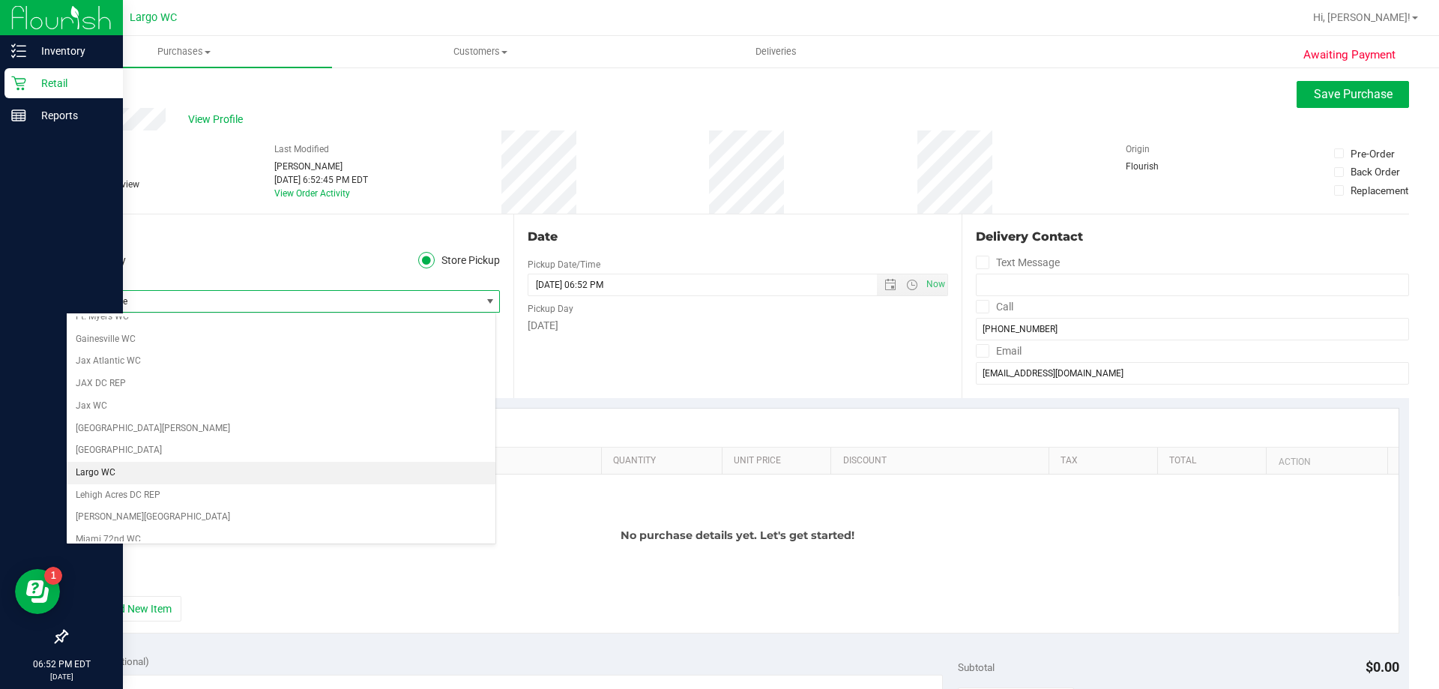
click at [133, 476] on li "Largo WC" at bounding box center [281, 473] width 429 height 22
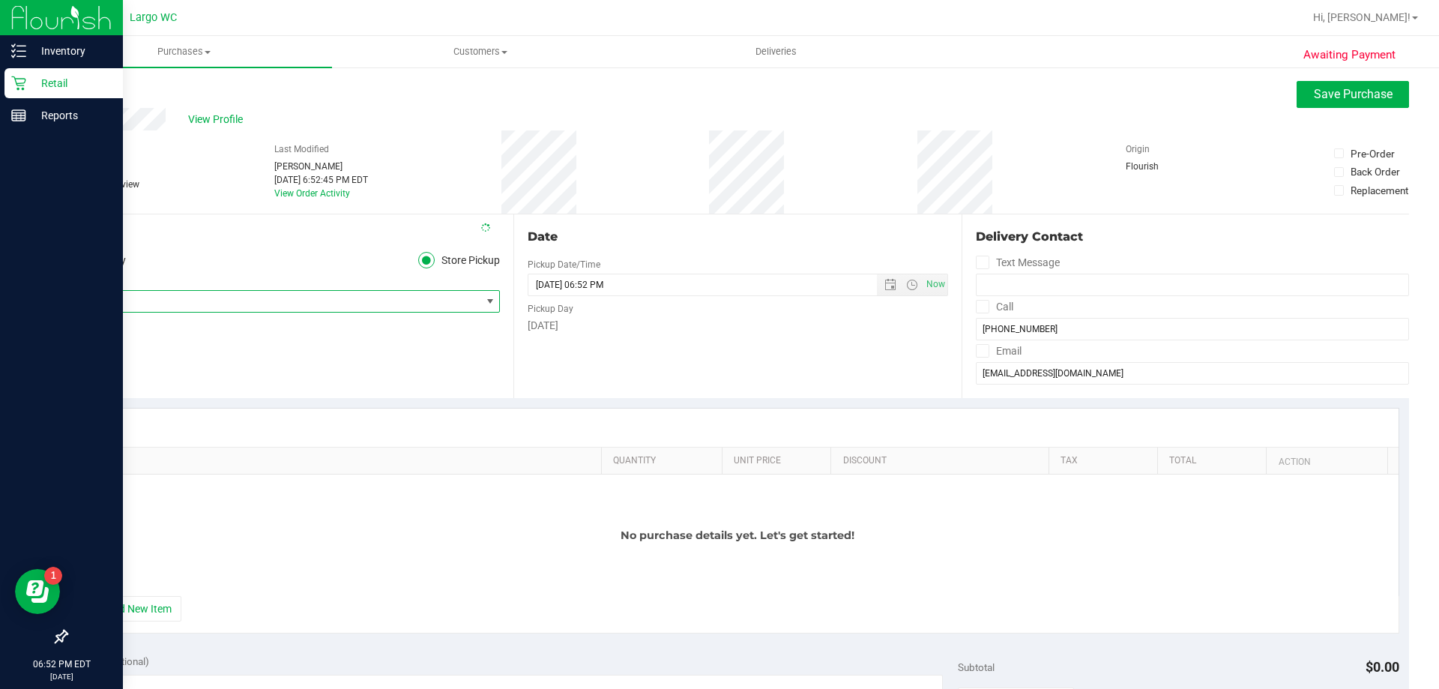
click at [265, 340] on div "Location Delivery Store Pickup Store Largo WC Select Store [PERSON_NAME][GEOGRA…" at bounding box center [290, 306] width 448 height 184
click at [268, 340] on div "Location Delivery Store Pickup Store Largo WC Select Store [PERSON_NAME][GEOGRA…" at bounding box center [290, 306] width 448 height 184
drag, startPoint x: 151, startPoint y: 611, endPoint x: 204, endPoint y: 597, distance: 55.1
click at [152, 611] on button "+ Add New Item" at bounding box center [134, 608] width 93 height 25
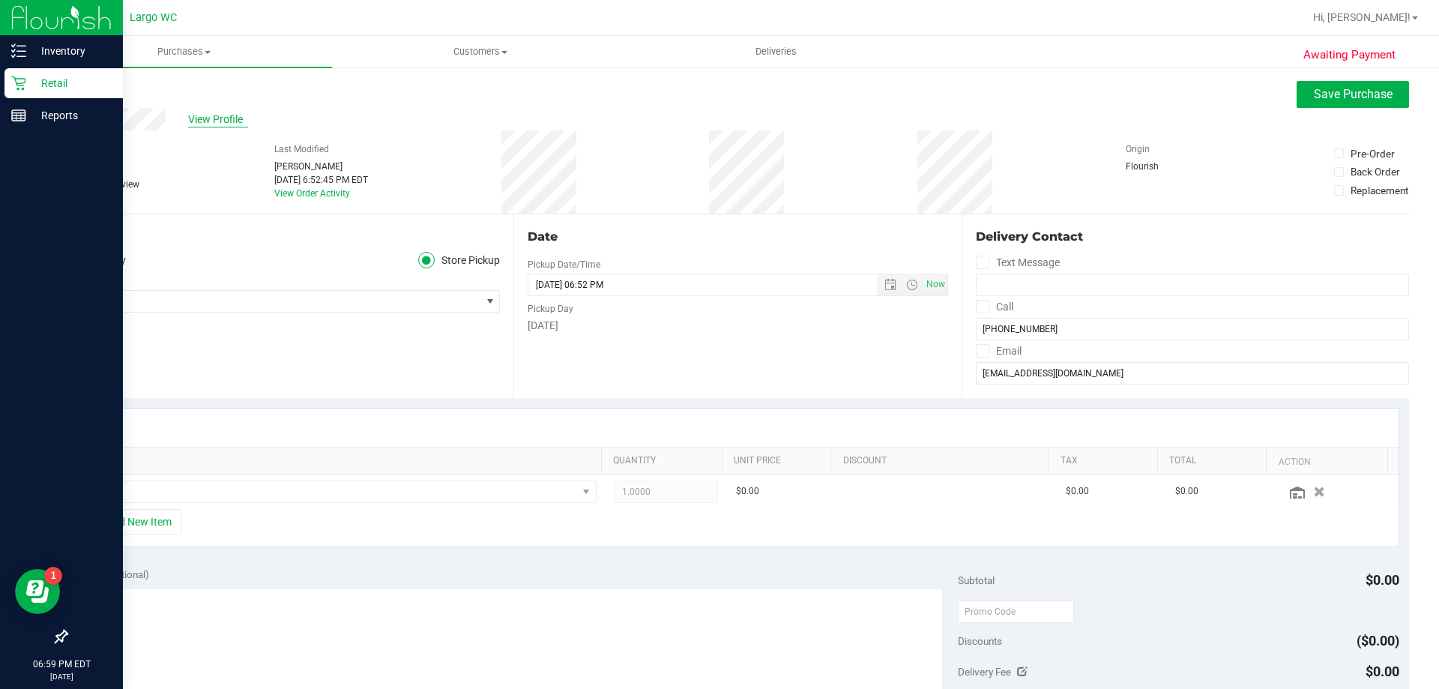
click at [203, 116] on span "View Profile" at bounding box center [218, 120] width 60 height 16
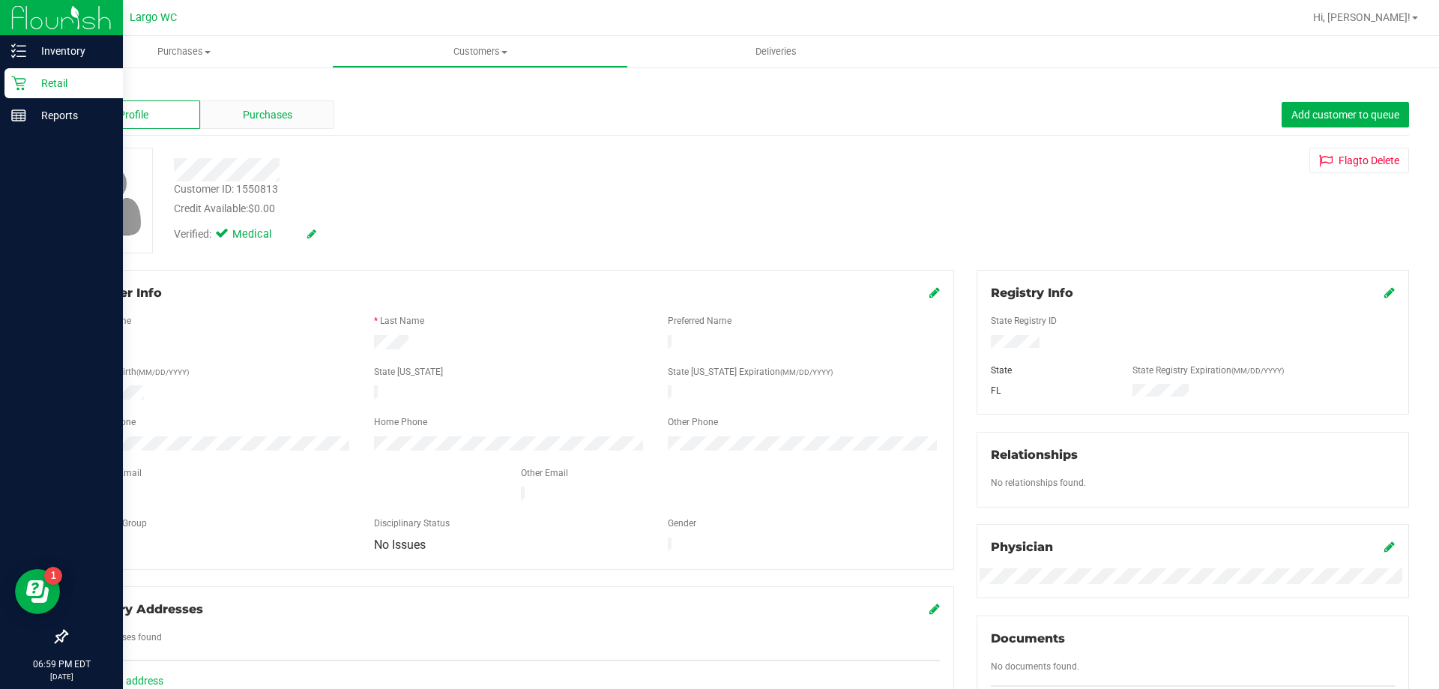
click at [268, 127] on div "Purchases" at bounding box center [267, 114] width 134 height 28
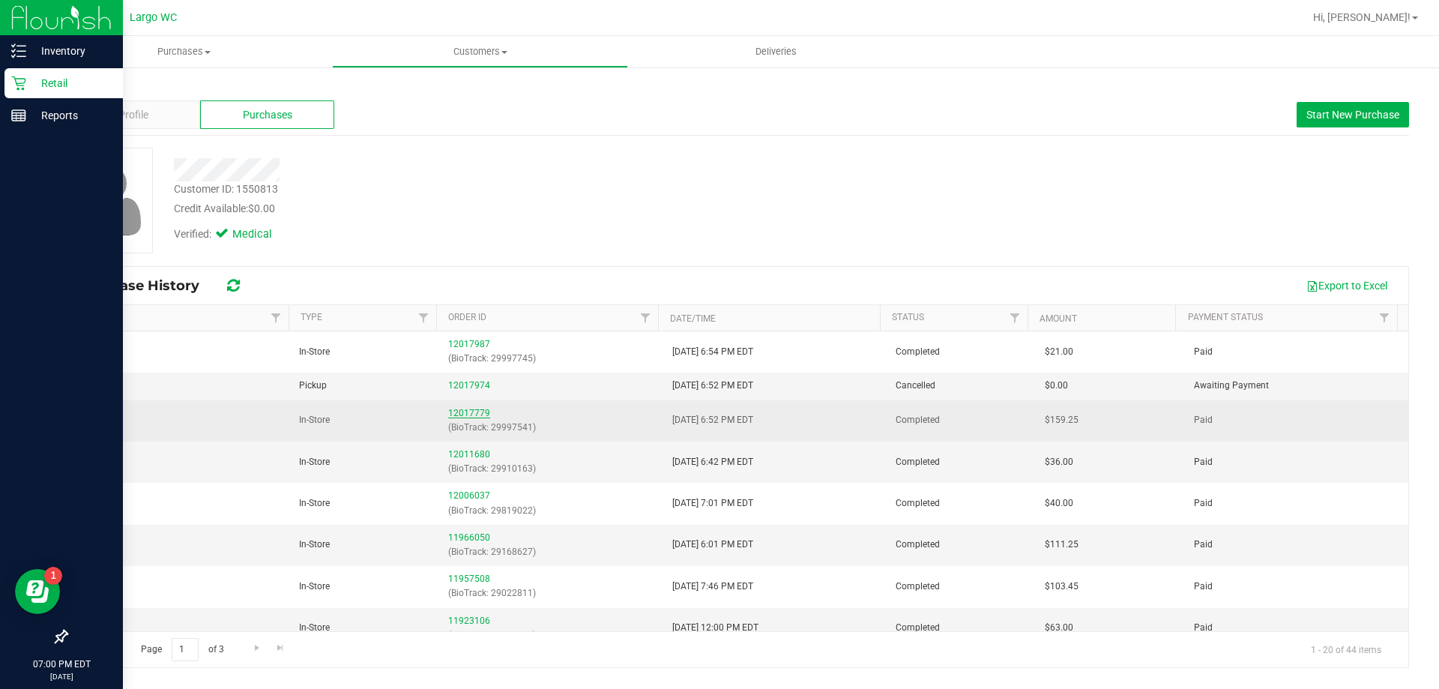
click at [464, 415] on link "12017779" at bounding box center [469, 413] width 42 height 10
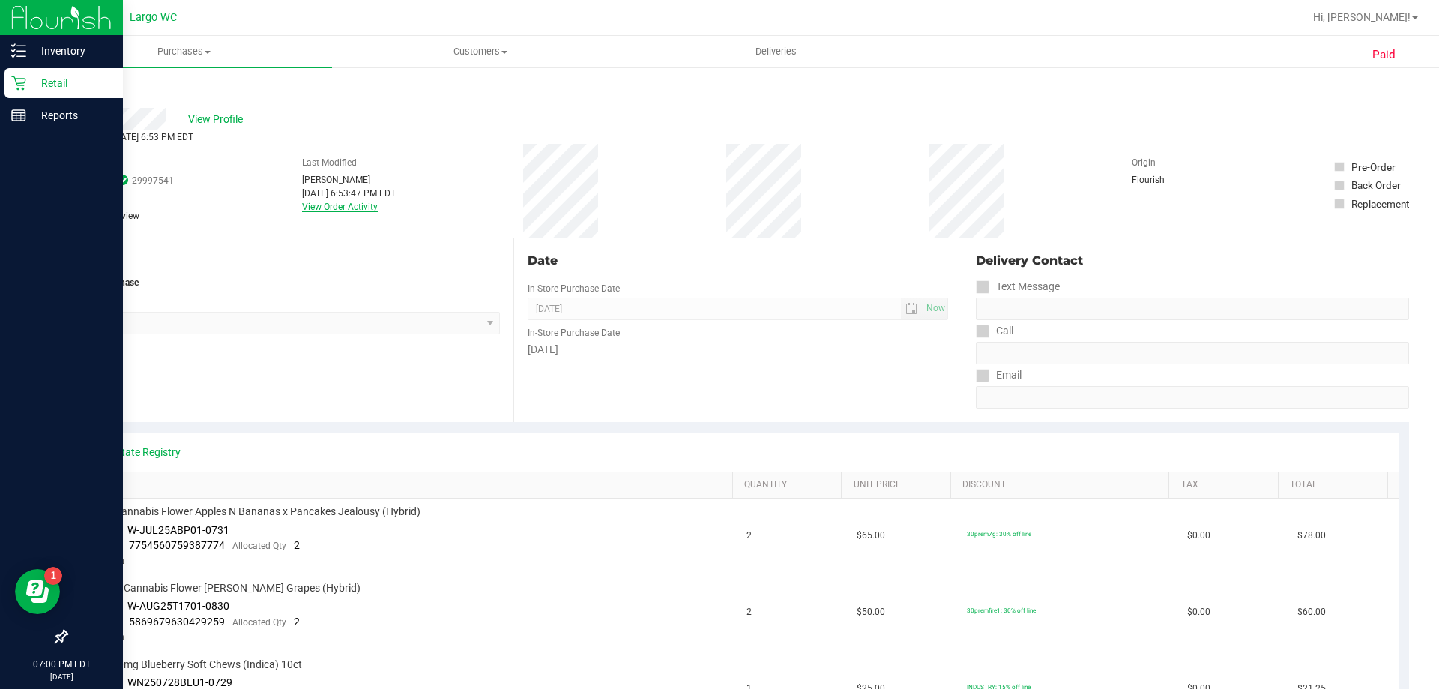
click at [311, 205] on link "View Order Activity" at bounding box center [340, 207] width 76 height 10
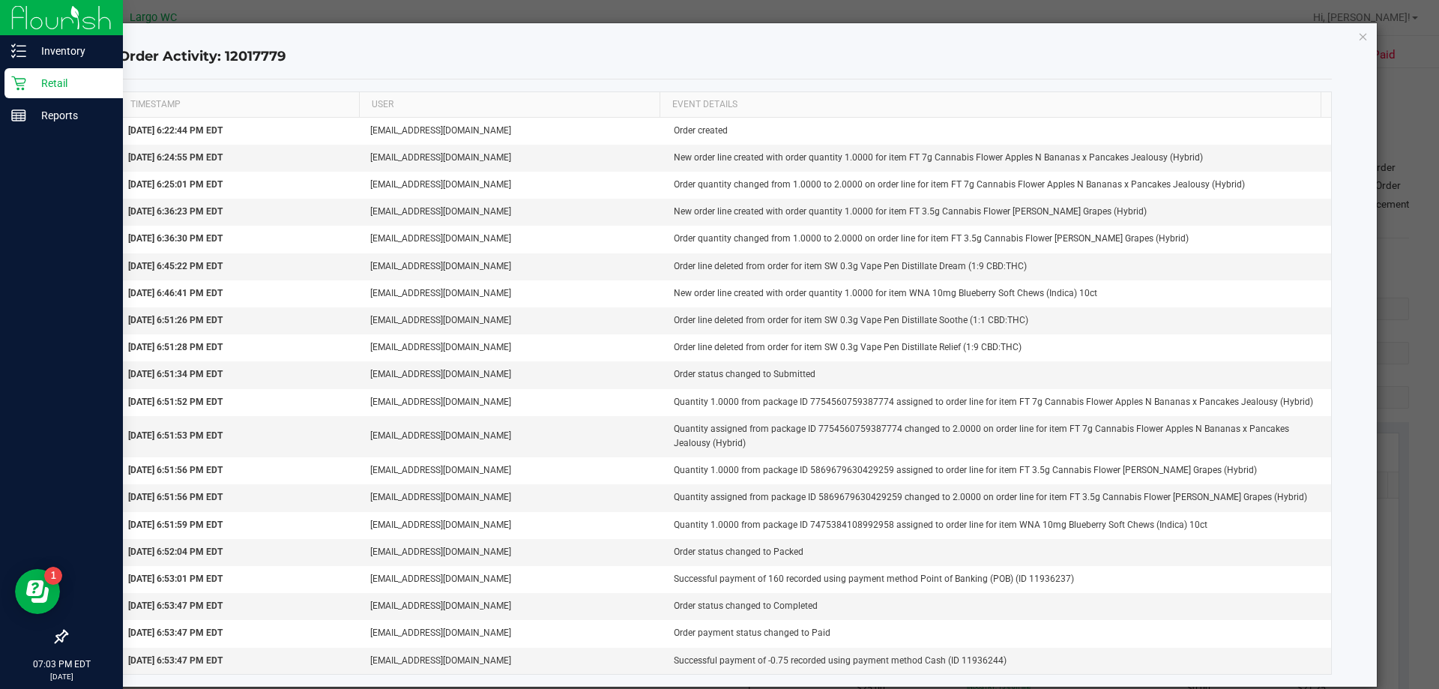
click at [612, 37] on div "Order Activity: 12017779" at bounding box center [725, 57] width 1214 height 44
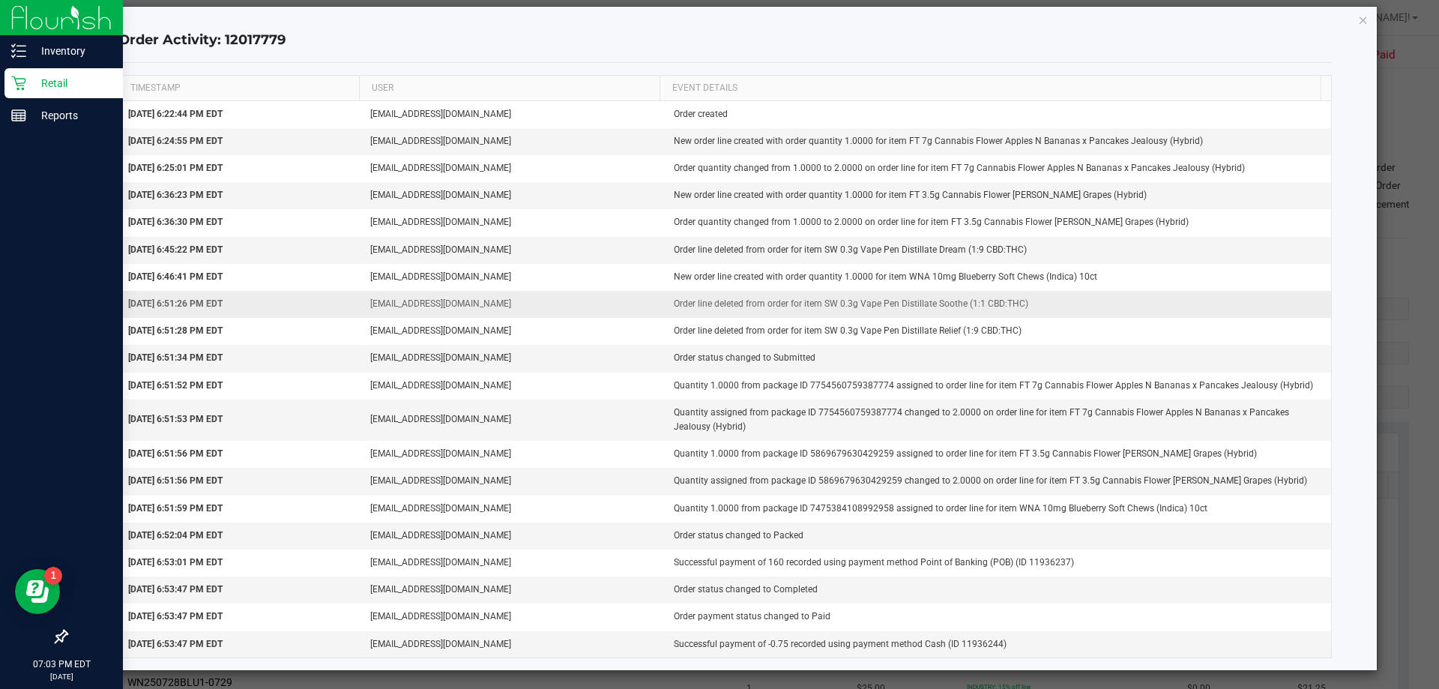
scroll to position [21, 0]
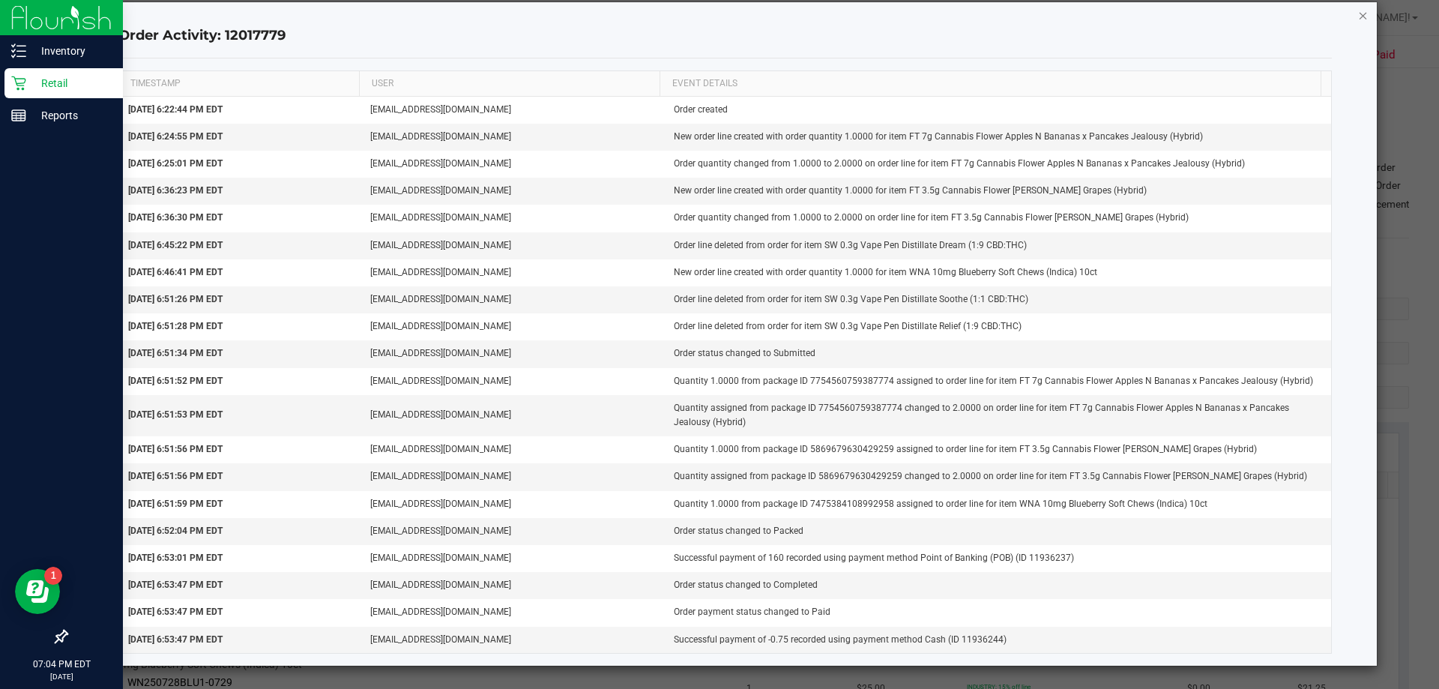
click at [1358, 18] on icon "button" at bounding box center [1363, 15] width 10 height 18
